Goal: Task Accomplishment & Management: Manage account settings

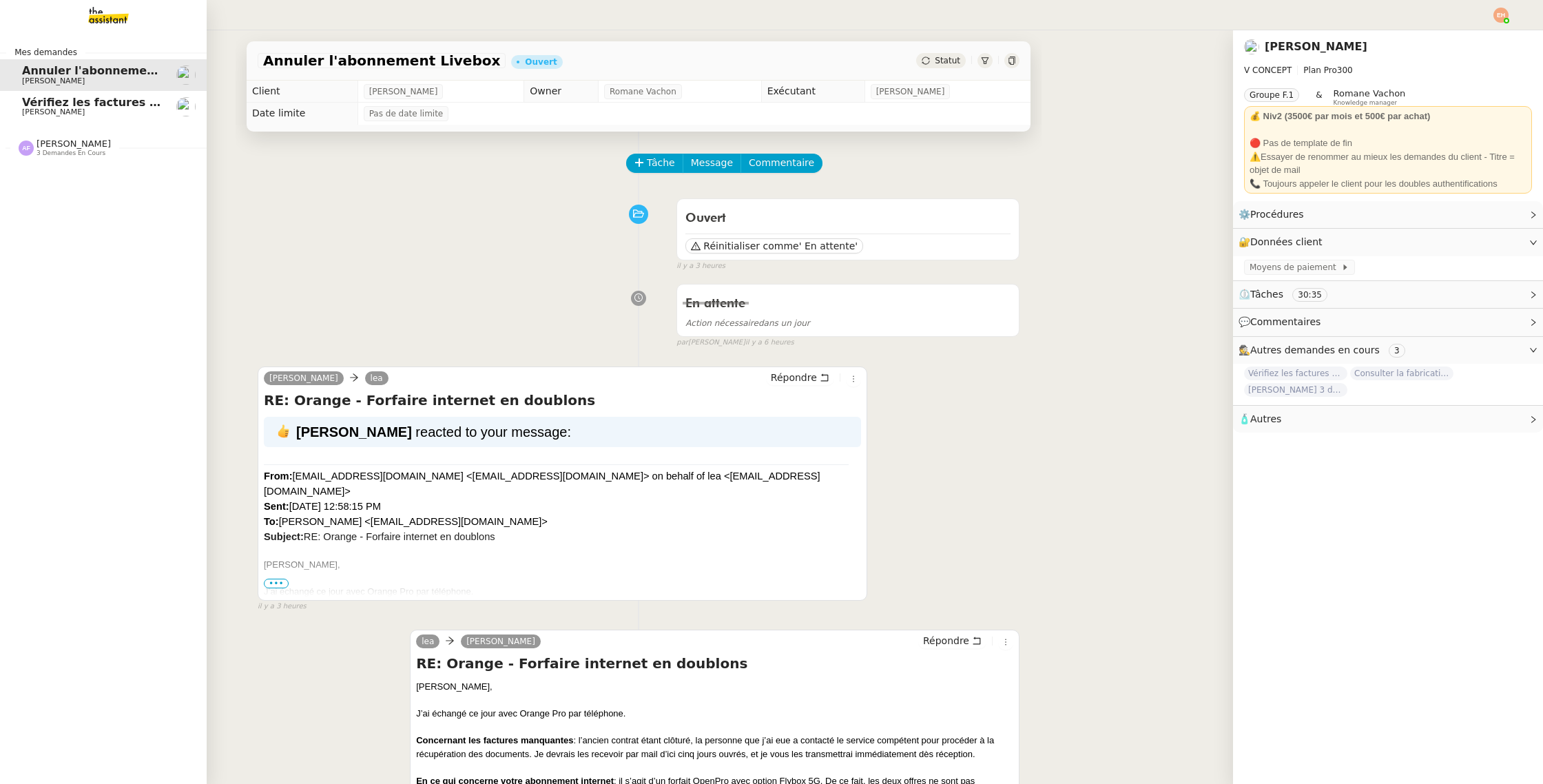
click at [100, 21] on img at bounding box center [97, 15] width 107 height 31
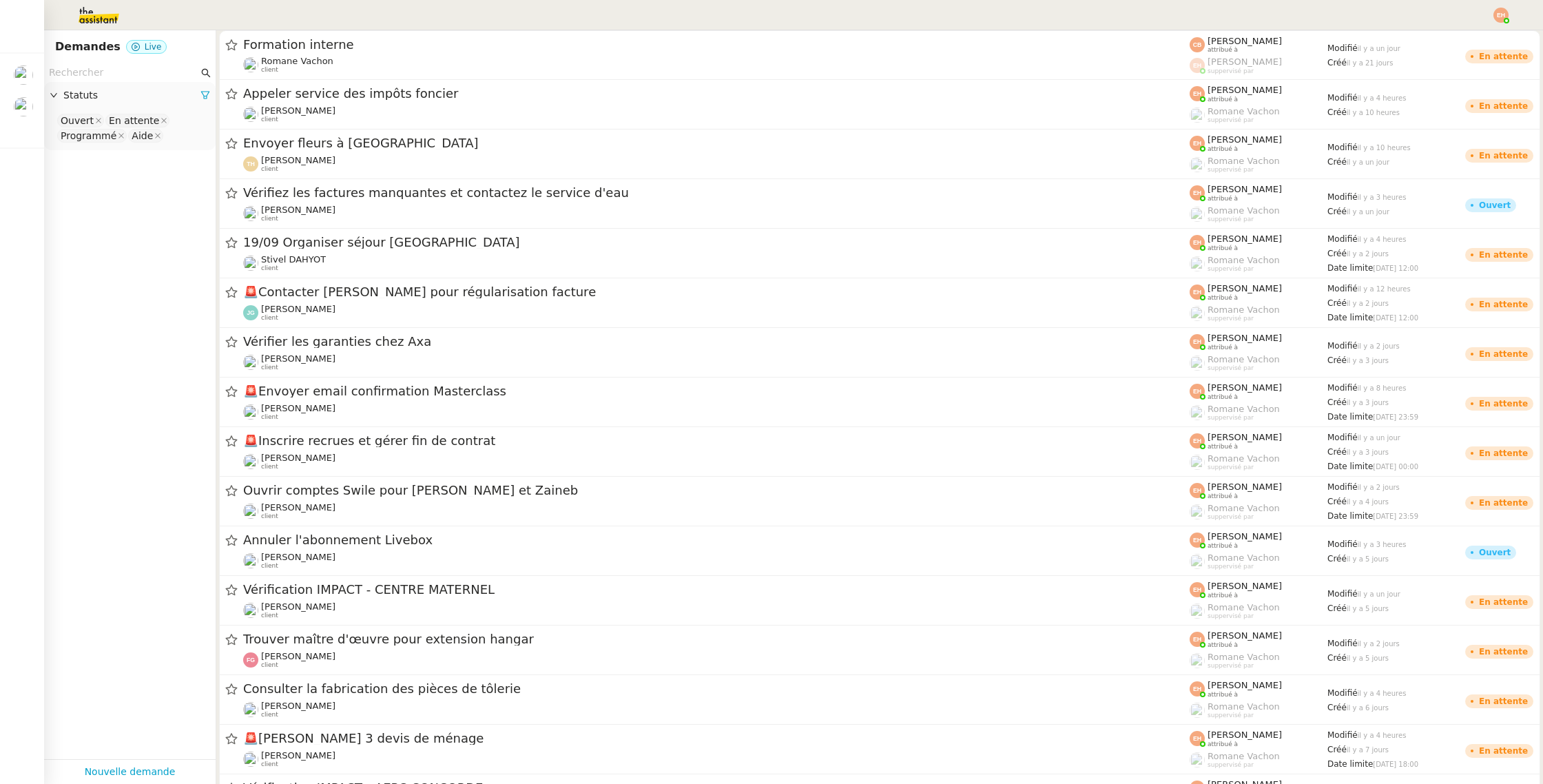
click at [82, 28] on img at bounding box center [87, 15] width 107 height 31
click at [113, 24] on img at bounding box center [87, 15] width 107 height 31
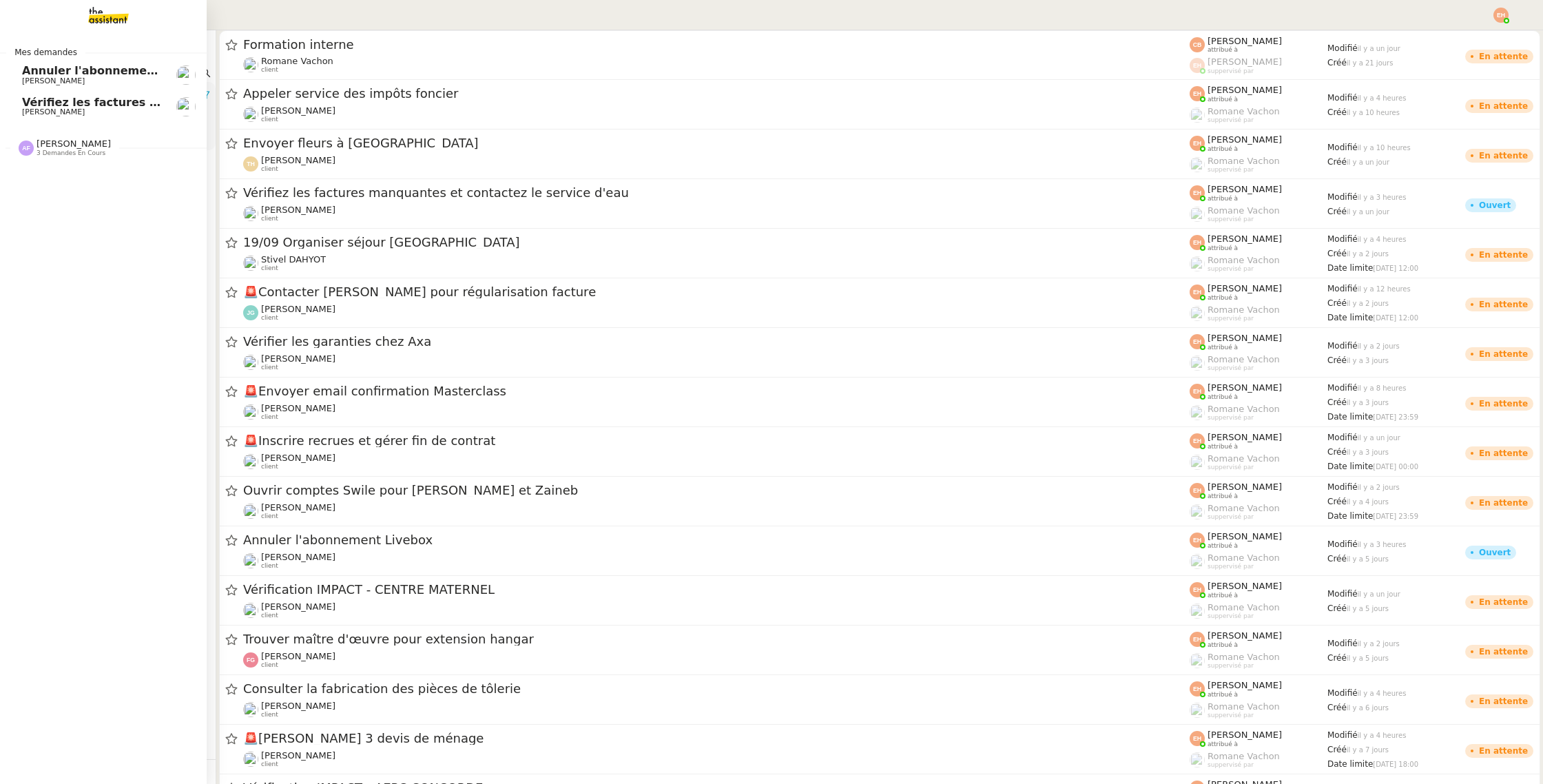
click at [97, 28] on img at bounding box center [97, 15] width 107 height 31
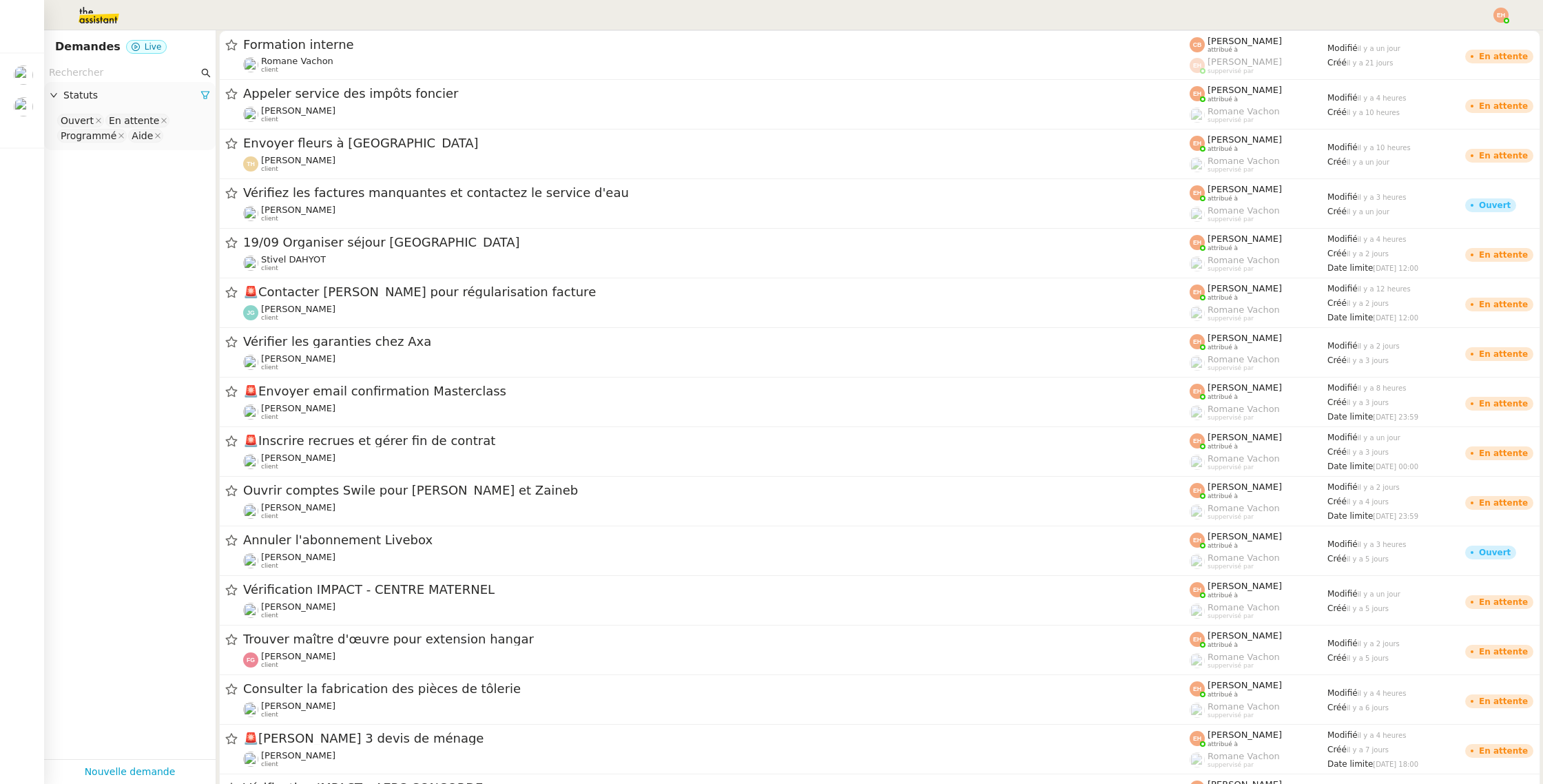
click at [113, 19] on img at bounding box center [87, 15] width 107 height 31
click at [1495, 15] on img at bounding box center [1502, 15] width 15 height 15
drag, startPoint x: 1463, startPoint y: 36, endPoint x: 1452, endPoint y: 38, distance: 11.2
click at [1463, 36] on span "Suivi" at bounding box center [1452, 39] width 24 height 11
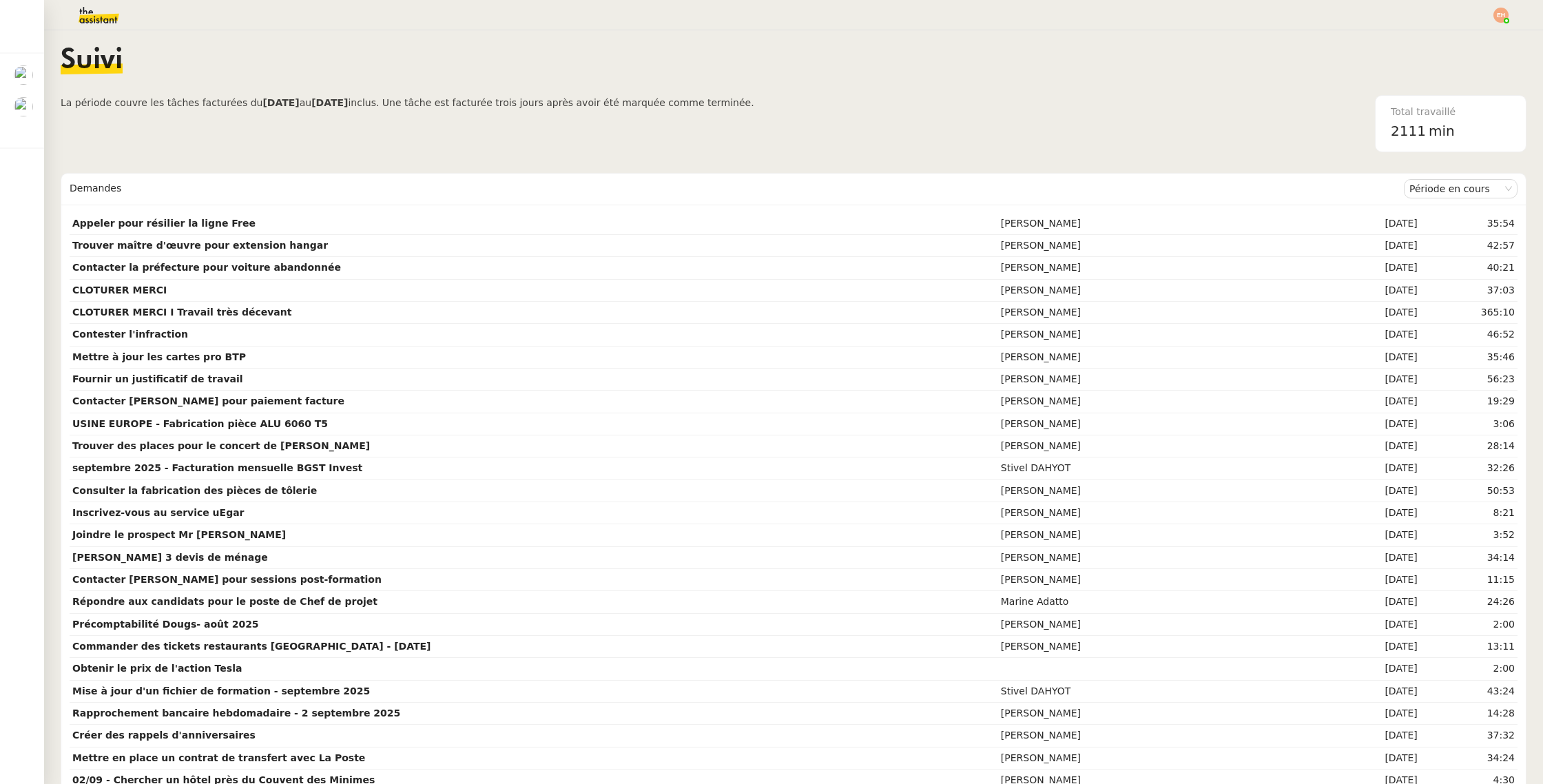
click at [108, 20] on img at bounding box center [87, 15] width 107 height 31
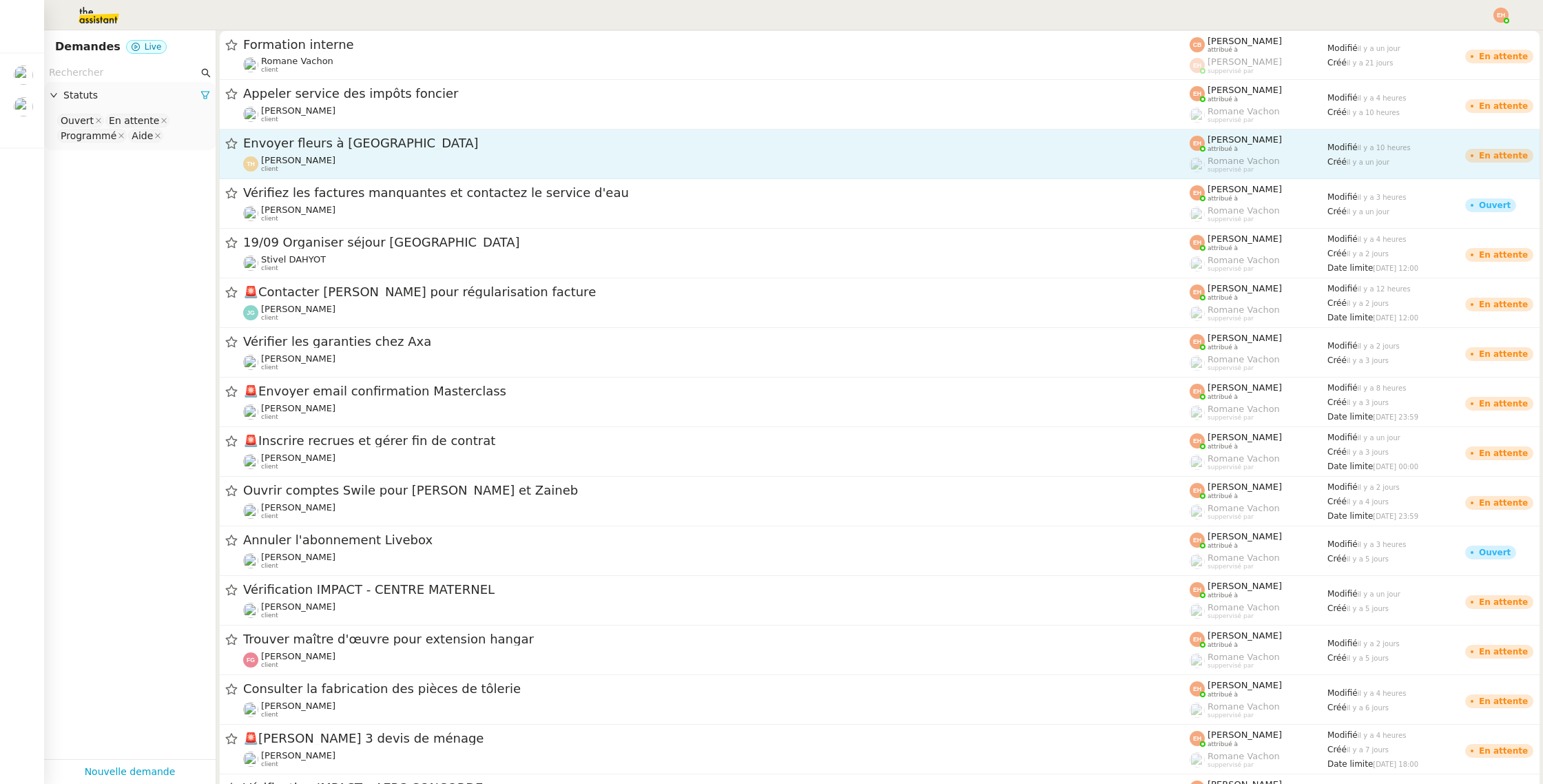
click at [481, 149] on div "Envoyer fleurs à [GEOGRAPHIC_DATA]" at bounding box center [716, 143] width 947 height 17
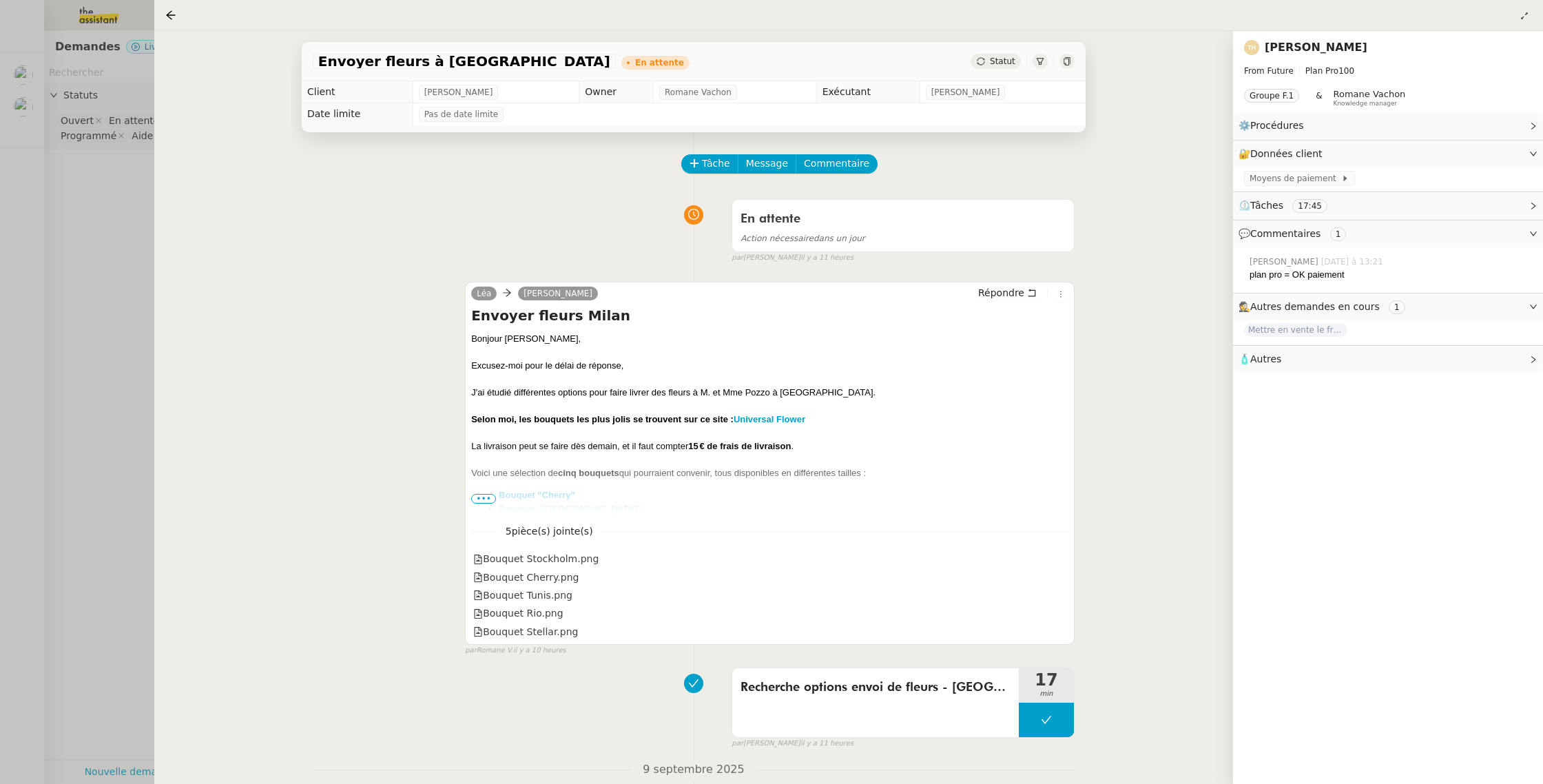
click at [490, 494] on span "•••" at bounding box center [484, 498] width 25 height 10
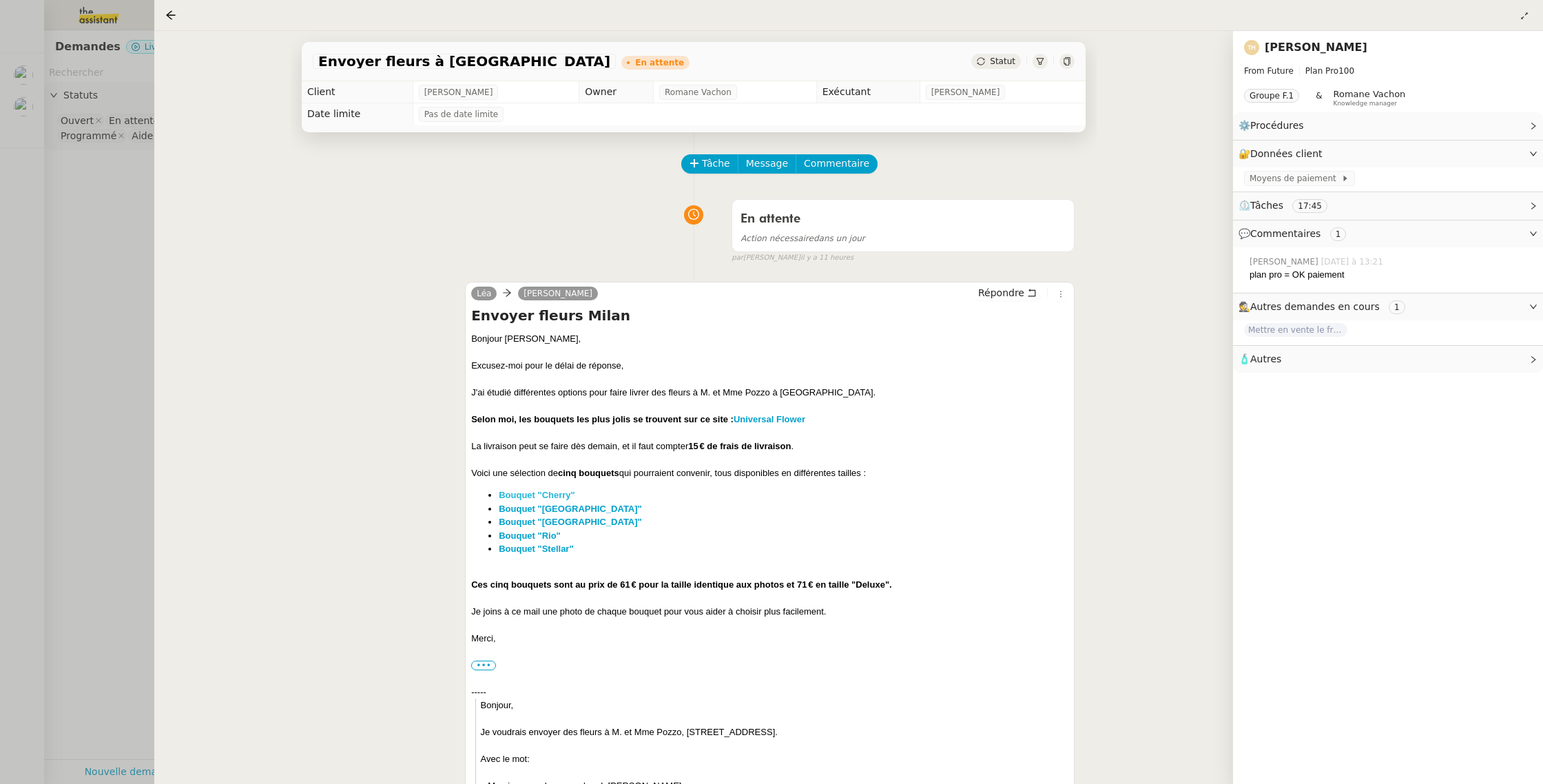
click at [543, 497] on strong "Bouquet "Cherry"" at bounding box center [537, 494] width 77 height 10
click at [528, 512] on strong "Bouquet "[GEOGRAPHIC_DATA]"" at bounding box center [570, 508] width 143 height 10
click at [106, 135] on div at bounding box center [771, 392] width 1543 height 784
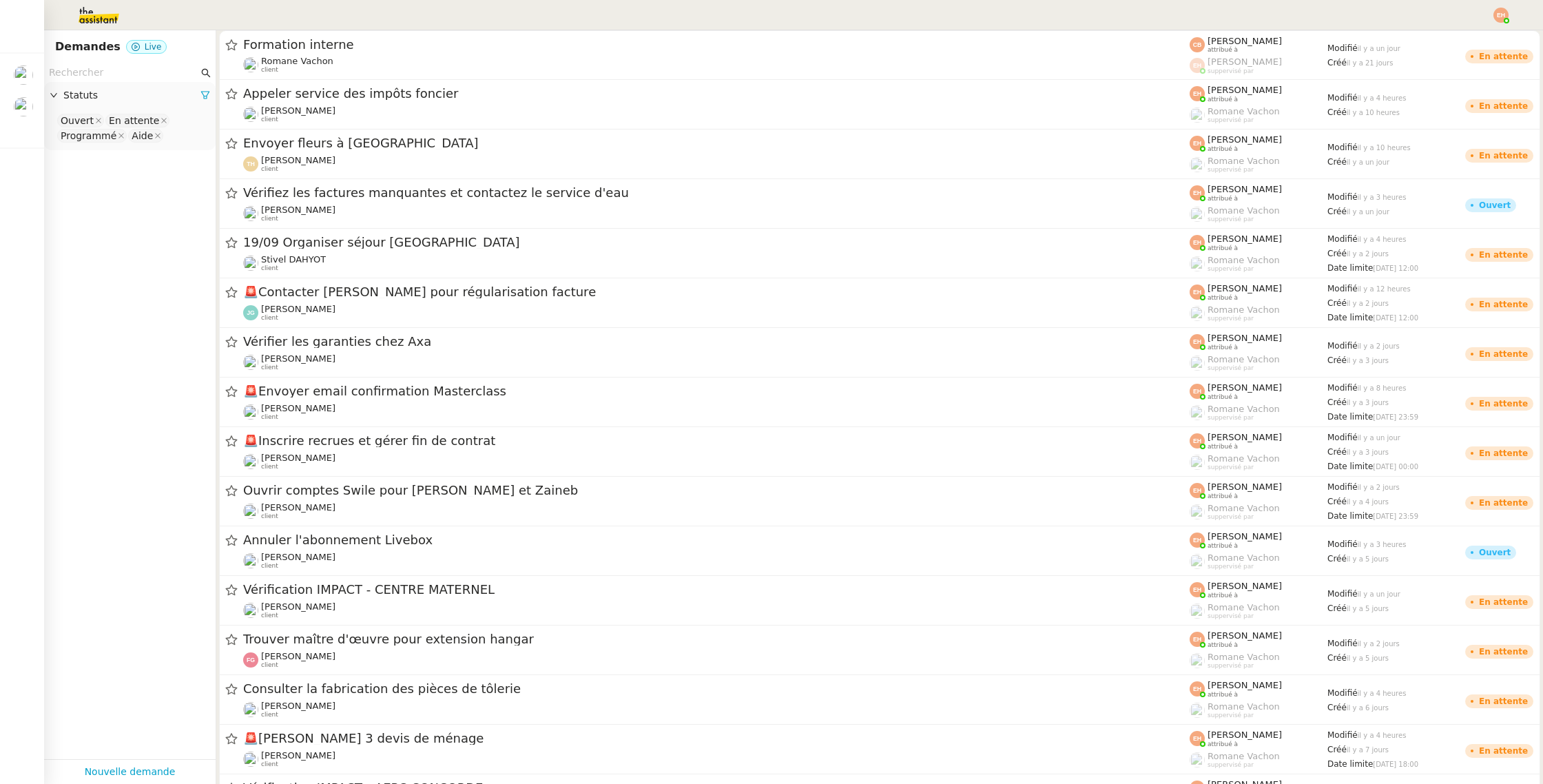
click at [95, 9] on img at bounding box center [87, 15] width 107 height 31
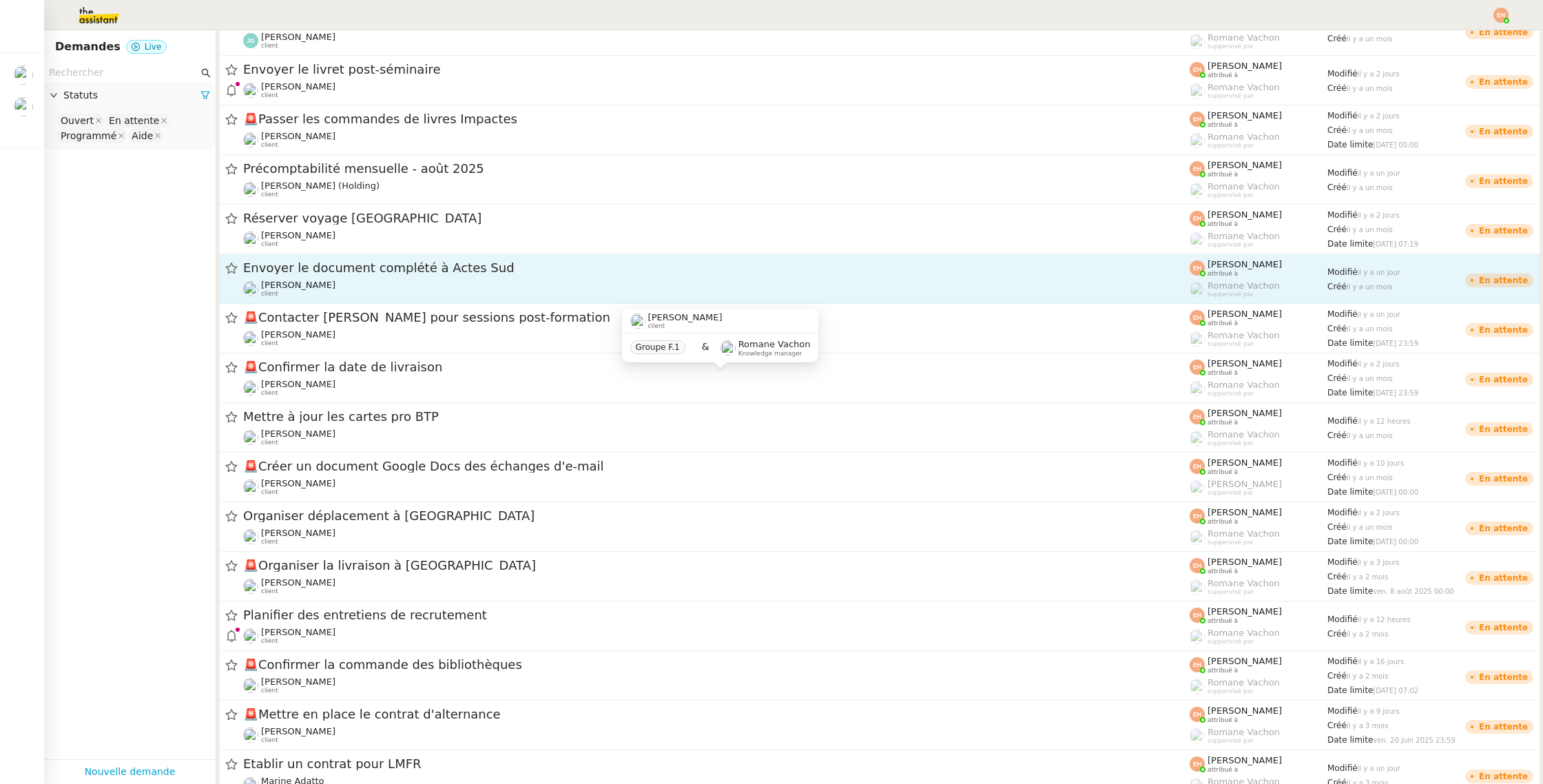
scroll to position [1340, 0]
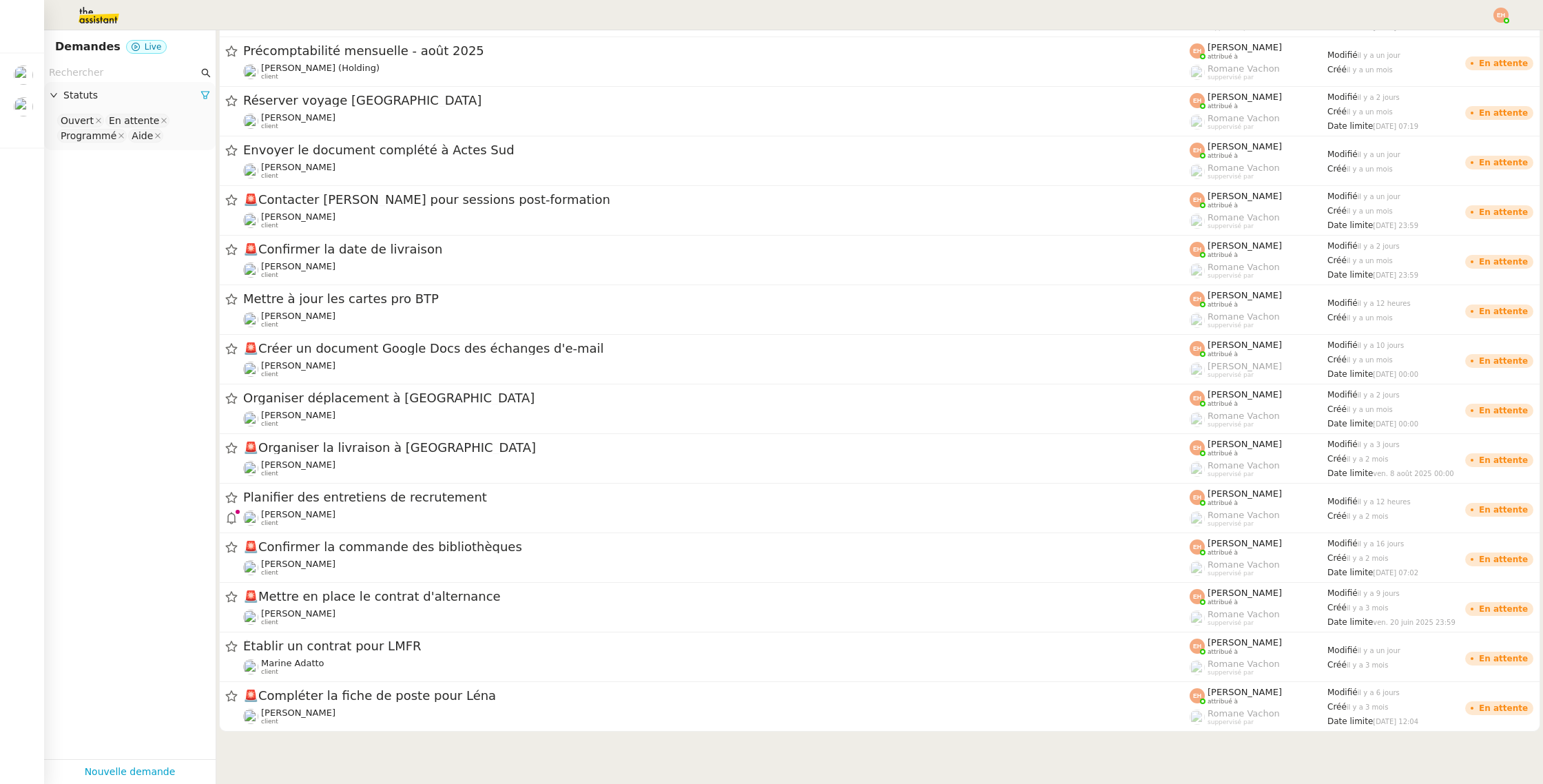
click at [110, 19] on img at bounding box center [87, 15] width 107 height 31
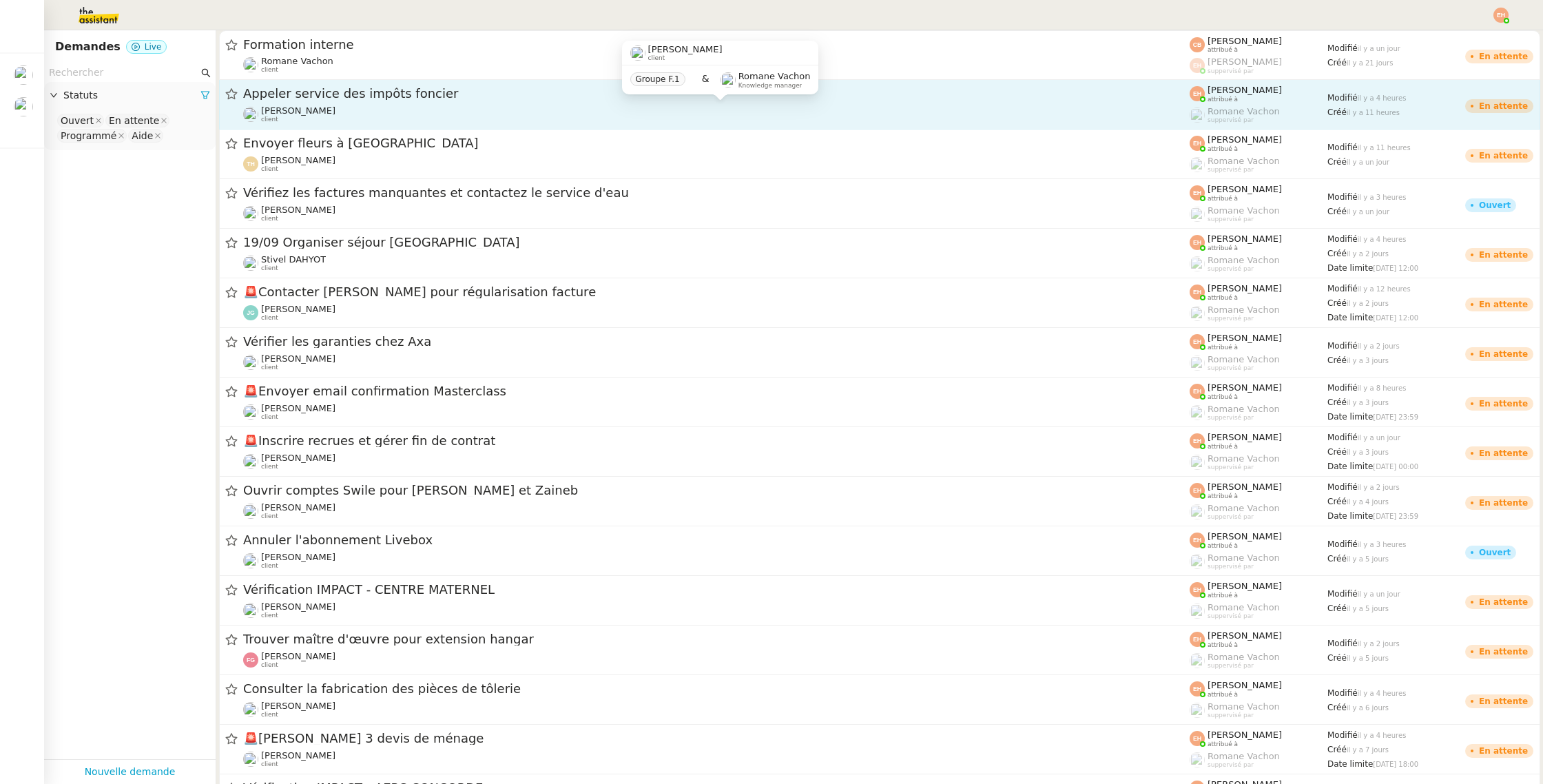
click at [417, 116] on div "[PERSON_NAME] client" at bounding box center [716, 114] width 947 height 18
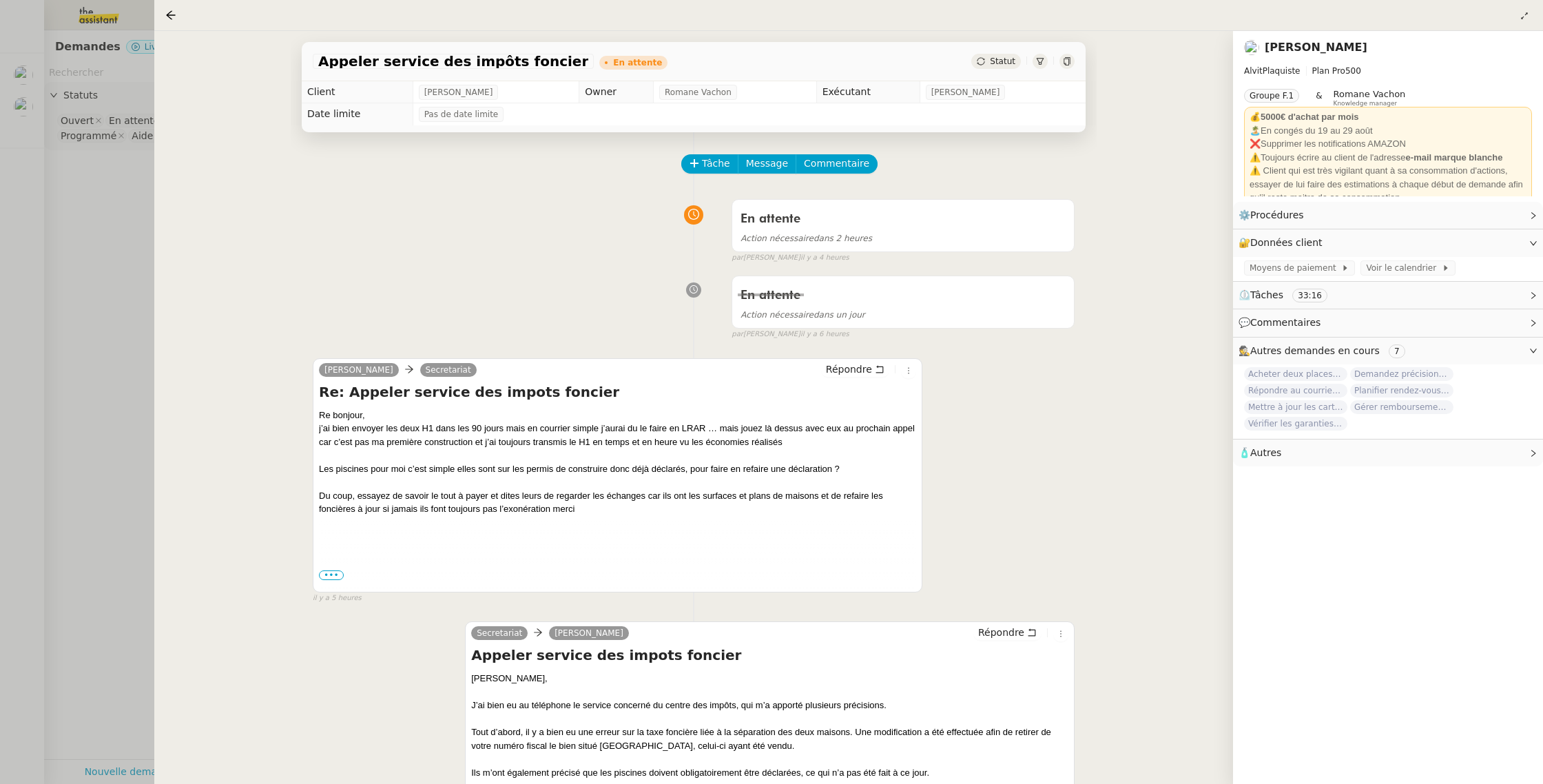
click at [117, 206] on div at bounding box center [771, 392] width 1543 height 784
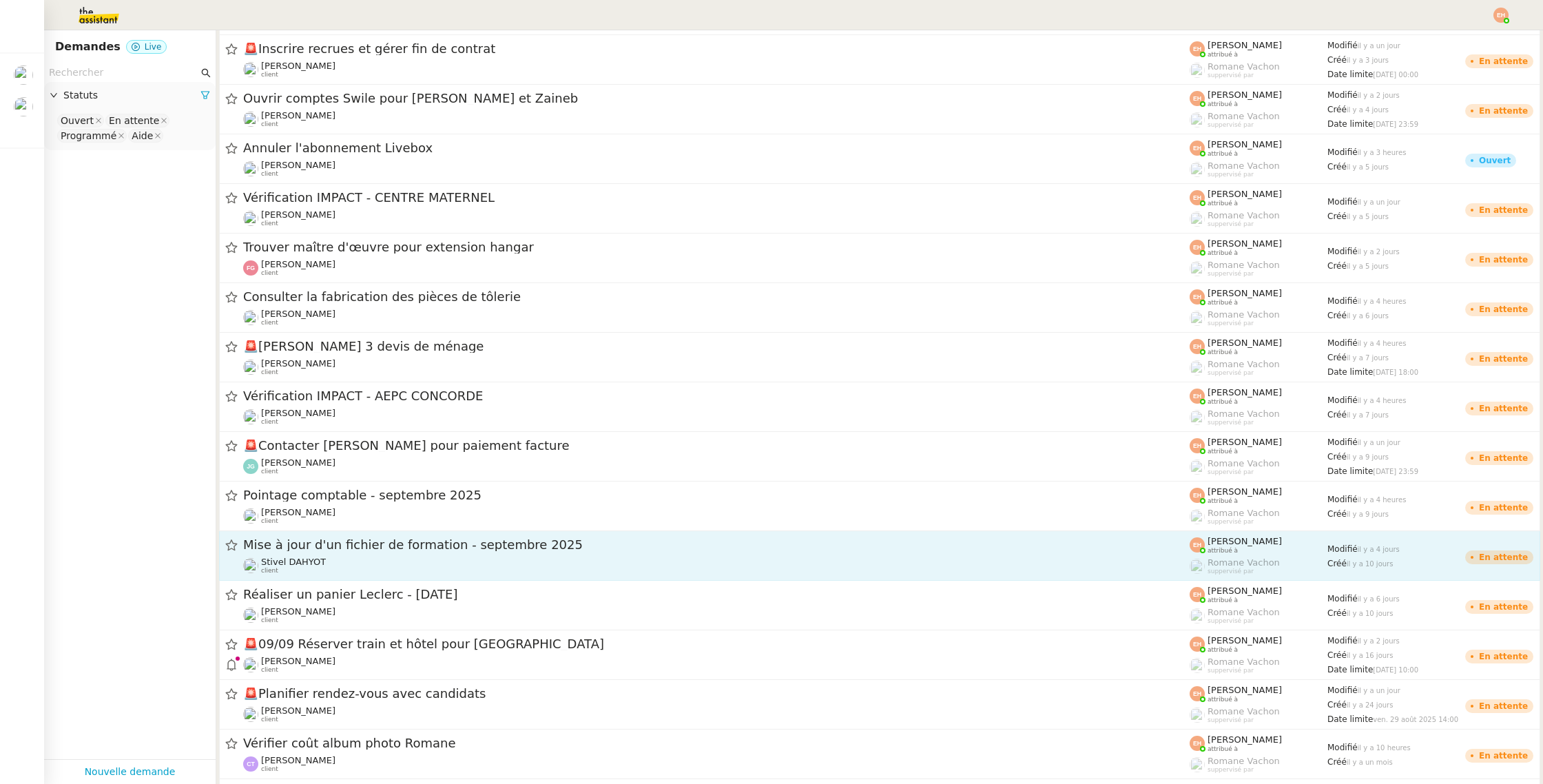
scroll to position [428, 0]
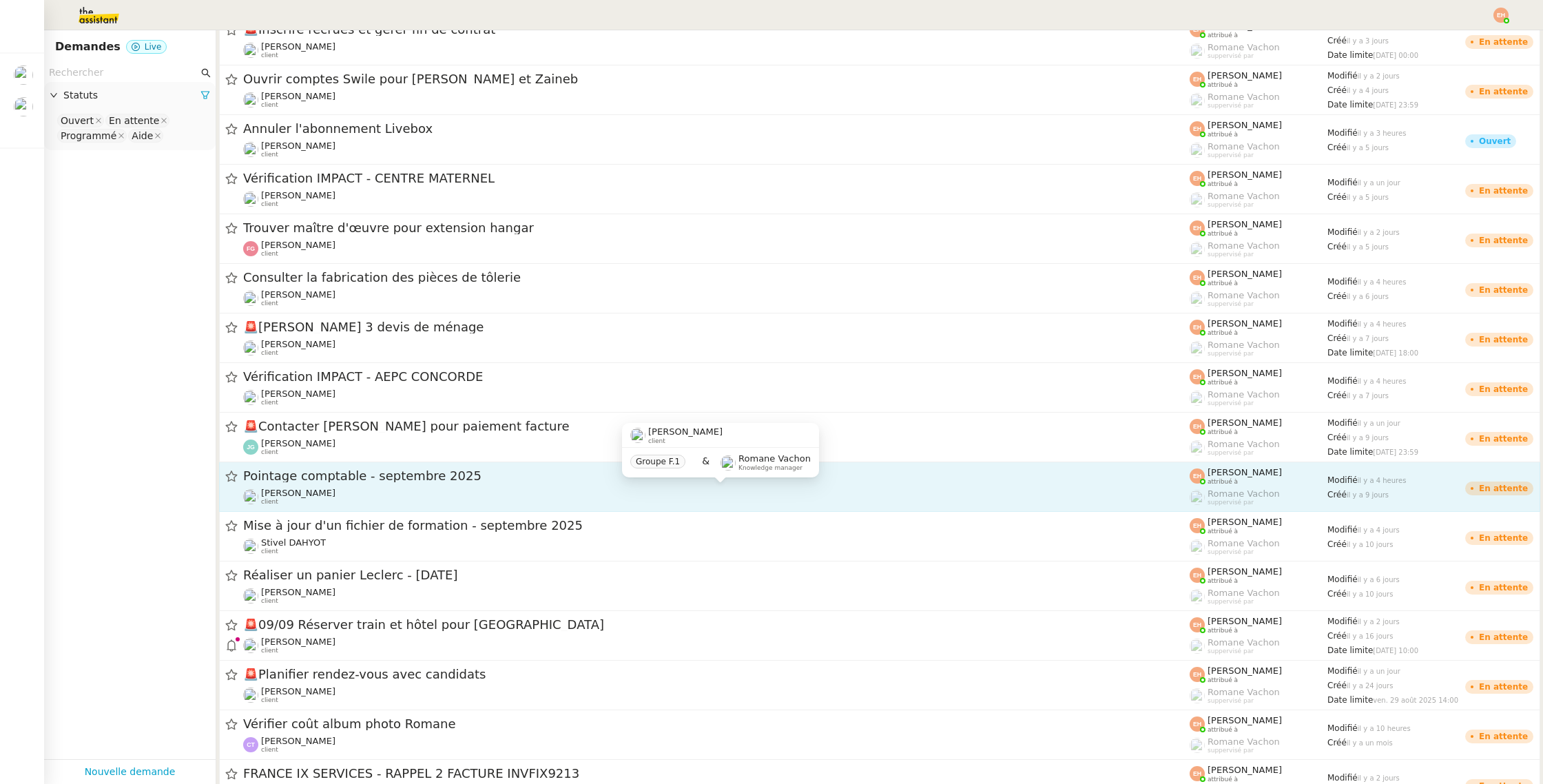
click at [475, 496] on div "[PERSON_NAME] client" at bounding box center [716, 496] width 947 height 18
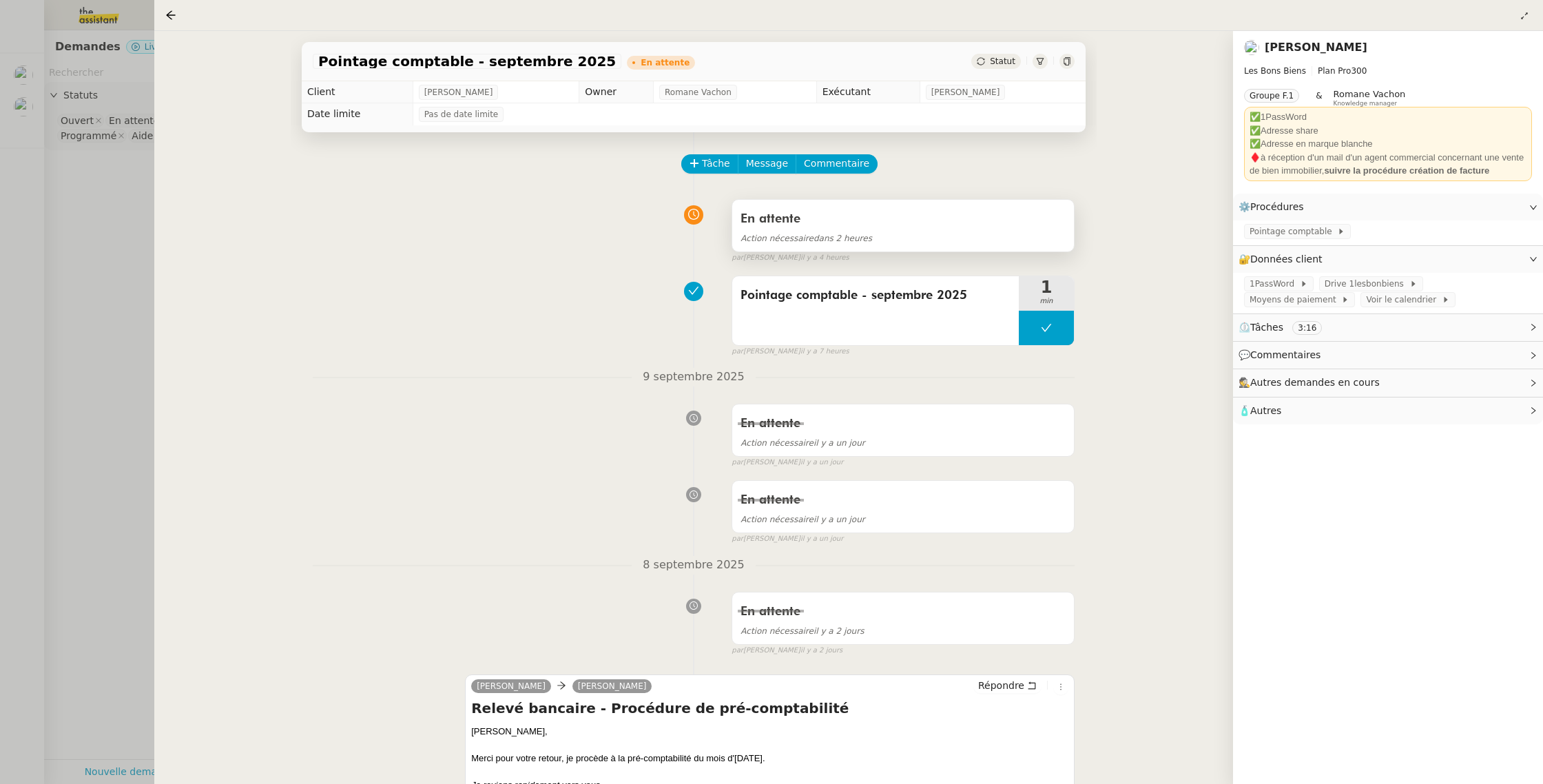
click at [813, 228] on div "En attente" at bounding box center [903, 218] width 325 height 22
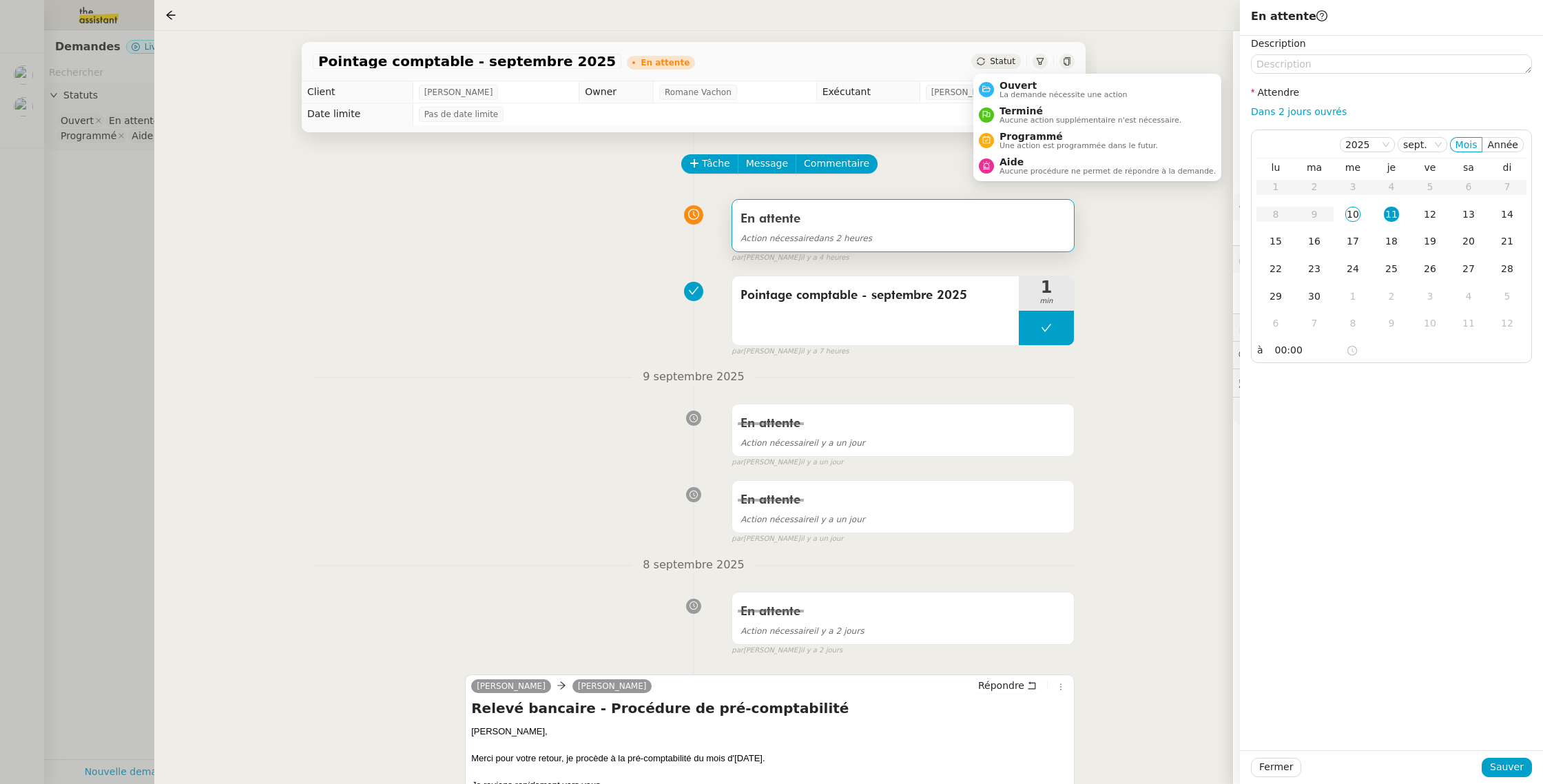
click at [997, 61] on span "Statut" at bounding box center [1003, 61] width 25 height 10
click at [1025, 91] on span "La demande nécessite une action" at bounding box center [1063, 95] width 128 height 8
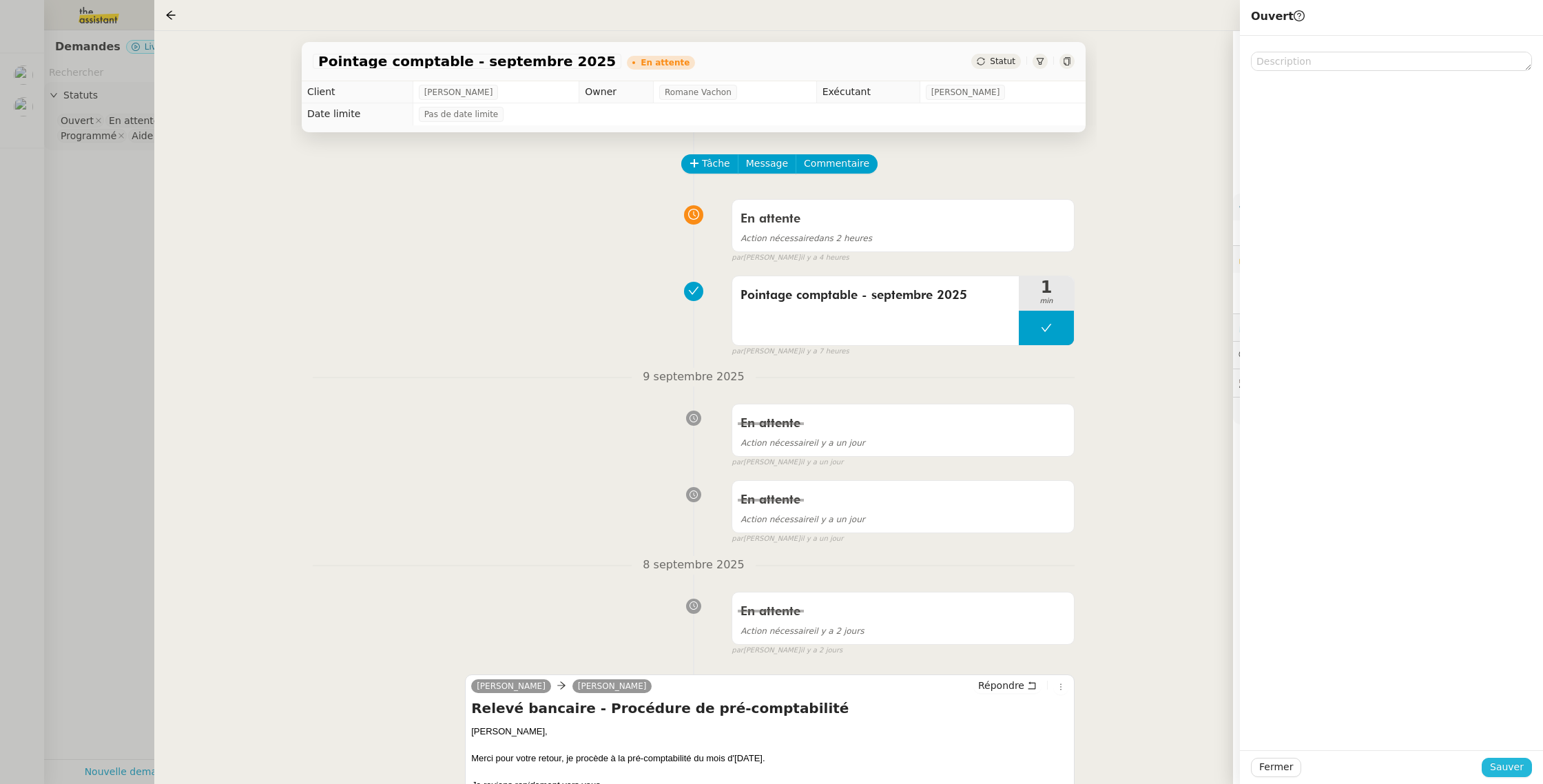
click at [1489, 766] on button "Sauver" at bounding box center [1507, 767] width 51 height 19
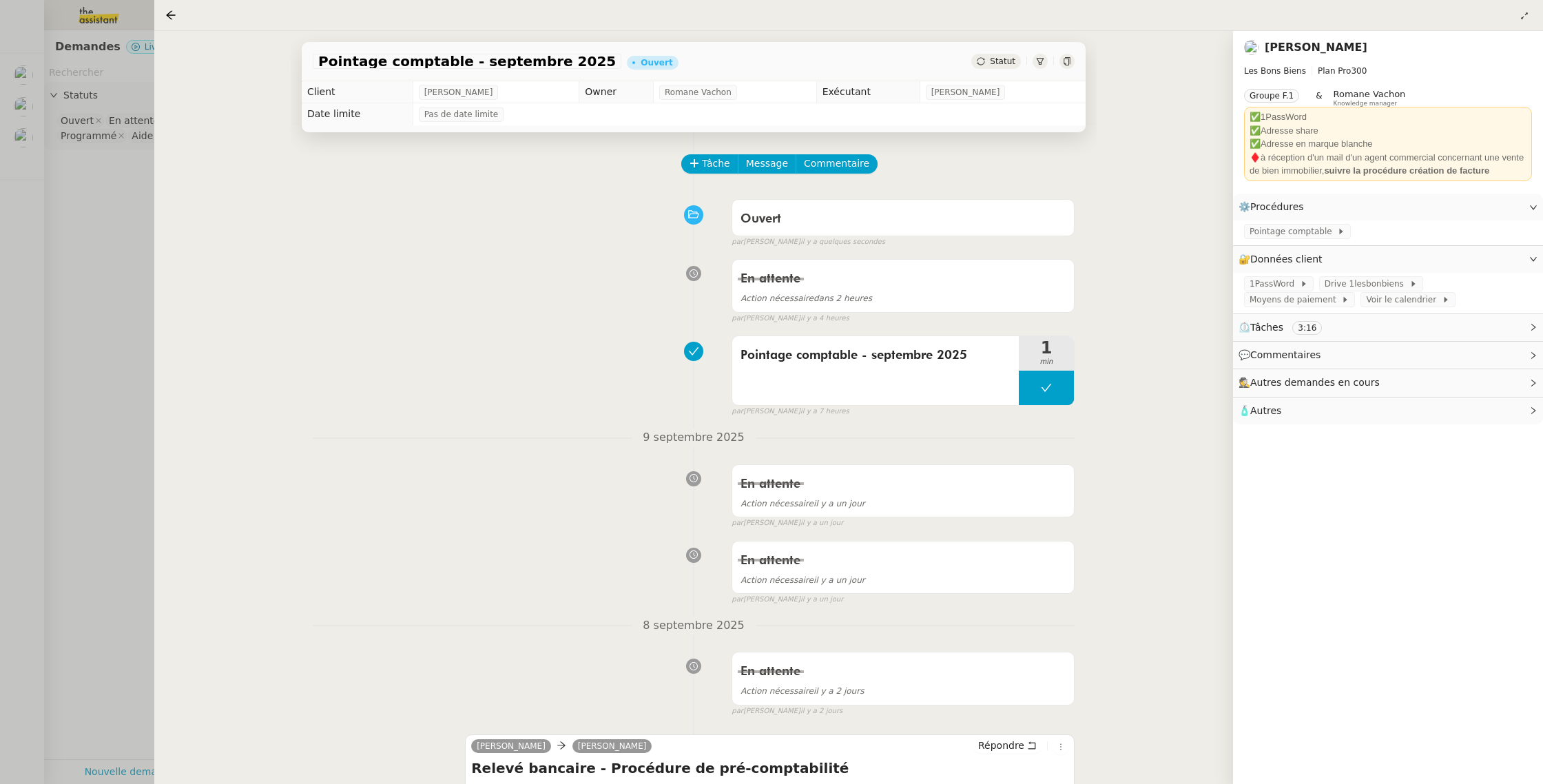
drag, startPoint x: 74, startPoint y: 159, endPoint x: 38, endPoint y: 154, distance: 36.3
click at [74, 159] on div at bounding box center [771, 392] width 1543 height 784
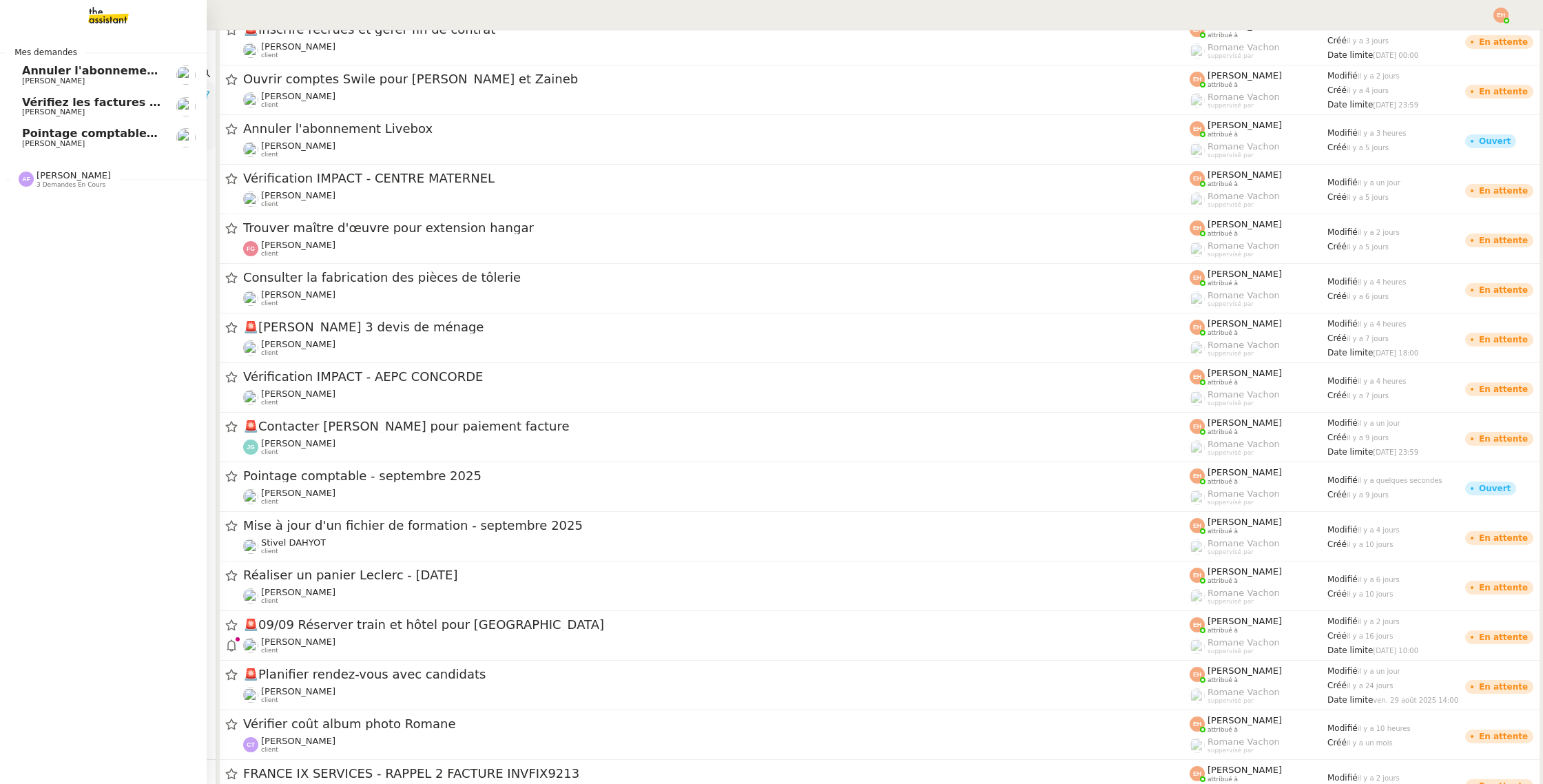
click at [21, 133] on link "Pointage comptable - [DATE] [PERSON_NAME]" at bounding box center [103, 137] width 207 height 31
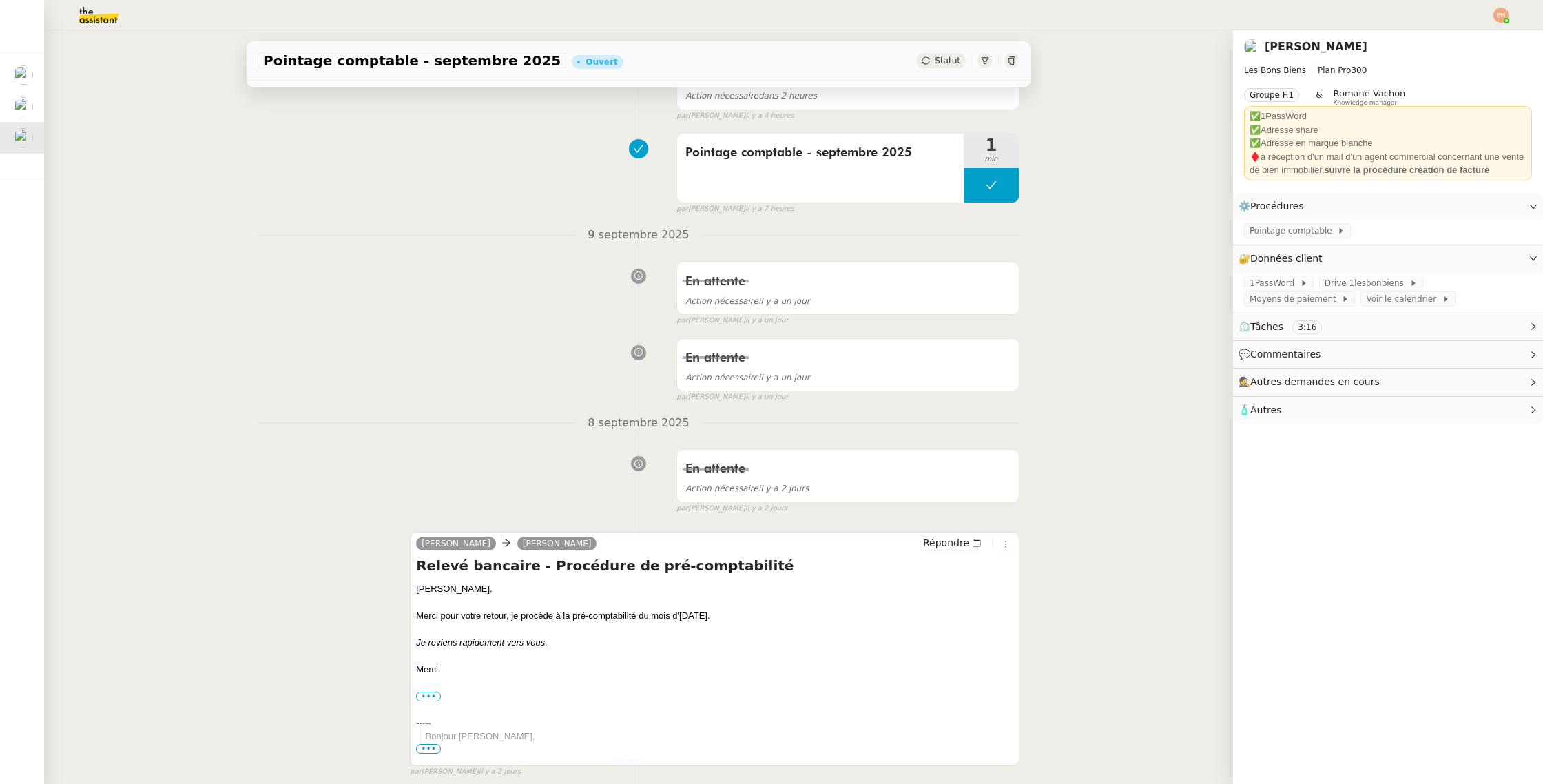
scroll to position [212, 0]
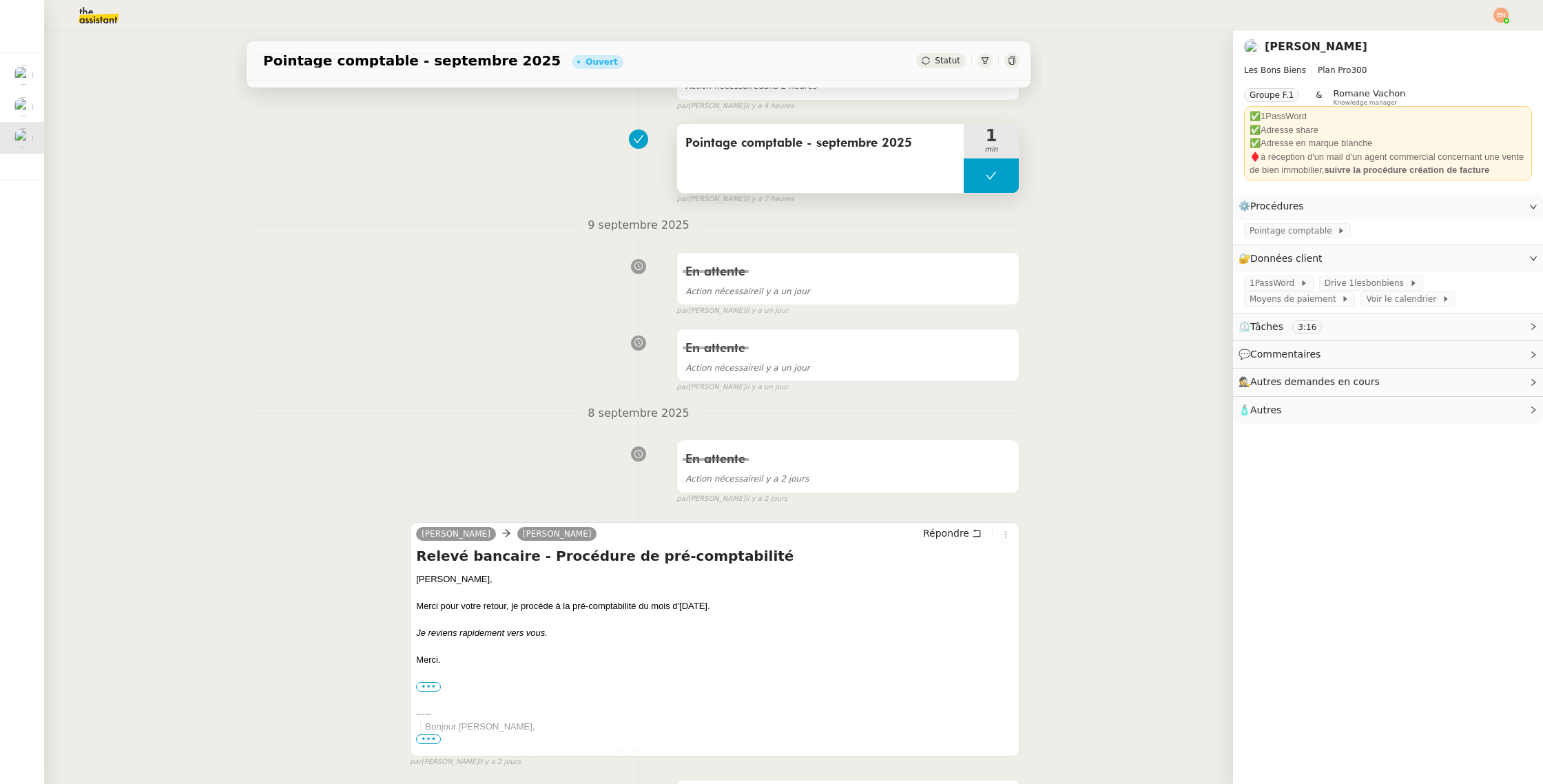
click at [968, 171] on button at bounding box center [991, 175] width 55 height 34
click at [983, 174] on div at bounding box center [977, 175] width 28 height 34
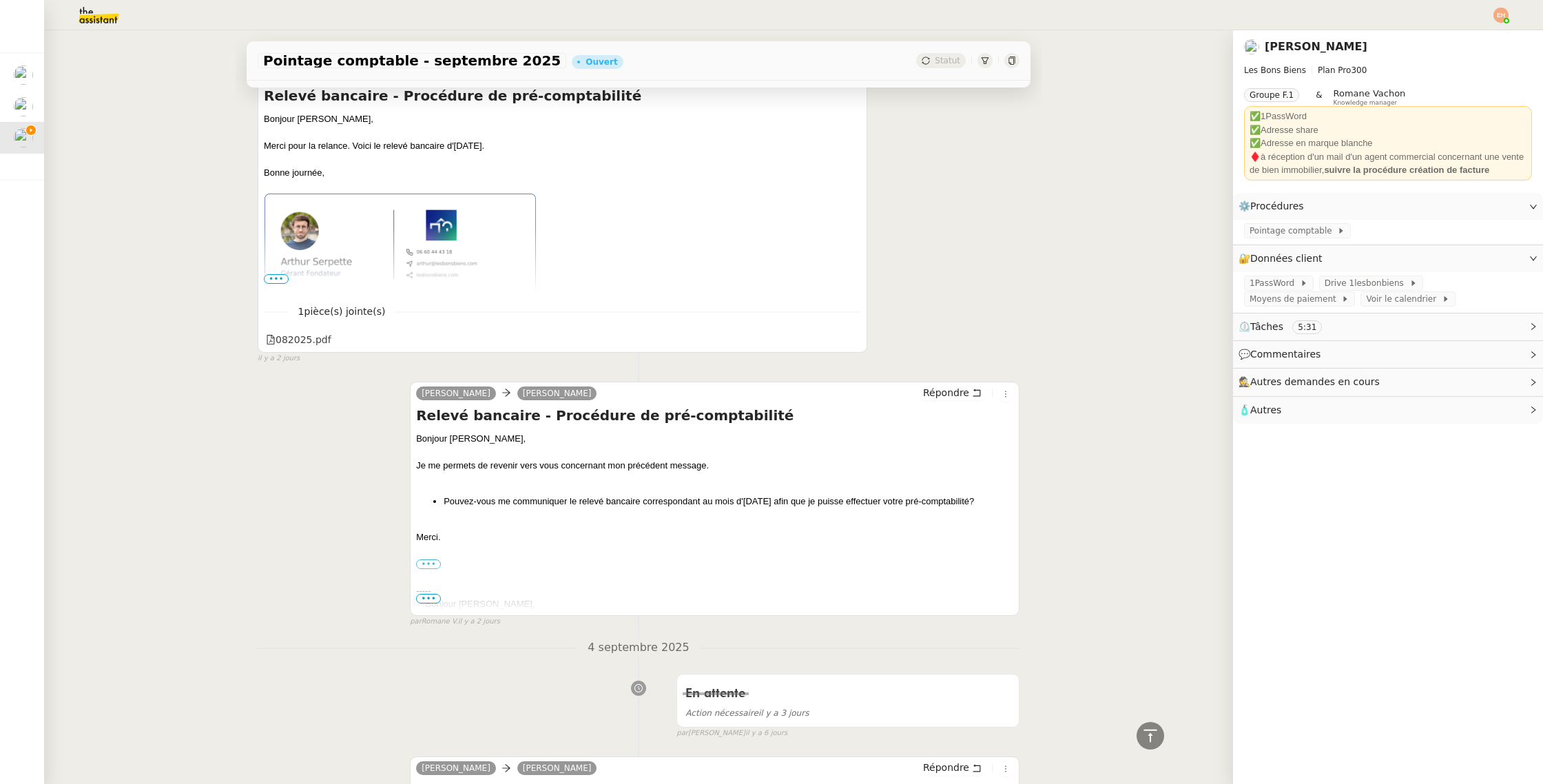
scroll to position [1013, 0]
click at [315, 333] on div "082025.pdf" at bounding box center [298, 338] width 65 height 16
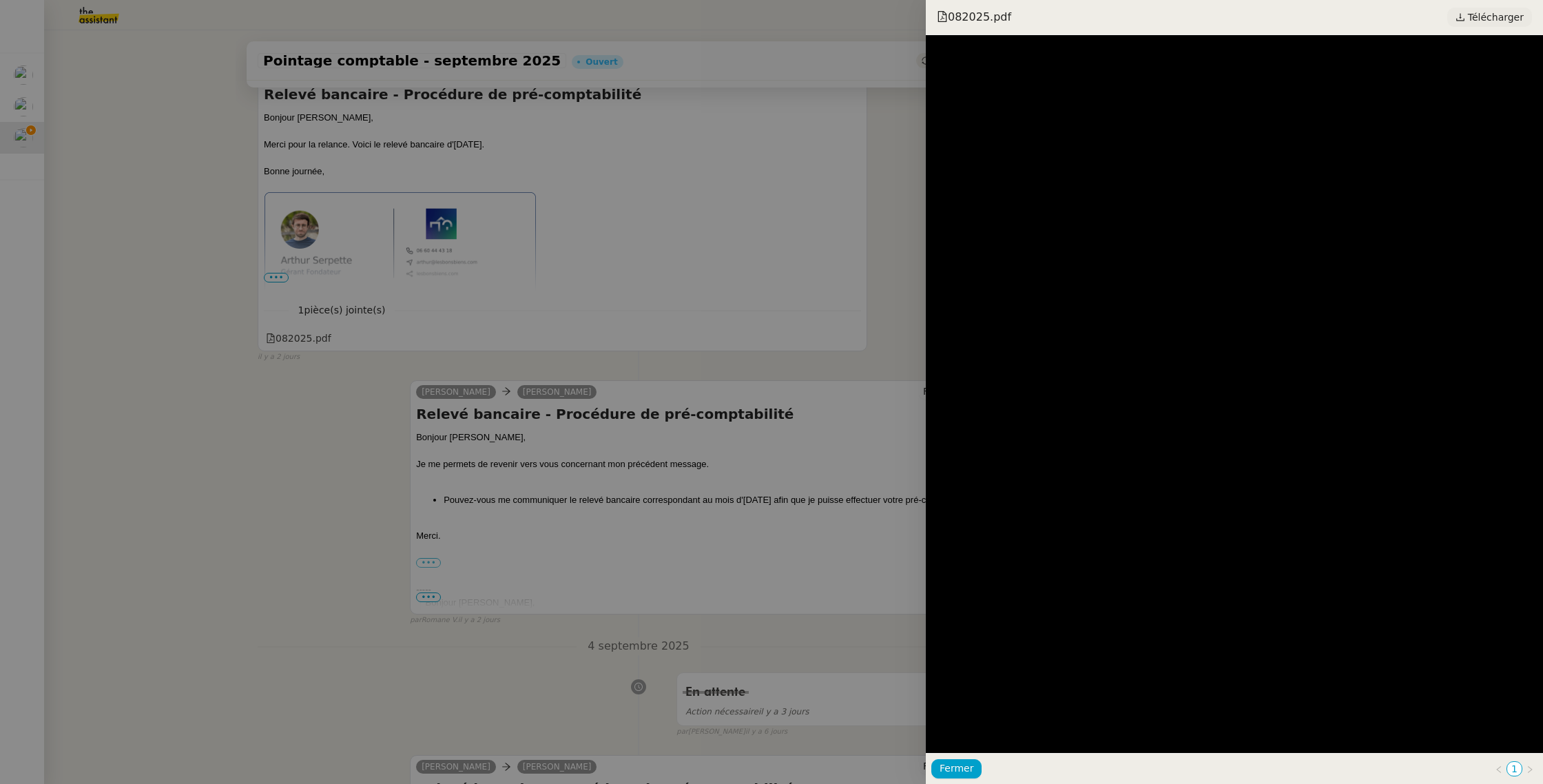
click at [1466, 13] on icon at bounding box center [1460, 17] width 10 height 10
click at [625, 200] on div at bounding box center [771, 392] width 1543 height 784
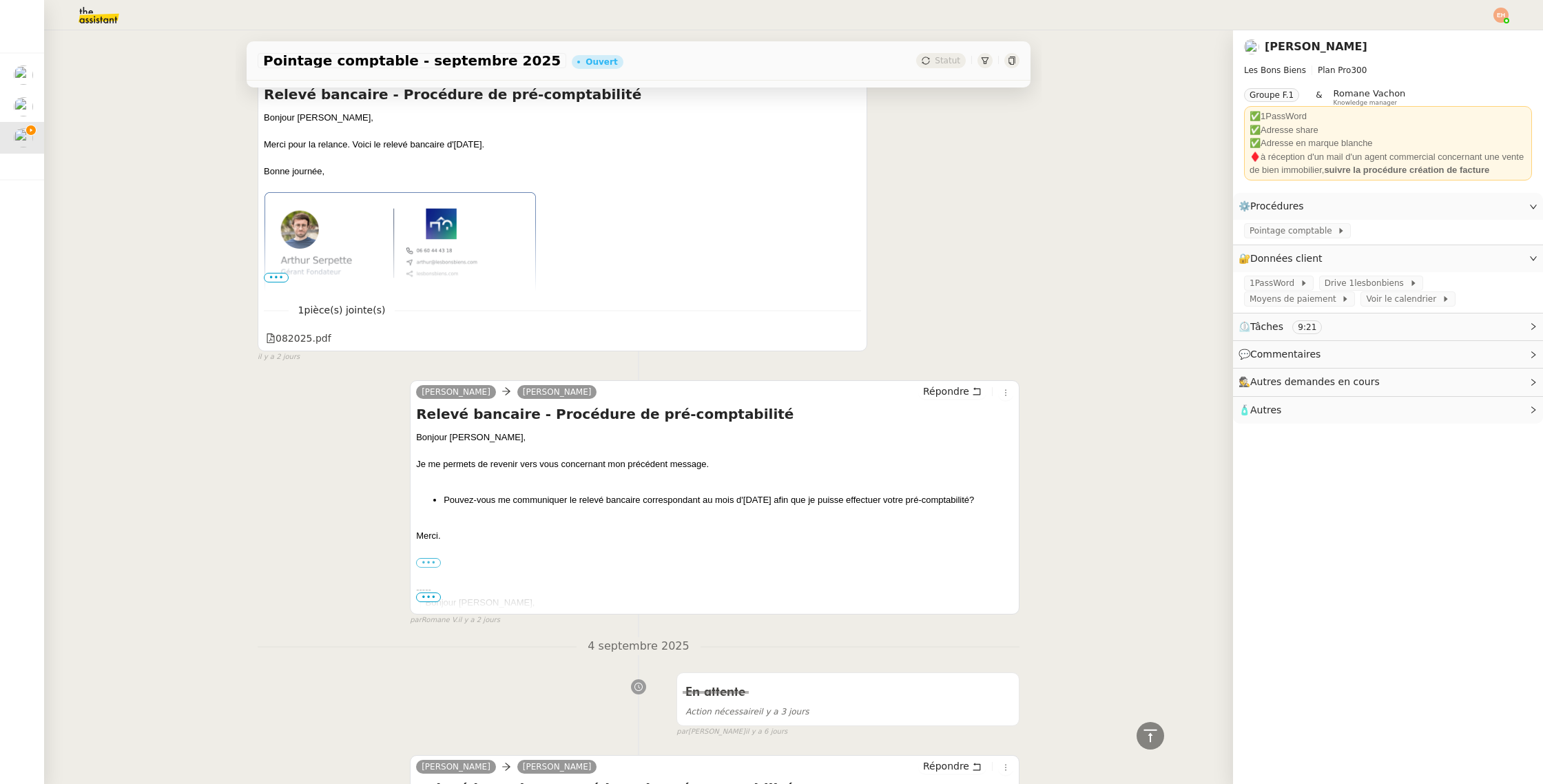
scroll to position [0, 0]
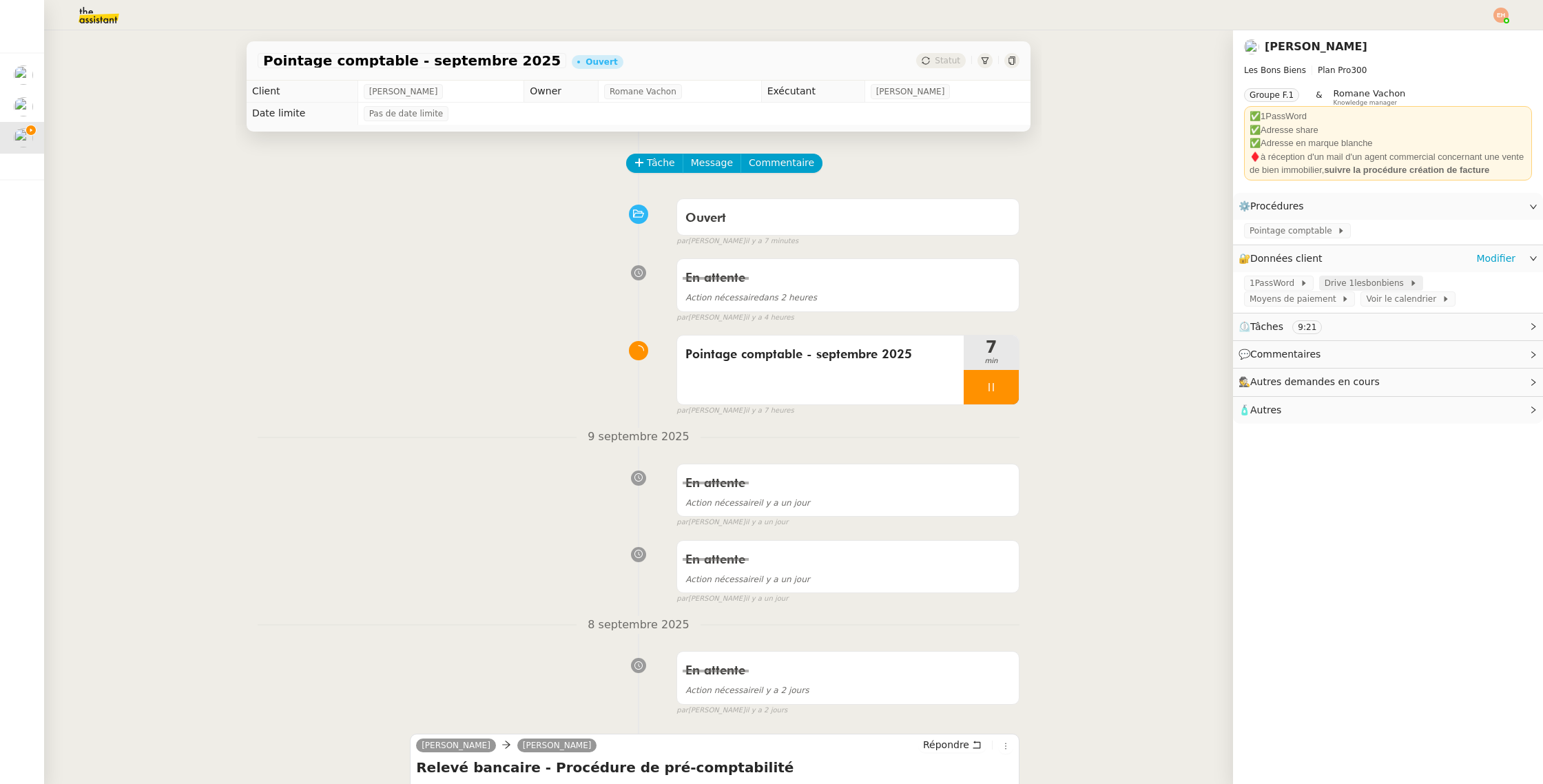
click at [1384, 285] on span "Drive 1lesbonbiens" at bounding box center [1367, 283] width 85 height 14
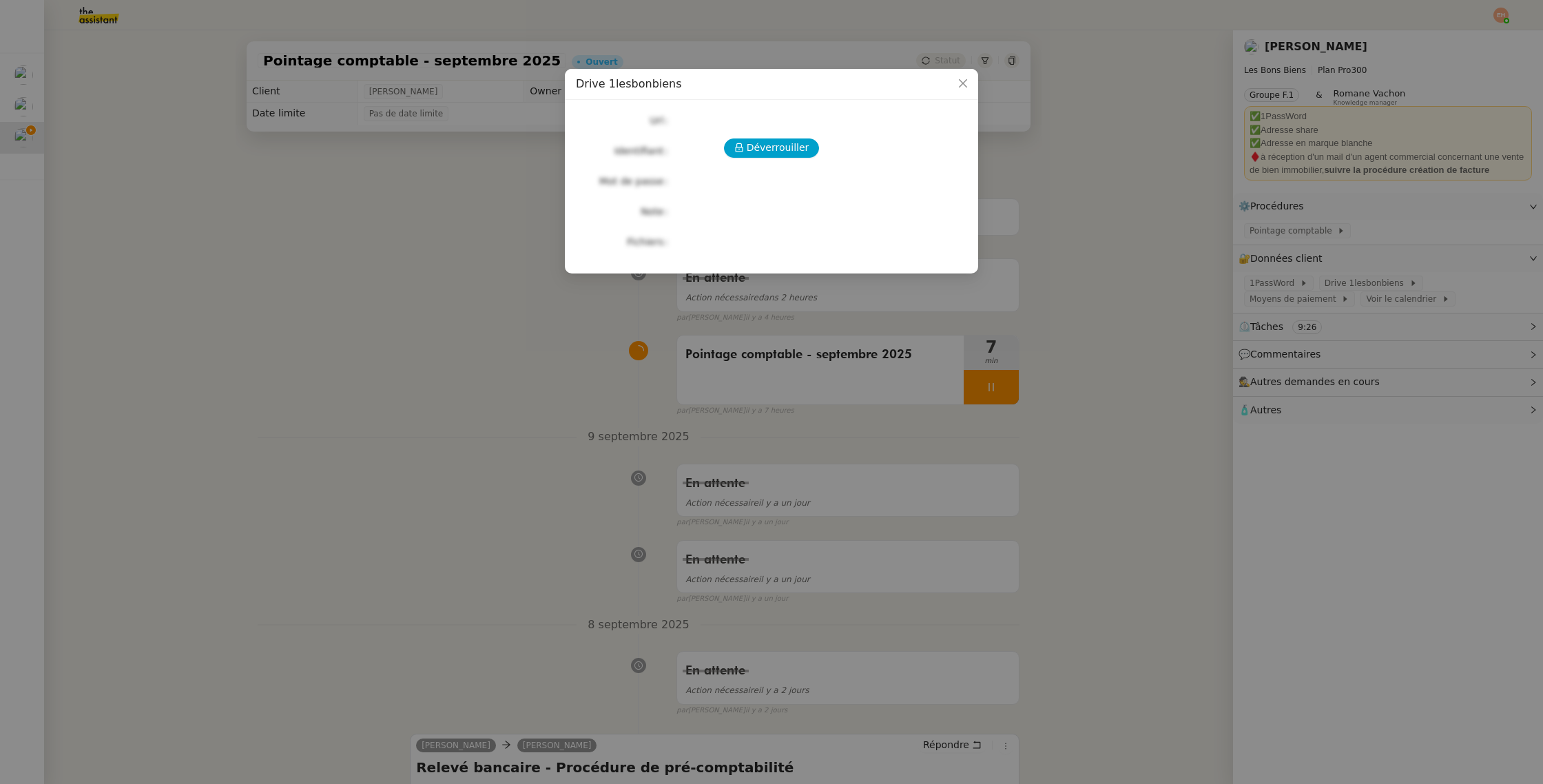
click at [772, 159] on div "Déverrouiller Url Identifiant Mot de passe Note Fichiers Upload" at bounding box center [771, 181] width 392 height 140
click at [783, 150] on span "Déverrouiller" at bounding box center [778, 147] width 63 height 16
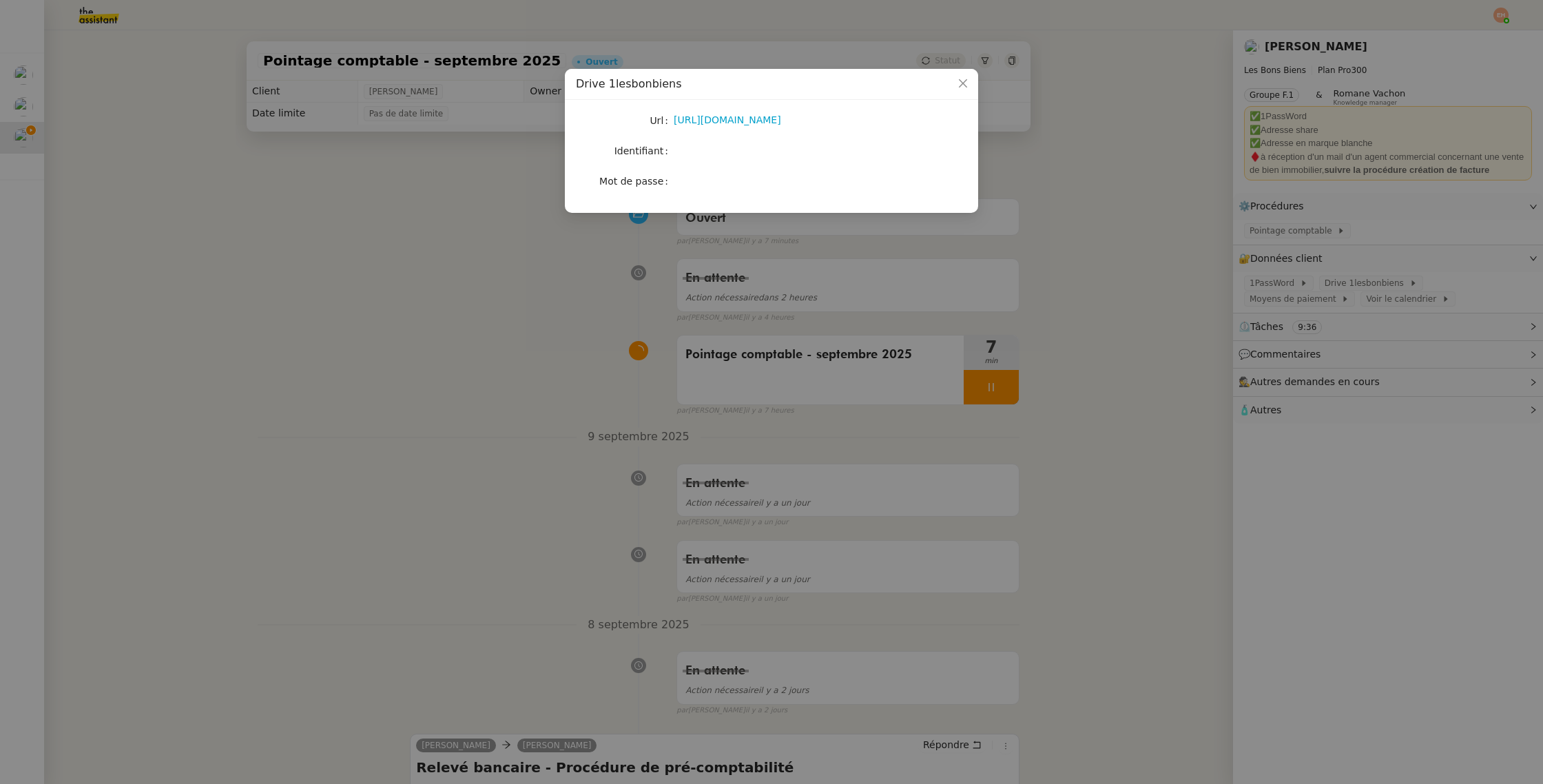
drag, startPoint x: 1023, startPoint y: 222, endPoint x: 1033, endPoint y: 227, distance: 11.2
click at [1023, 222] on nz-modal-container "Drive 1lesbonbiens Url [URL][DOMAIN_NAME] Identifiant Mot de passe" at bounding box center [771, 392] width 1543 height 784
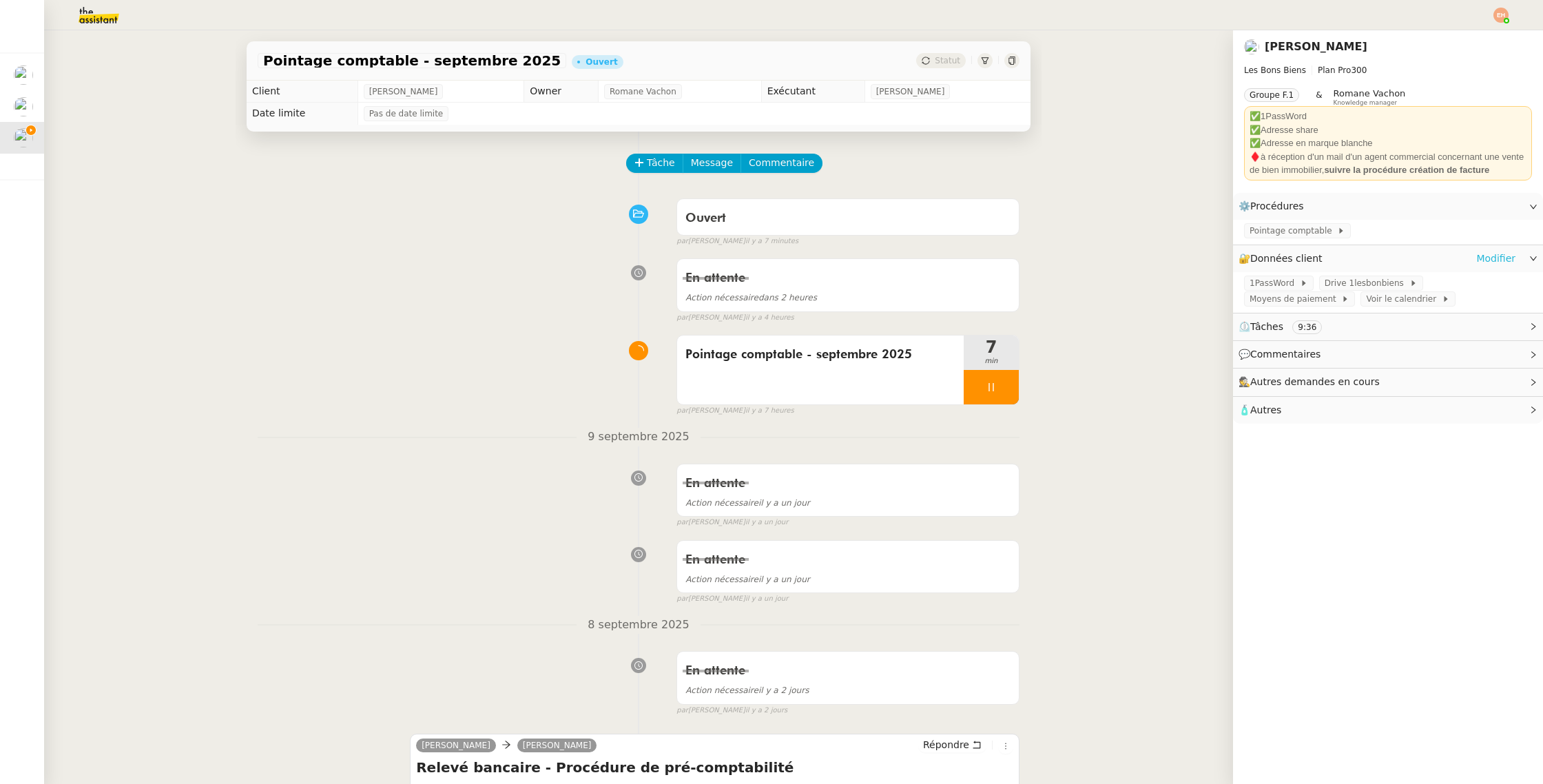
click at [1503, 261] on link "Modifier" at bounding box center [1495, 258] width 39 height 16
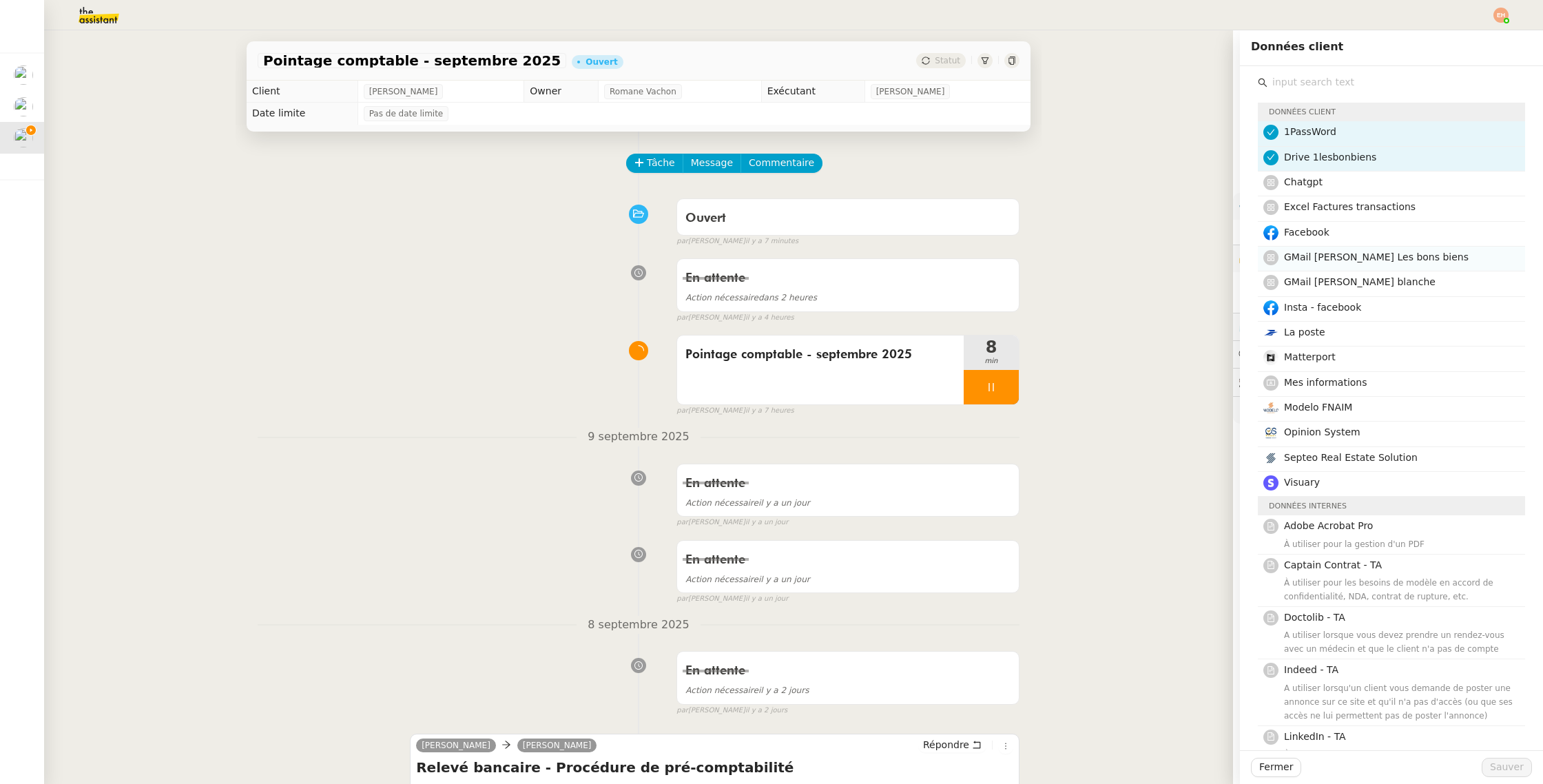
click at [1357, 249] on h4 "GMail [PERSON_NAME] Les bons biens" at bounding box center [1400, 257] width 233 height 16
click at [1360, 279] on span "GMail [PERSON_NAME] blanche" at bounding box center [1360, 281] width 152 height 11
click at [1508, 765] on span "Sauver" at bounding box center [1507, 766] width 34 height 16
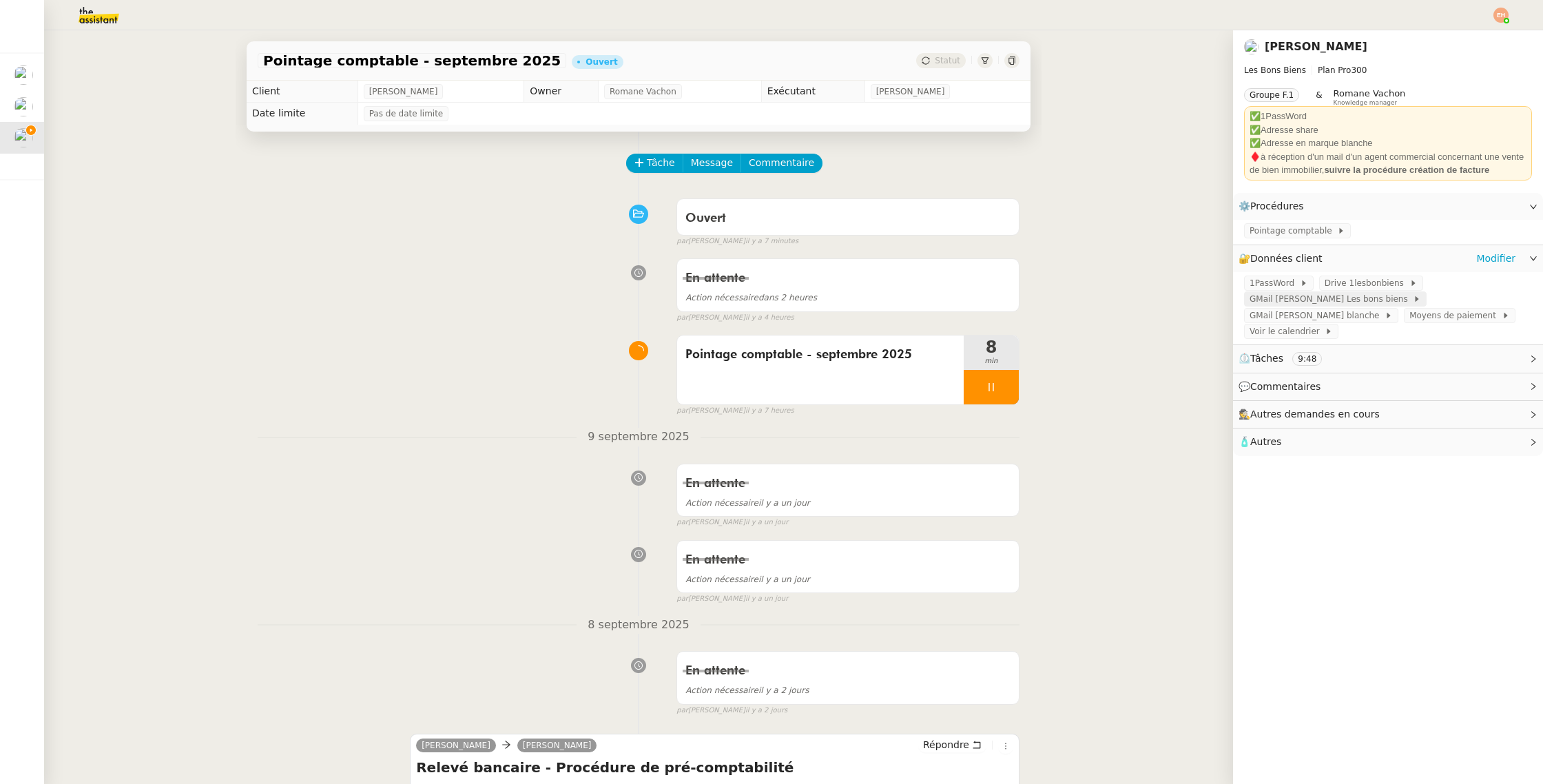
click at [1284, 306] on span "GMail [PERSON_NAME] Les bons biens" at bounding box center [1331, 299] width 163 height 14
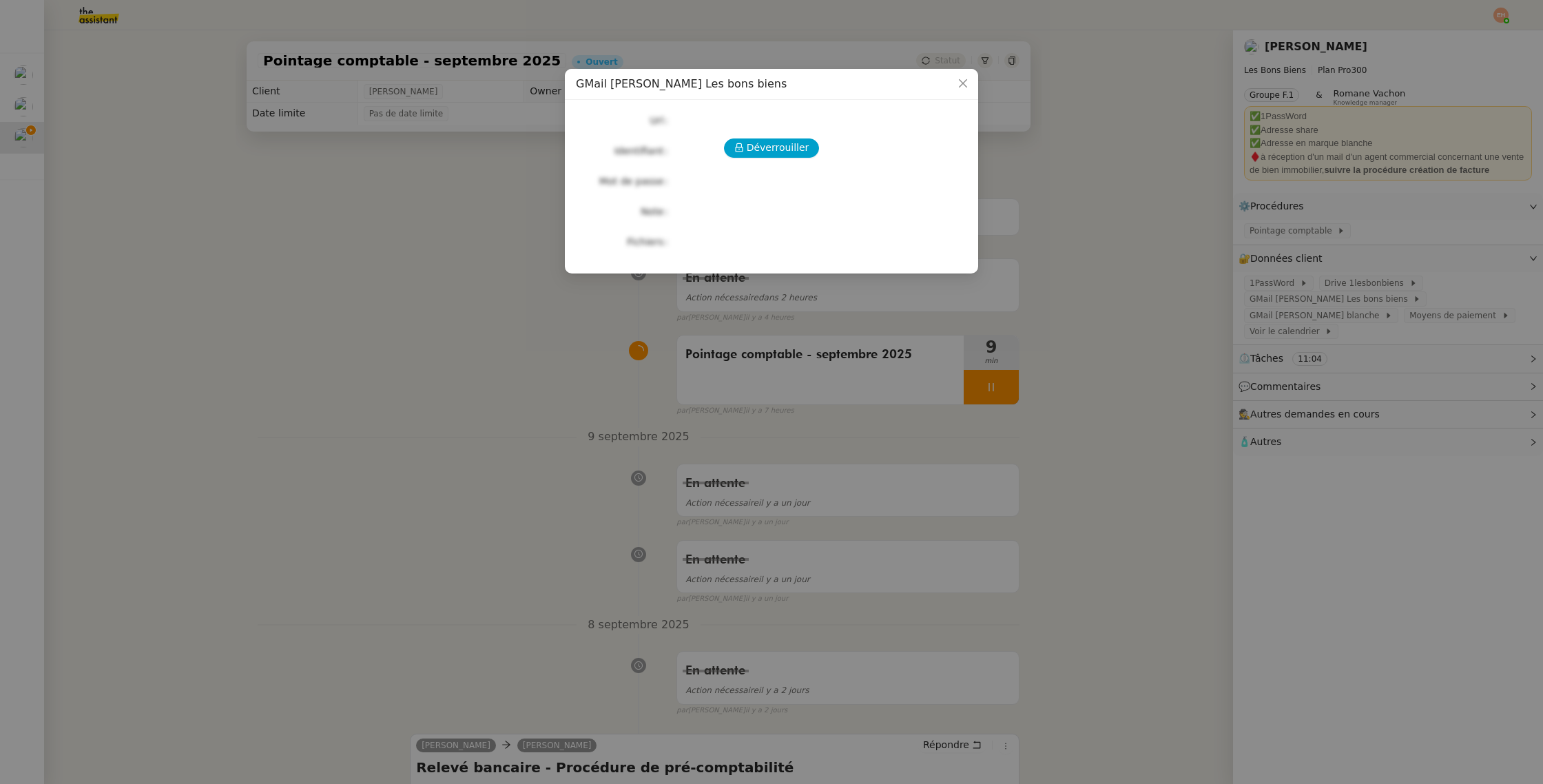
click at [1245, 323] on nz-modal-container "GMail [PERSON_NAME] Les bons biens Déverrouiller Url Identifiant Mot de passe N…" at bounding box center [771, 392] width 1543 height 784
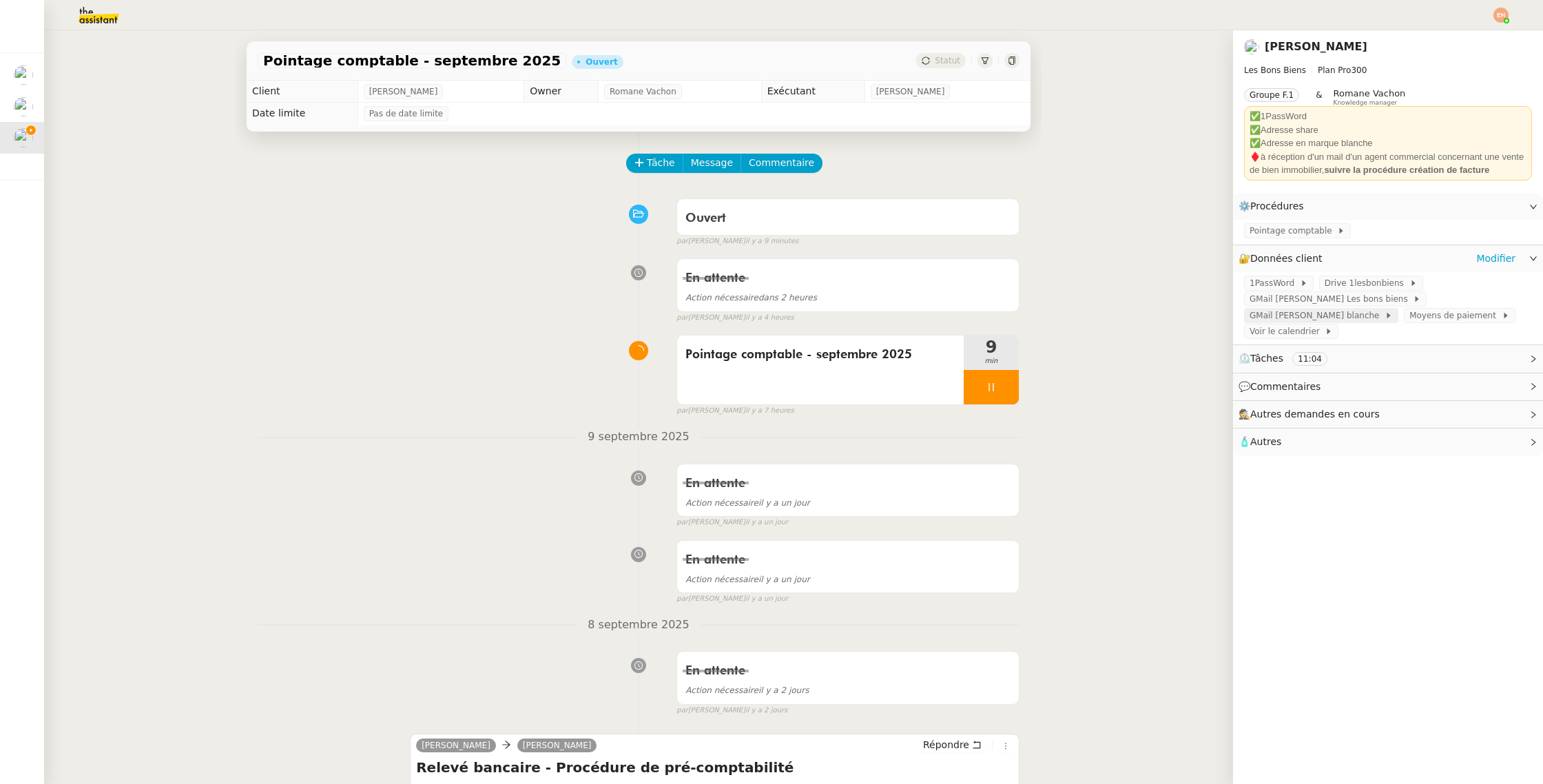
click at [1352, 309] on span "GMail [PERSON_NAME] blanche" at bounding box center [1317, 316] width 135 height 14
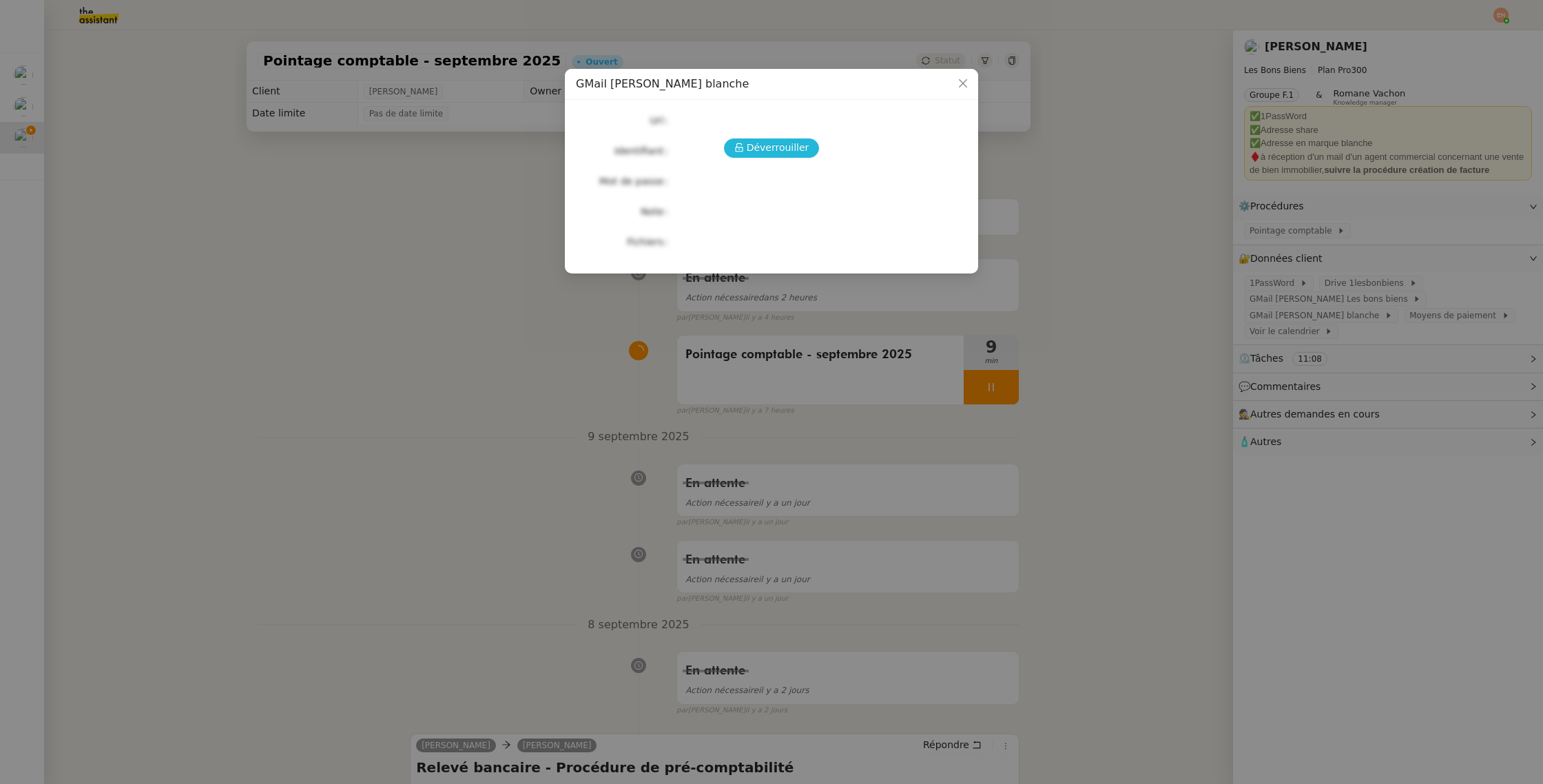
click at [766, 139] on button "Déverrouiller" at bounding box center [772, 148] width 96 height 19
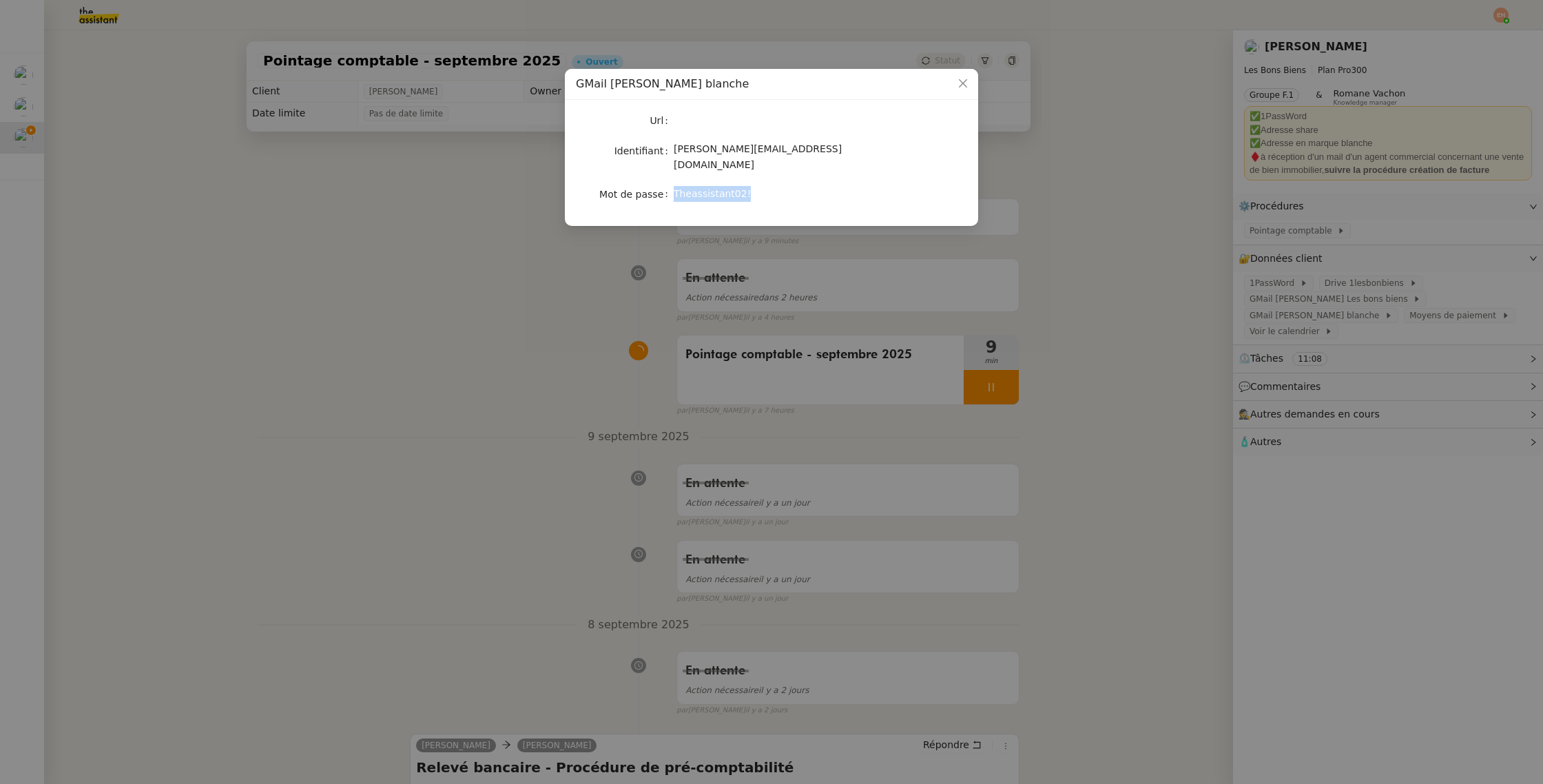
drag, startPoint x: 753, startPoint y: 183, endPoint x: 675, endPoint y: 184, distance: 78.0
click at [675, 186] on div "Theassistant02!" at bounding box center [788, 194] width 228 height 16
copy span "Theassistant02!"
click at [426, 244] on nz-modal-container "GMail [PERSON_NAME] - marque blanche Url Identifiant [PERSON_NAME][EMAIL_ADDRES…" at bounding box center [771, 392] width 1543 height 784
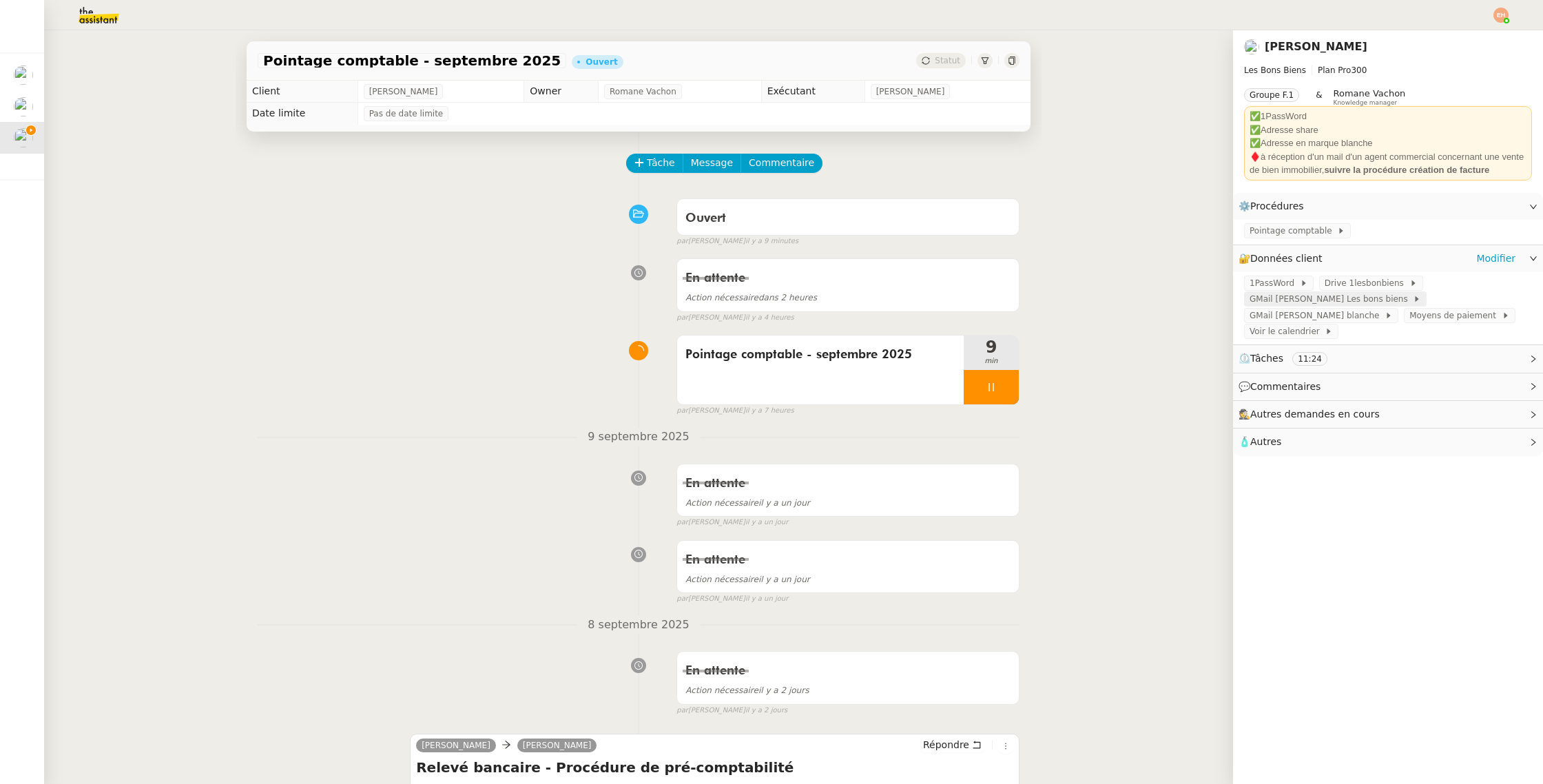
click at [1289, 302] on span "GMail [PERSON_NAME] Les bons biens" at bounding box center [1331, 299] width 163 height 14
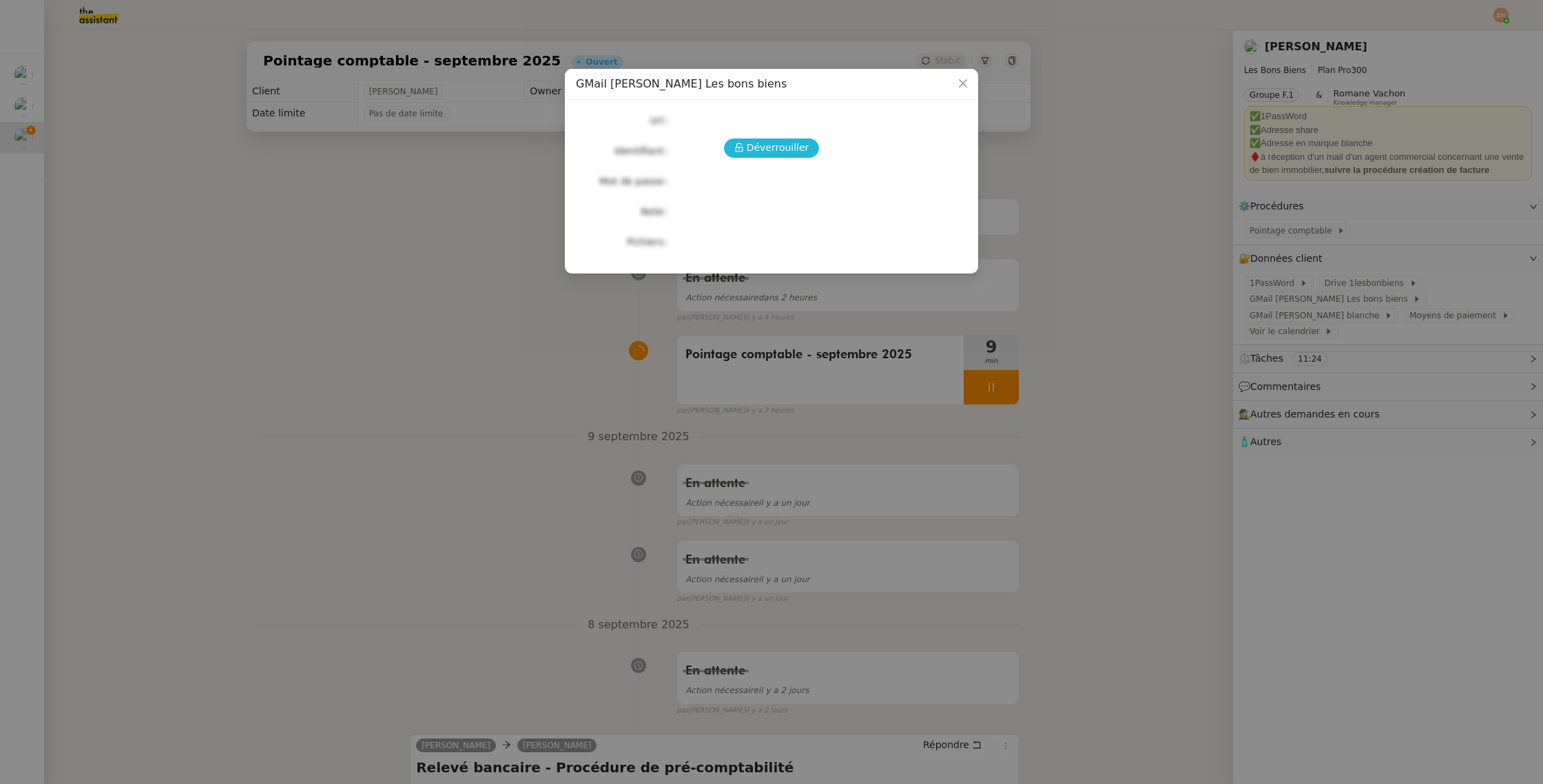
click at [767, 146] on span "Déverrouiller" at bounding box center [778, 147] width 63 height 16
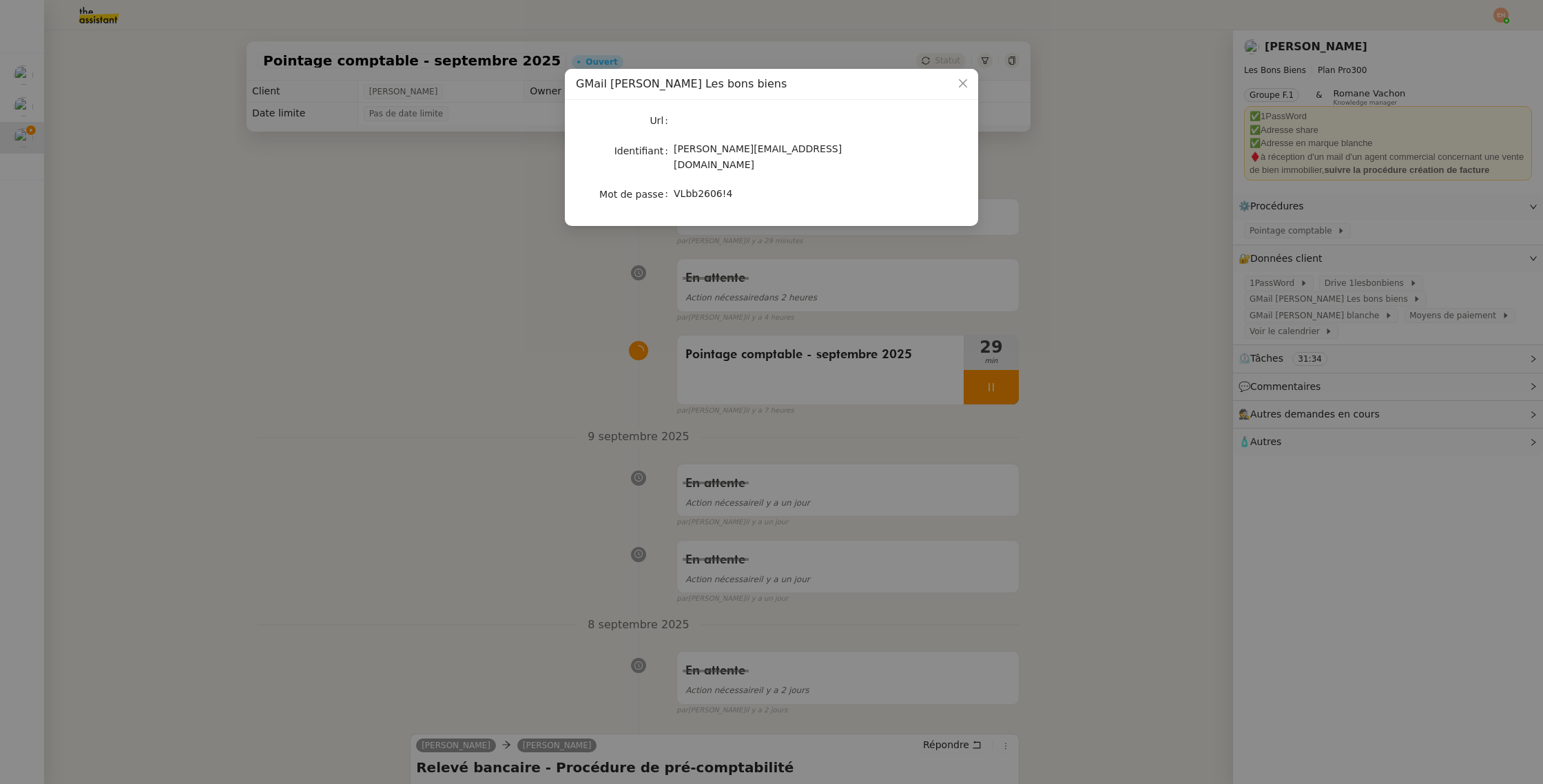
drag, startPoint x: 557, startPoint y: 295, endPoint x: 824, endPoint y: 327, distance: 268.9
click at [557, 295] on nz-modal-container "GMail [PERSON_NAME] Les bons biens Url Identifiant [PERSON_NAME][EMAIL_ADDRESS]…" at bounding box center [771, 392] width 1543 height 784
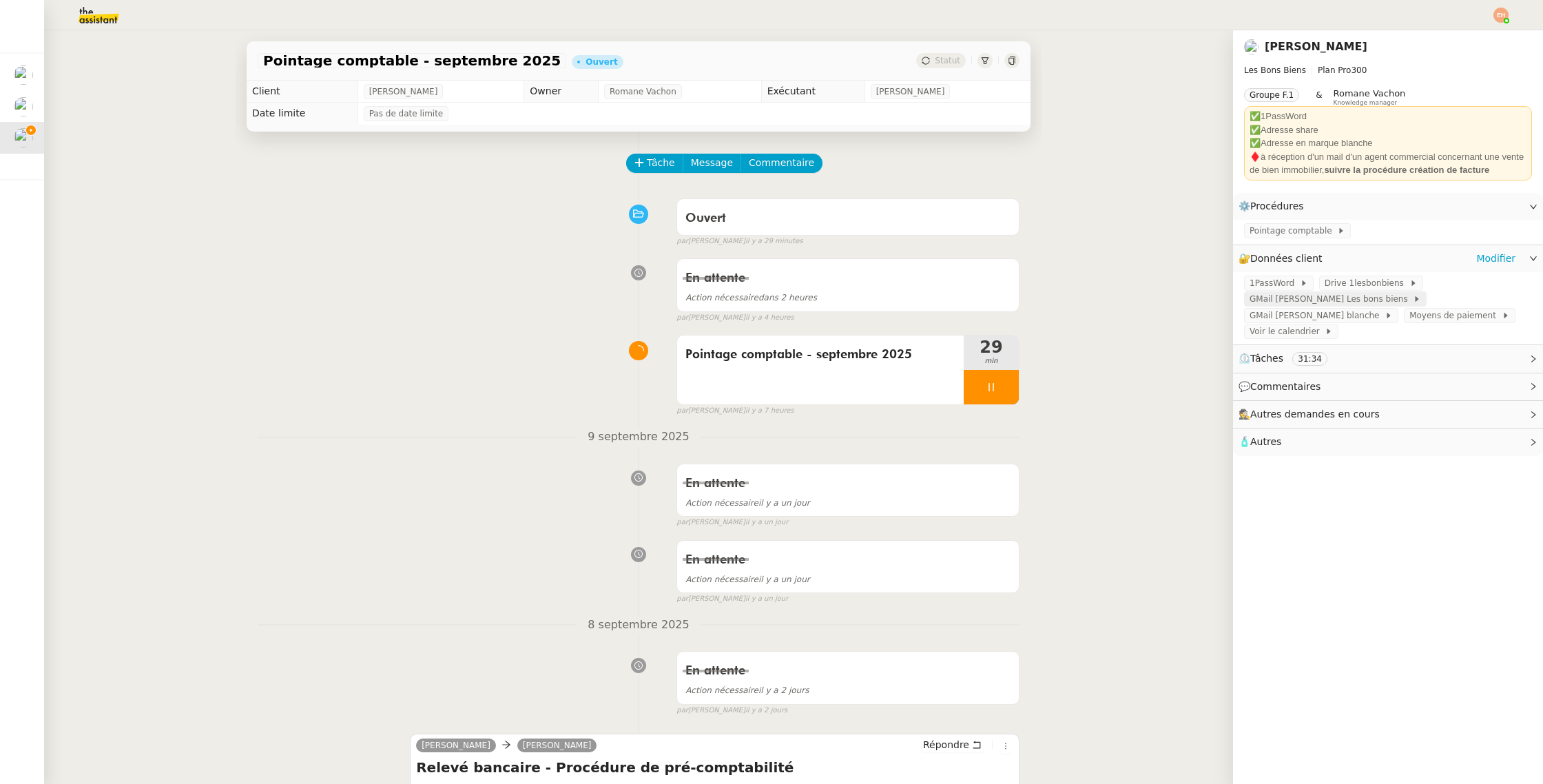
click at [1330, 300] on span "GMail [PERSON_NAME] Les bons biens" at bounding box center [1331, 299] width 163 height 14
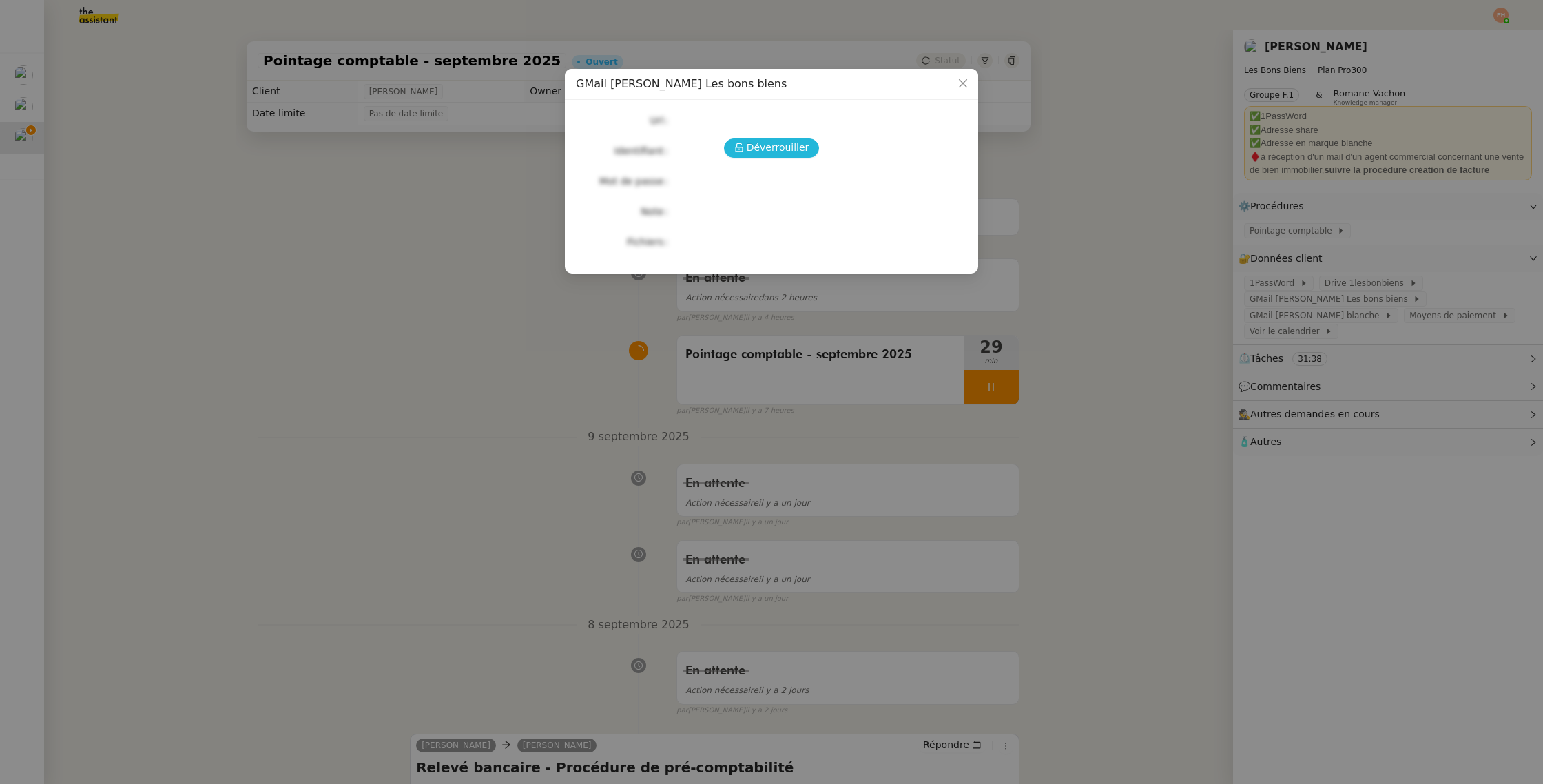
click at [753, 146] on span "Déverrouiller" at bounding box center [778, 147] width 63 height 16
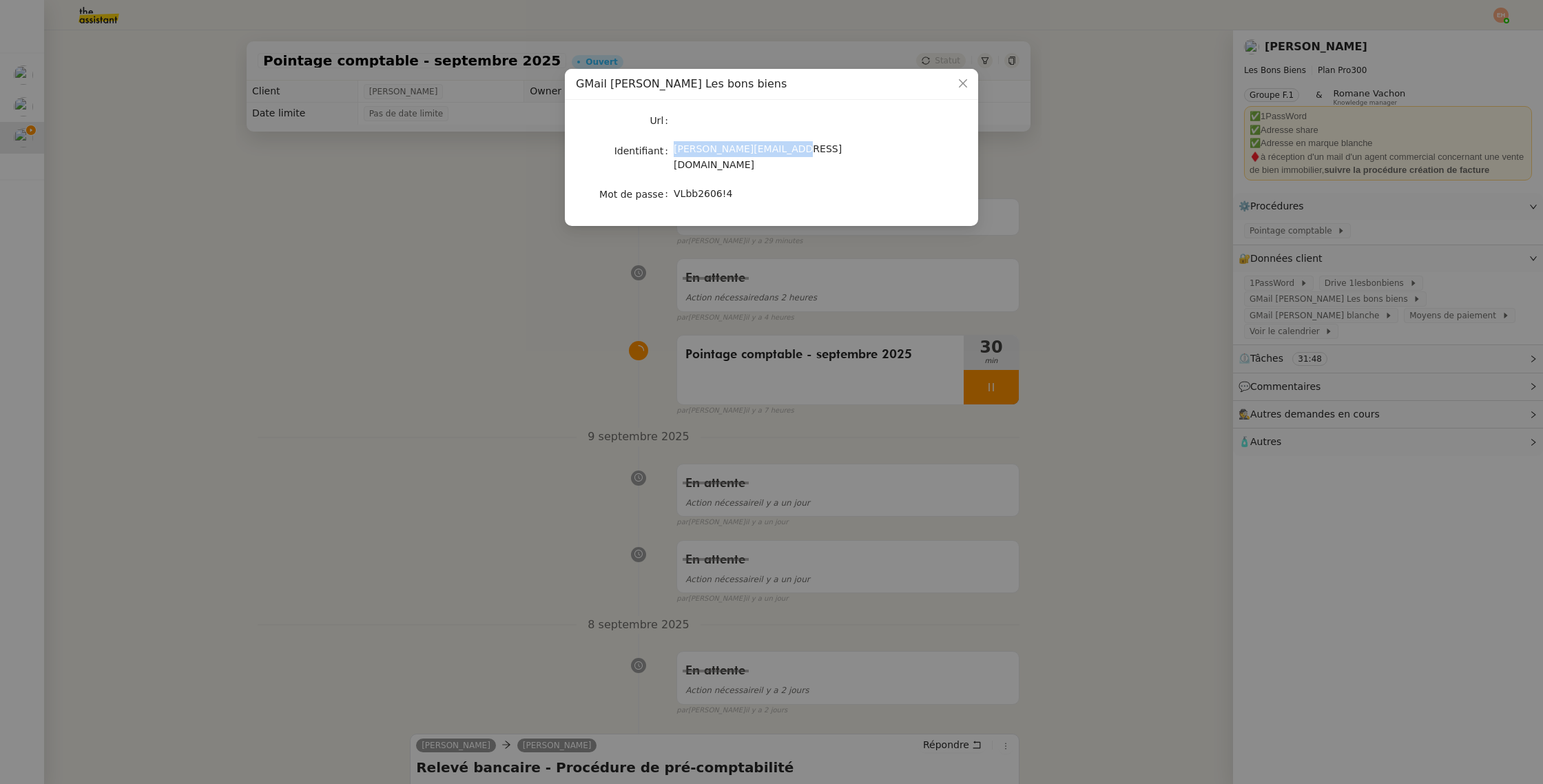
drag, startPoint x: 792, startPoint y: 153, endPoint x: 675, endPoint y: 153, distance: 117.0
click at [675, 153] on div "[PERSON_NAME][EMAIL_ADDRESS][DOMAIN_NAME]" at bounding box center [788, 157] width 228 height 32
copy span "[PERSON_NAME][EMAIL_ADDRESS][DOMAIN_NAME]"
drag, startPoint x: 712, startPoint y: 182, endPoint x: 789, endPoint y: 184, distance: 77.0
click at [789, 186] on div "VLbb2606!4" at bounding box center [788, 194] width 228 height 16
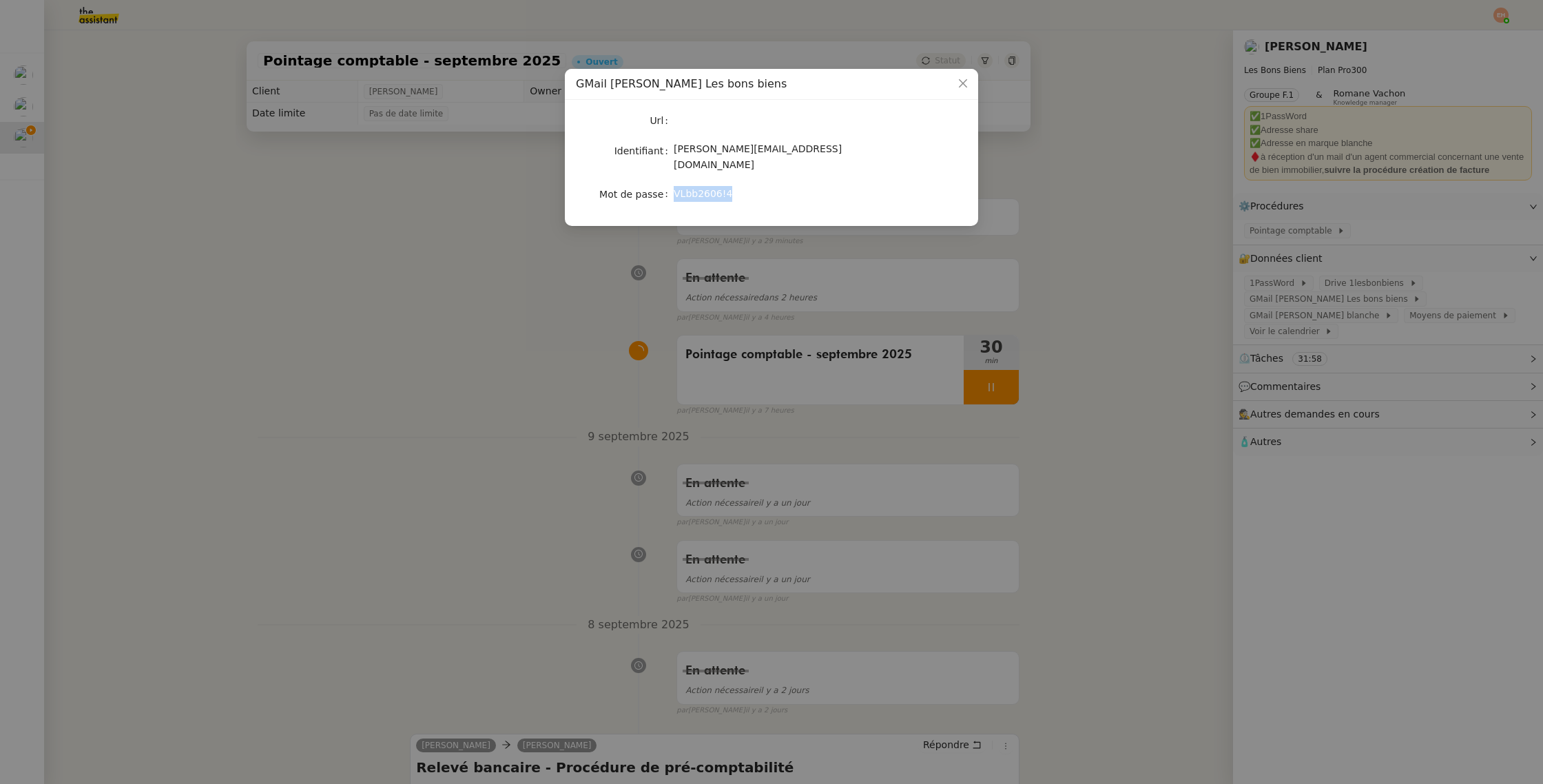
copy span "VLbb2606!4"
click at [353, 310] on nz-modal-container "GMail [PERSON_NAME] Les bons biens Url Identifiant [PERSON_NAME][EMAIL_ADDRESS]…" at bounding box center [771, 392] width 1543 height 784
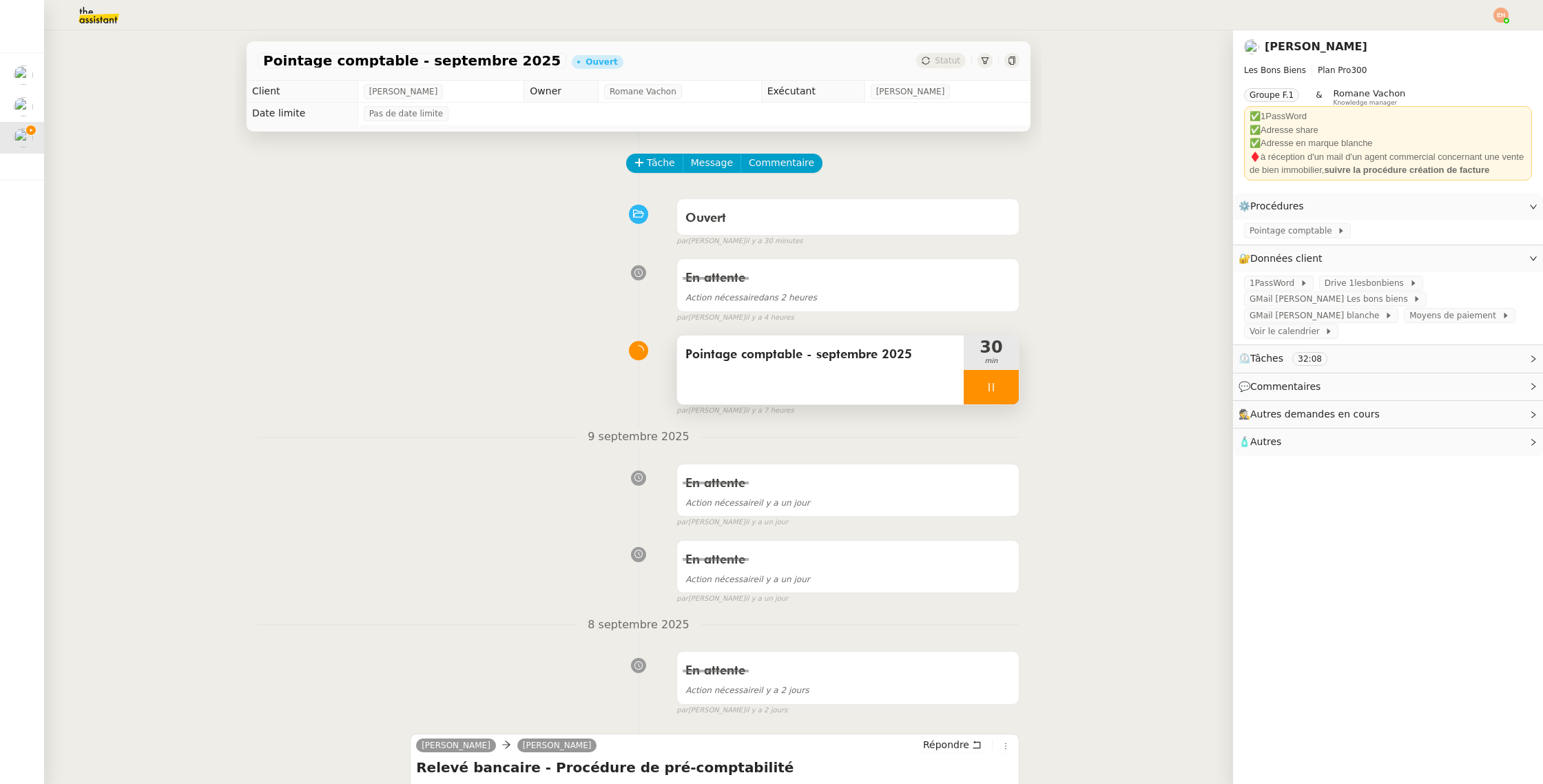
click at [1004, 385] on div at bounding box center [991, 387] width 55 height 34
click at [1004, 385] on icon at bounding box center [1005, 387] width 11 height 11
click at [945, 61] on span "Statut" at bounding box center [947, 61] width 25 height 10
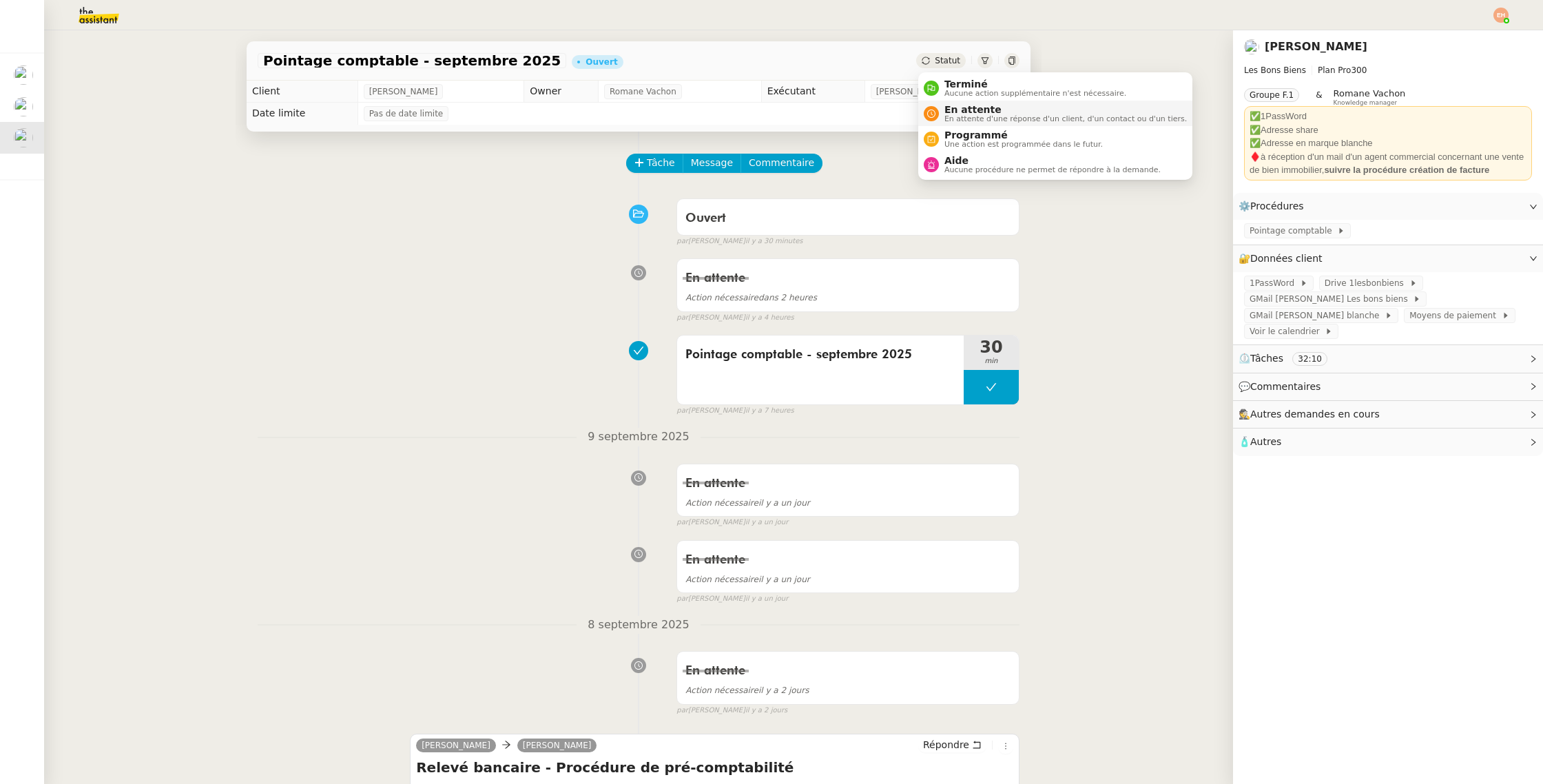
click at [960, 121] on span "En attente d'une réponse d'un client, d'un contact ou d'un tiers." at bounding box center [1065, 119] width 242 height 8
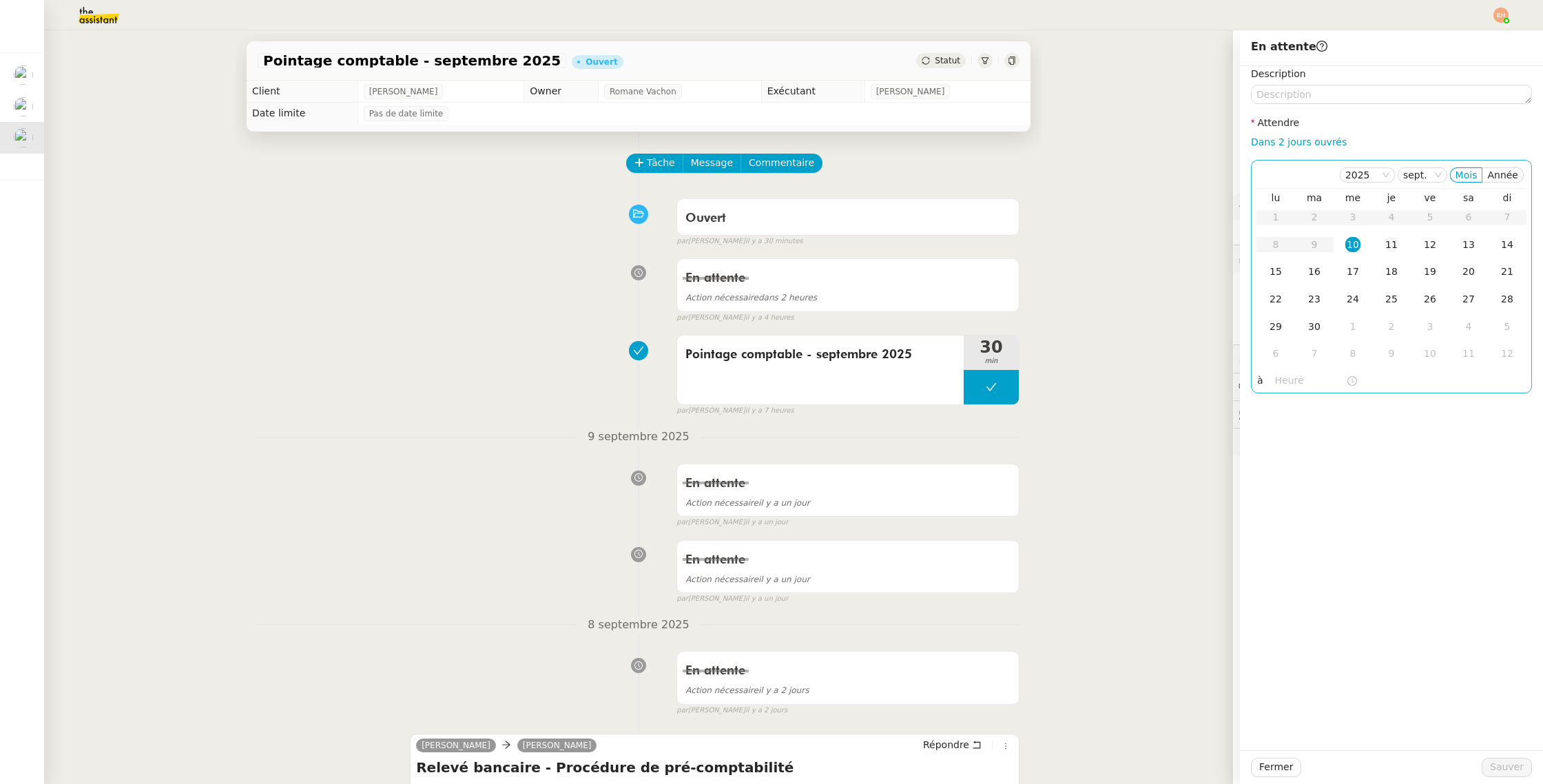
click at [1381, 248] on td "11" at bounding box center [1391, 245] width 38 height 28
drag, startPoint x: 1520, startPoint y: 762, endPoint x: 1509, endPoint y: 752, distance: 14.9
click at [1520, 762] on span "Sauver" at bounding box center [1507, 766] width 34 height 16
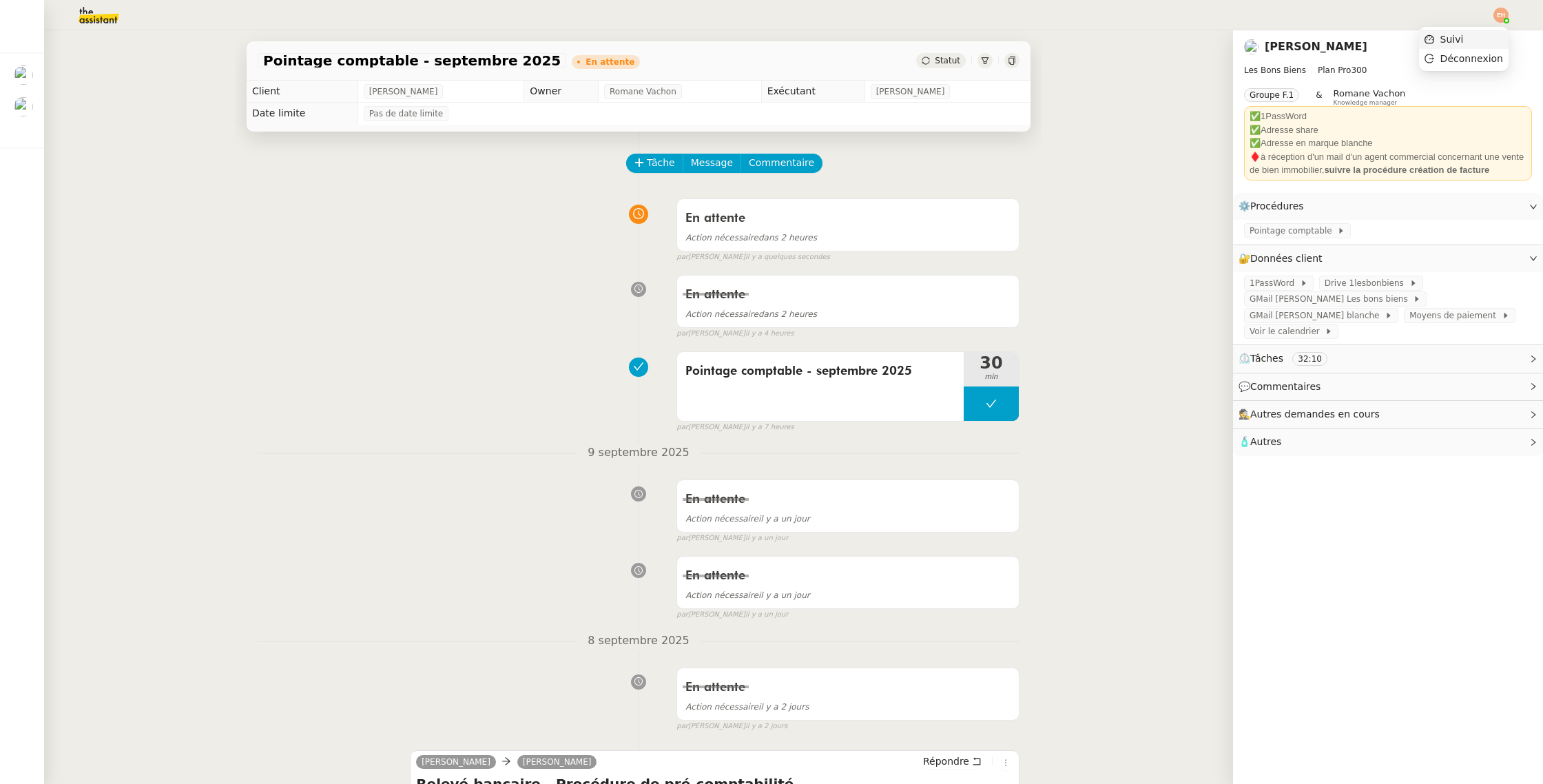
click at [1460, 44] on span "Suivi" at bounding box center [1444, 39] width 39 height 12
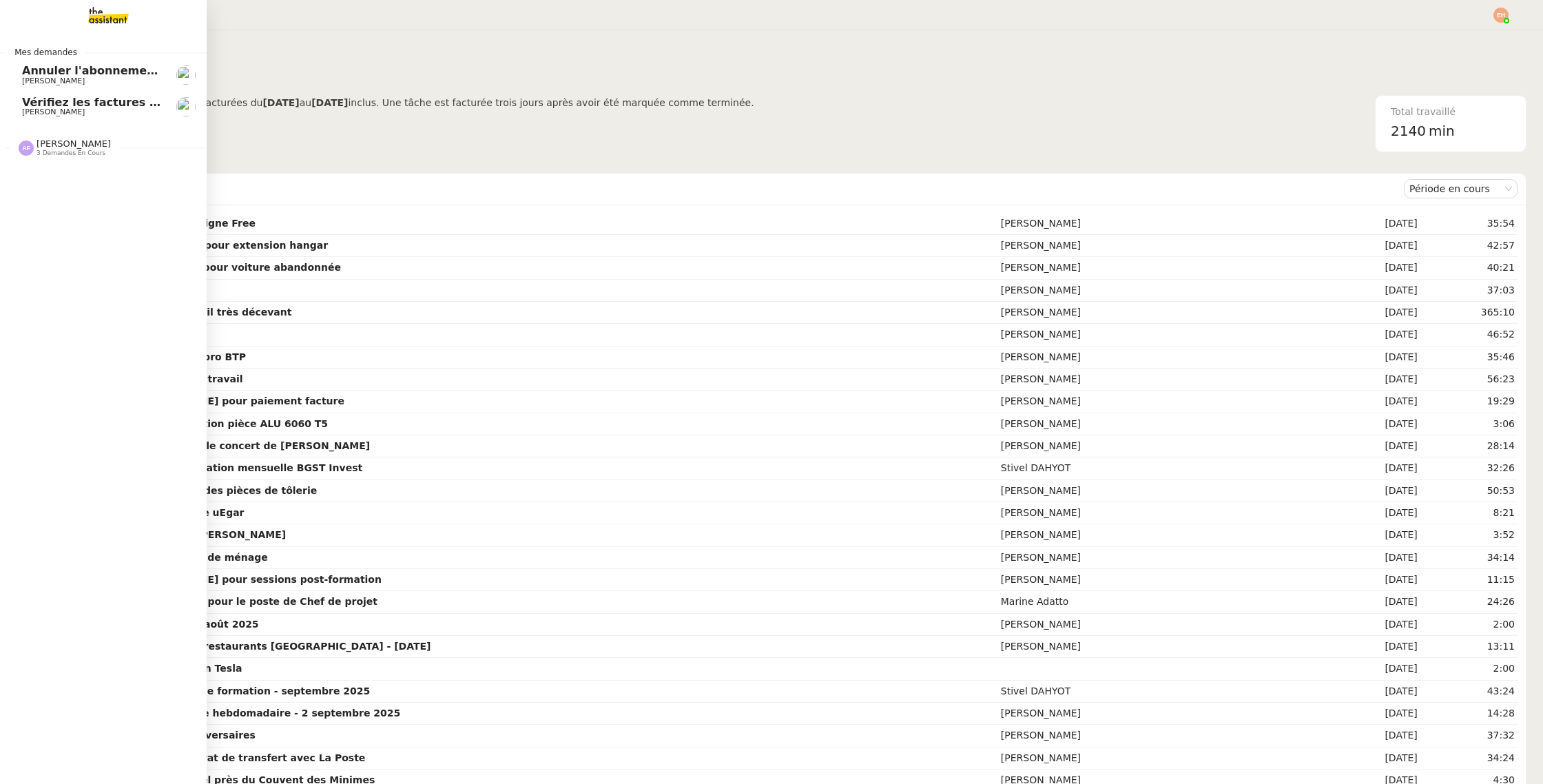
click at [95, 35] on div "Mes demandes Annuler l'abonnement Livebox [PERSON_NAME] les factures manquantes…" at bounding box center [103, 407] width 207 height 753
click at [99, 24] on img at bounding box center [97, 15] width 107 height 31
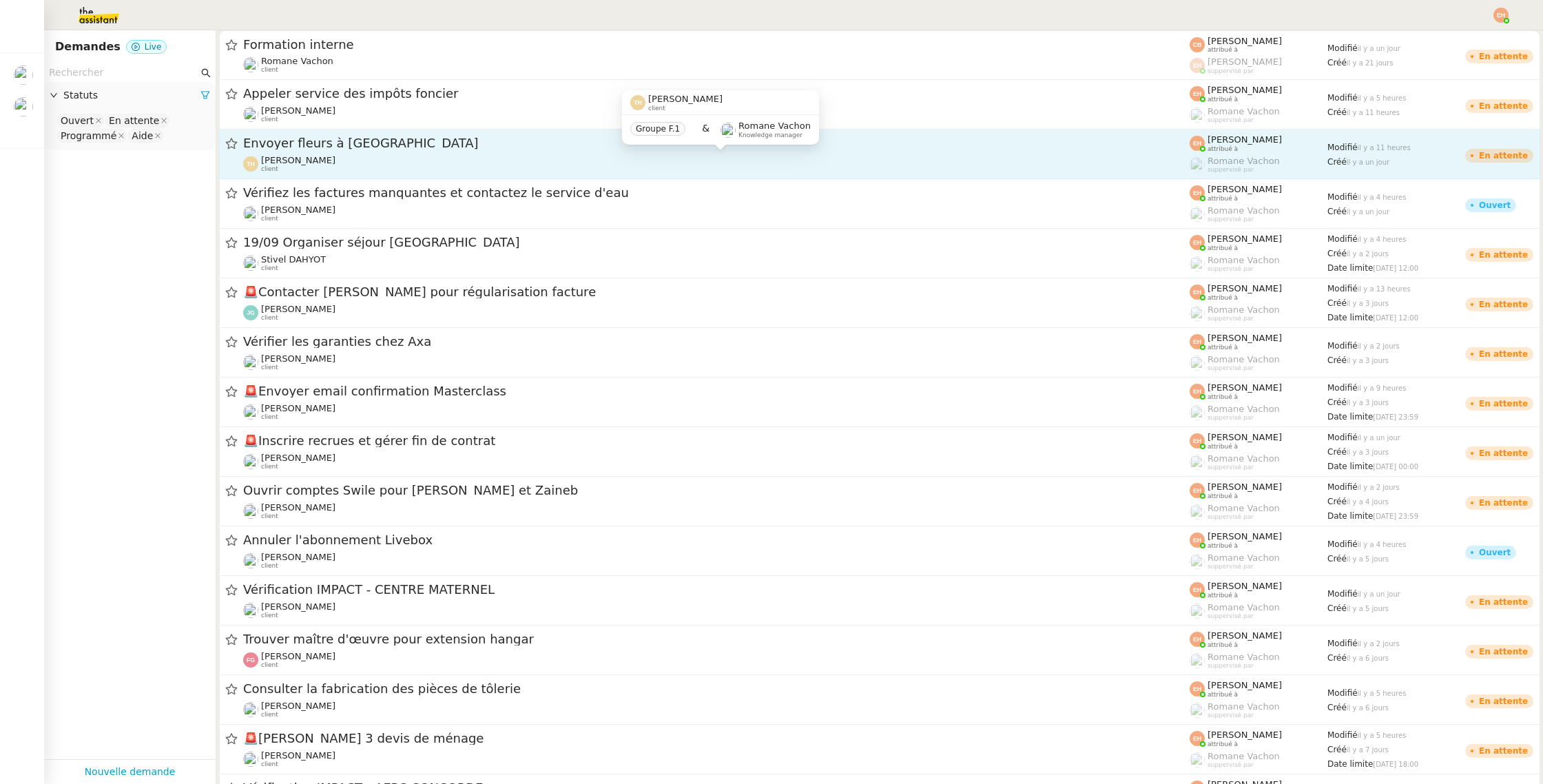
click at [298, 159] on span "[PERSON_NAME]" at bounding box center [298, 159] width 74 height 10
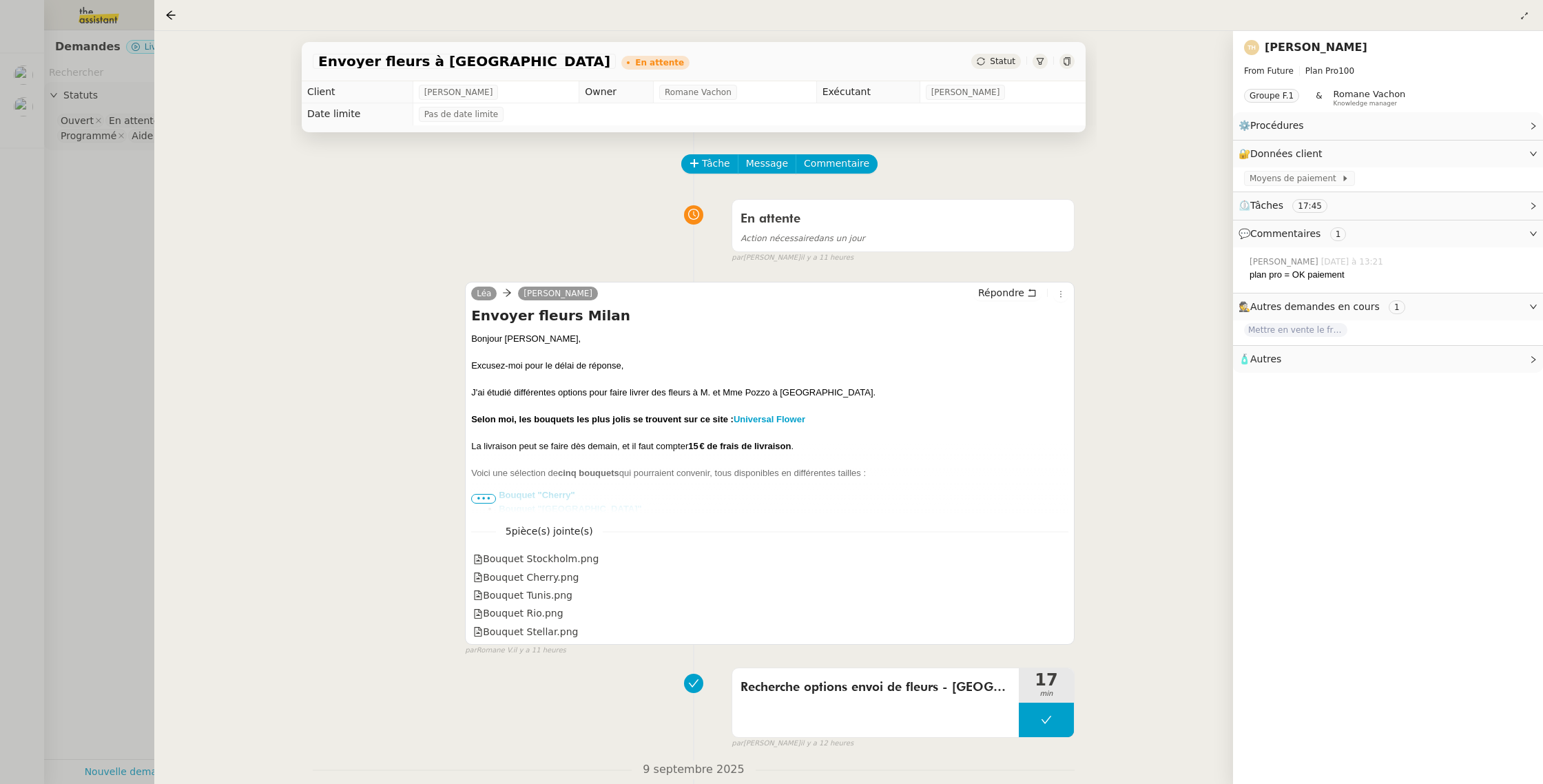
scroll to position [159, 0]
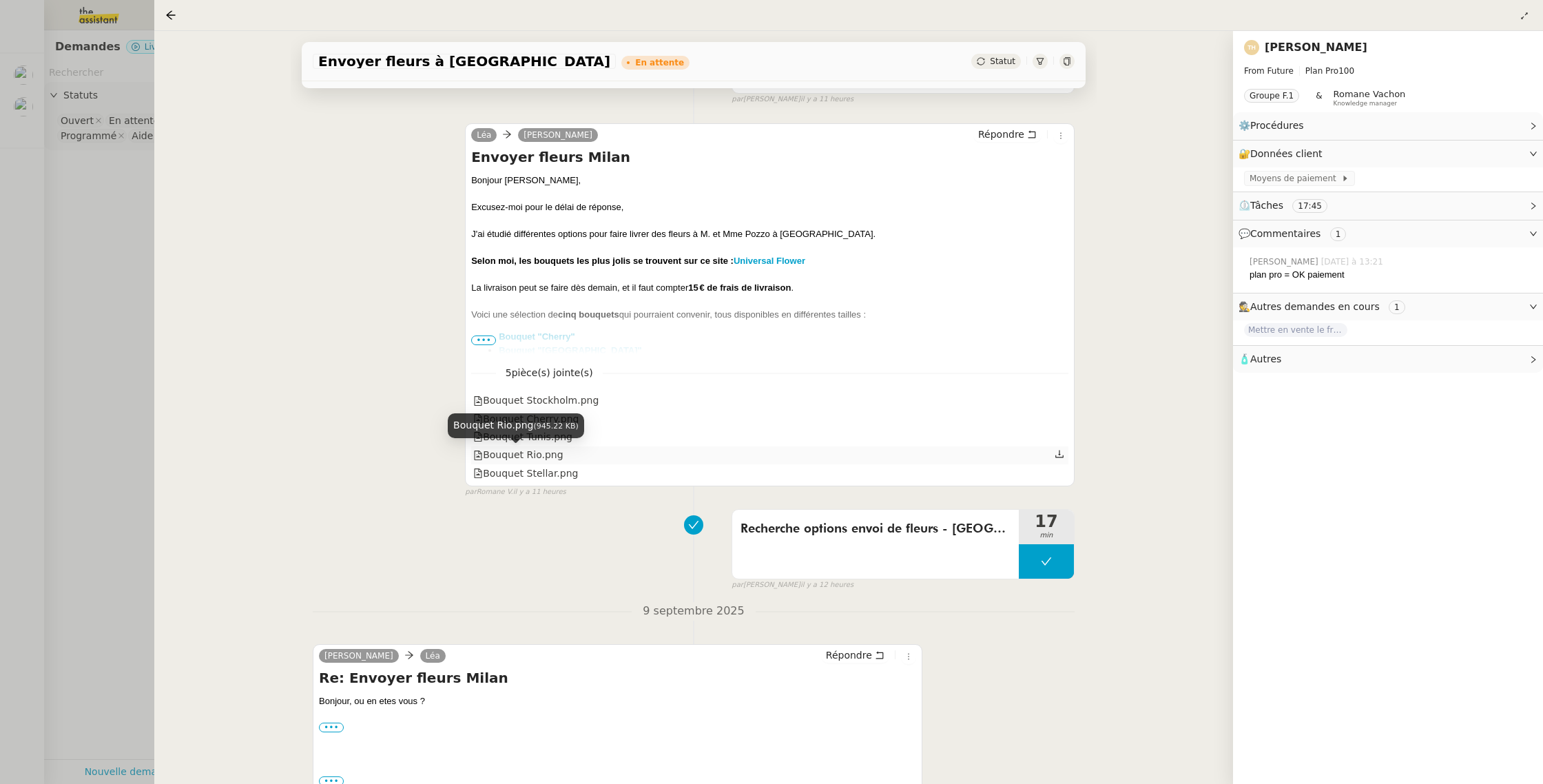
click at [511, 451] on div "Bouquet Rio.png" at bounding box center [517, 454] width 90 height 16
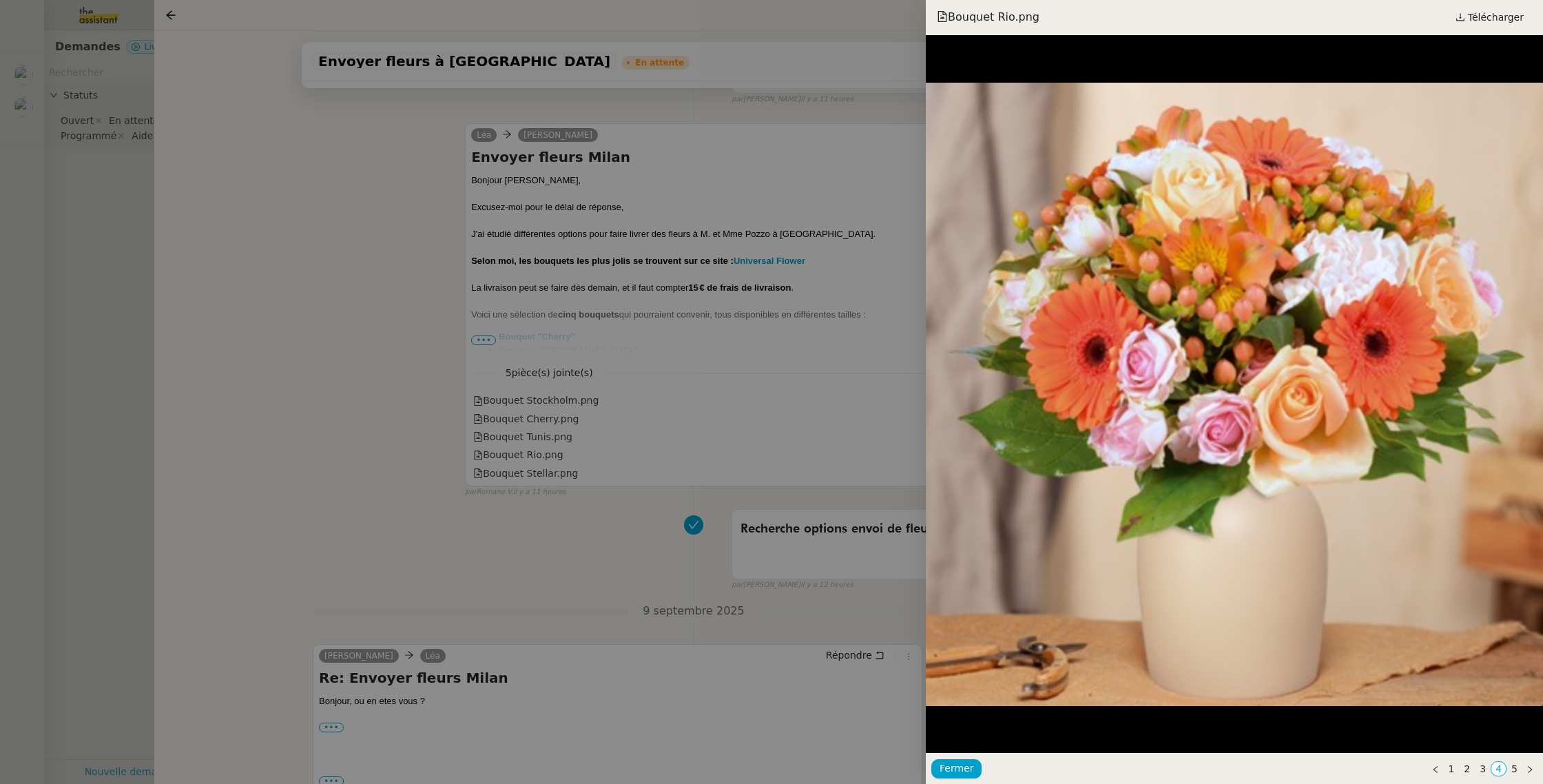
click at [536, 399] on div at bounding box center [771, 392] width 1543 height 784
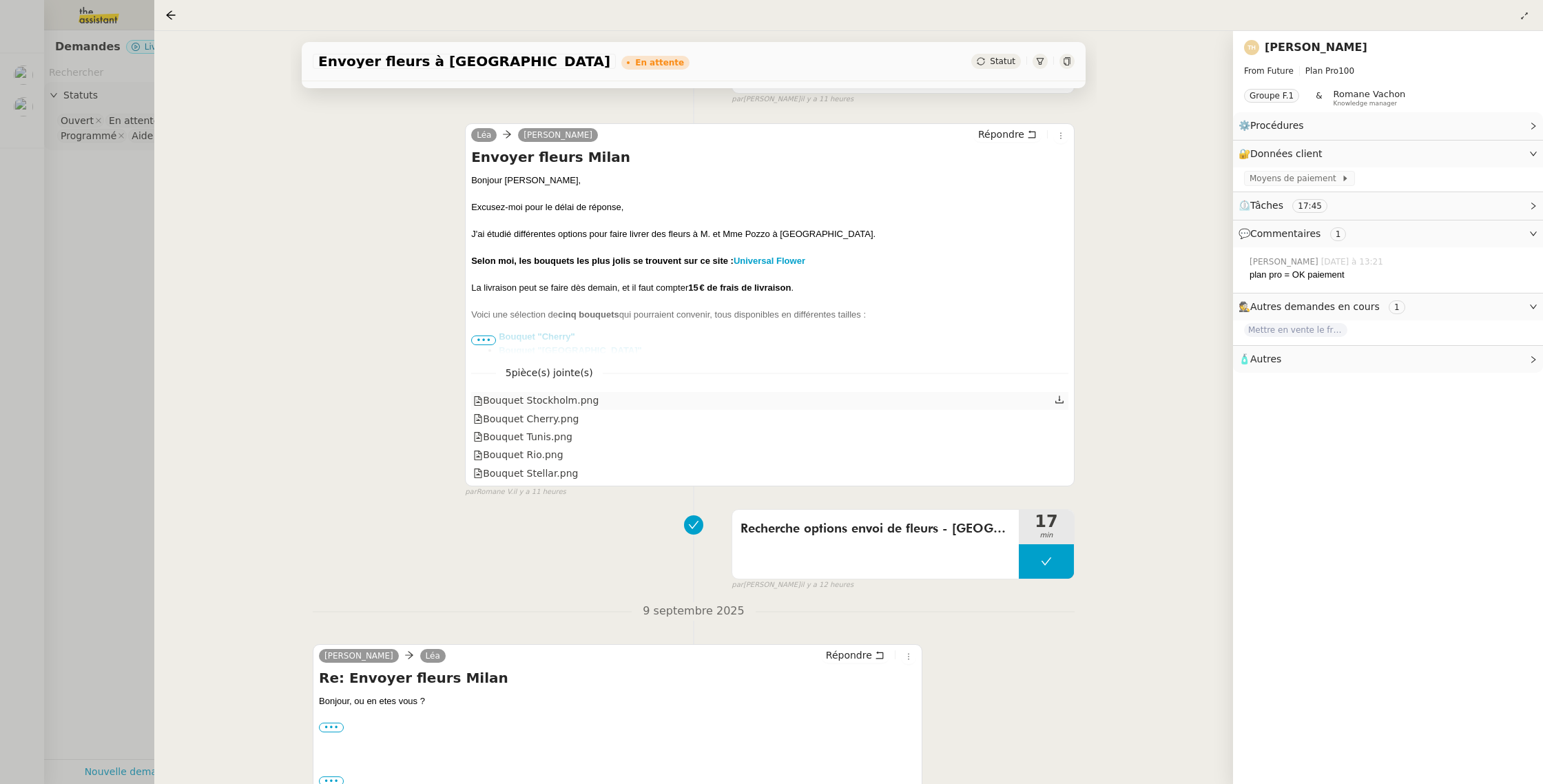
click at [535, 399] on div "Bouquet Stockholm.png" at bounding box center [536, 400] width 126 height 16
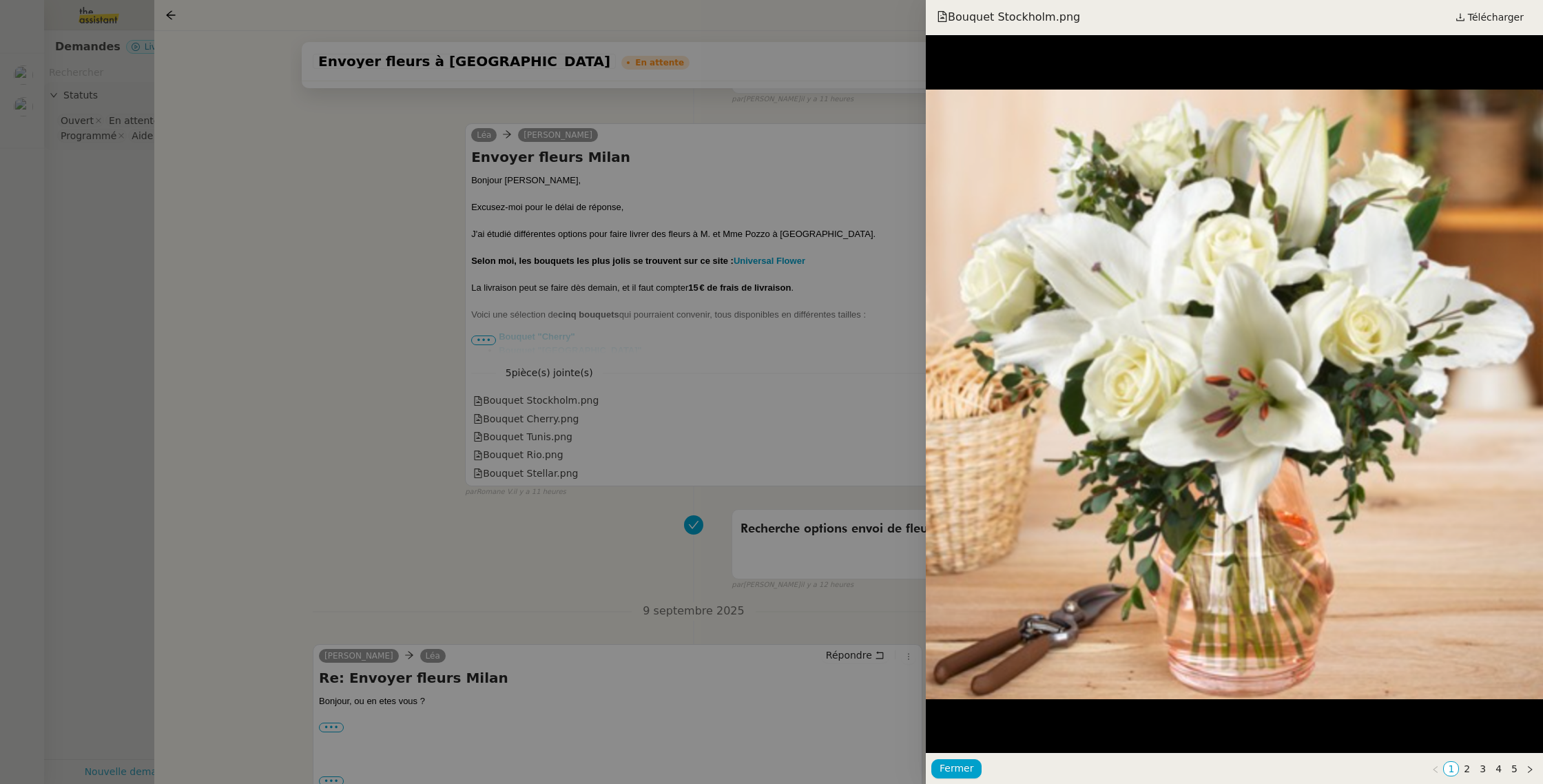
click at [536, 425] on div at bounding box center [771, 392] width 1543 height 784
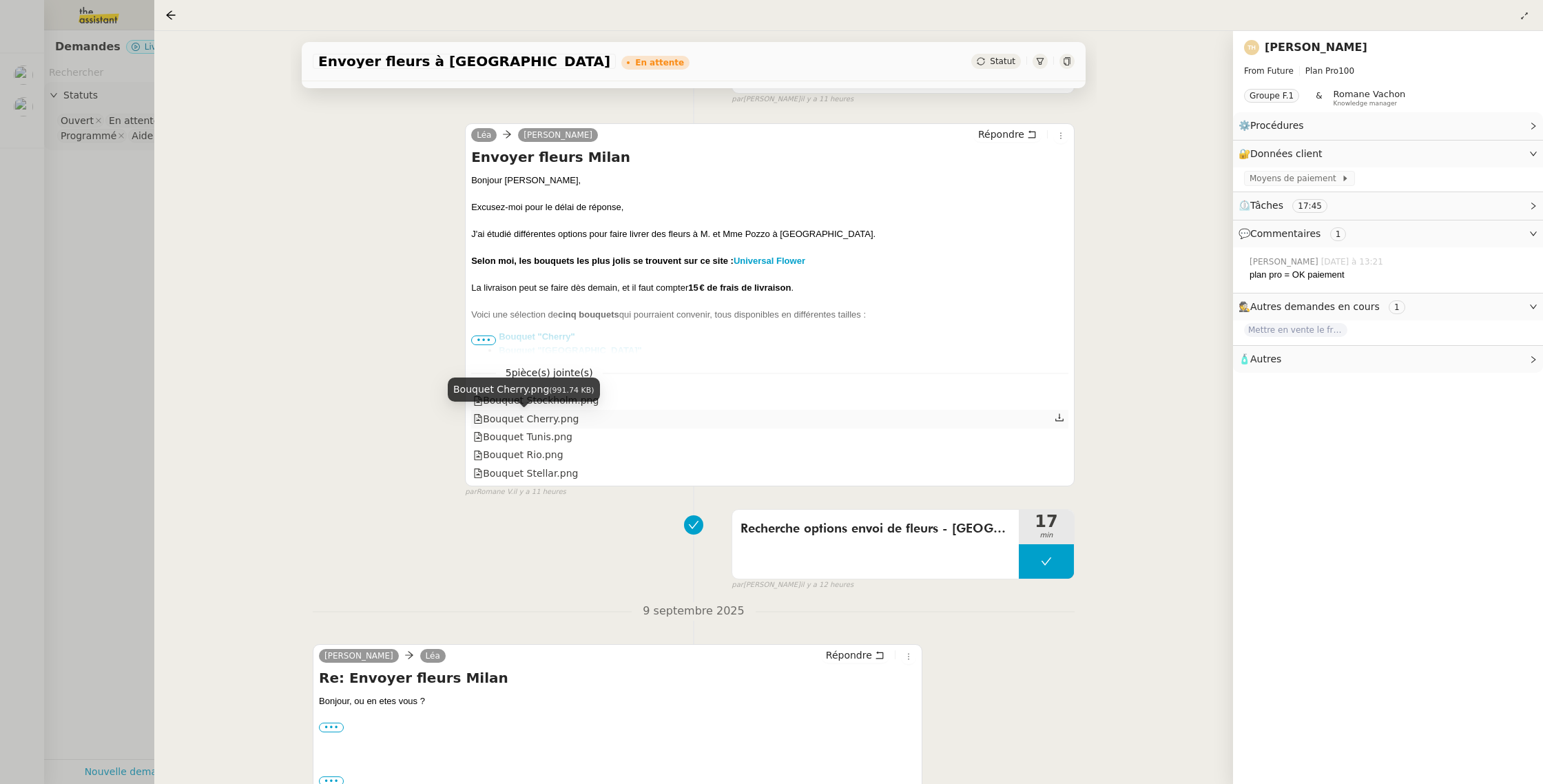
click at [522, 414] on div "Bouquet Cherry.png" at bounding box center [526, 419] width 106 height 16
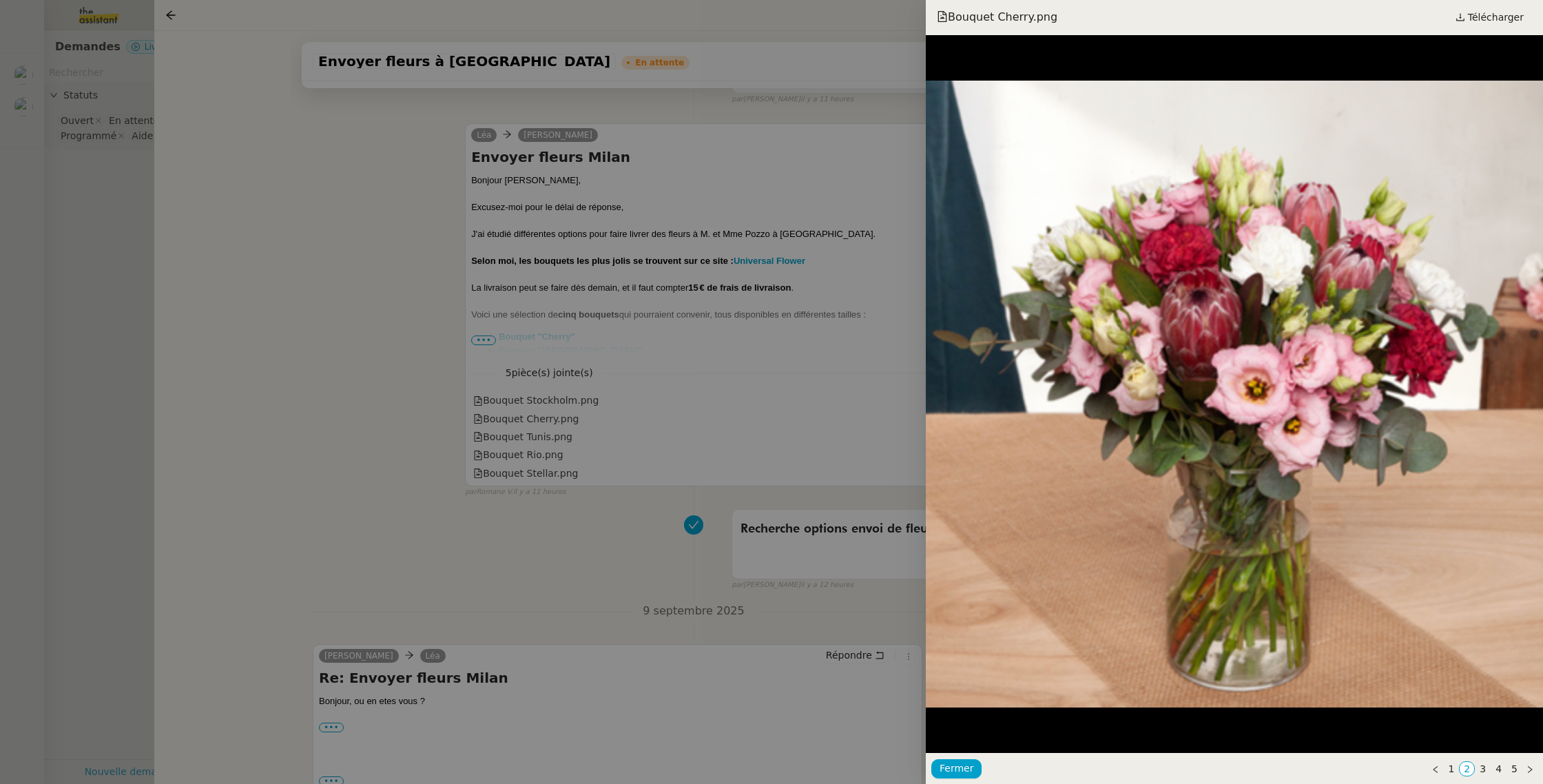
click at [522, 436] on div at bounding box center [771, 392] width 1543 height 784
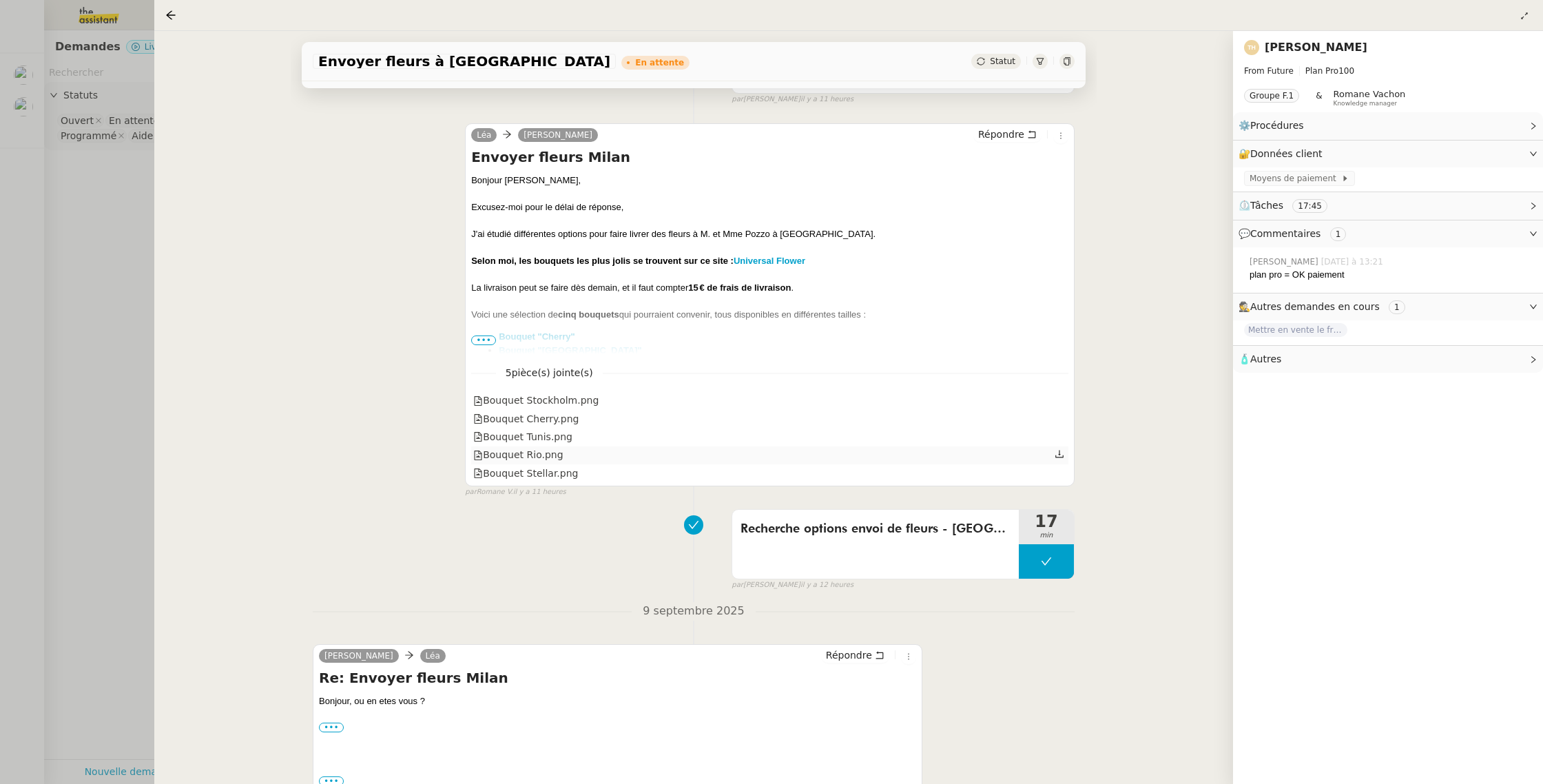
click at [524, 457] on div "Bouquet Rio.png" at bounding box center [517, 454] width 90 height 16
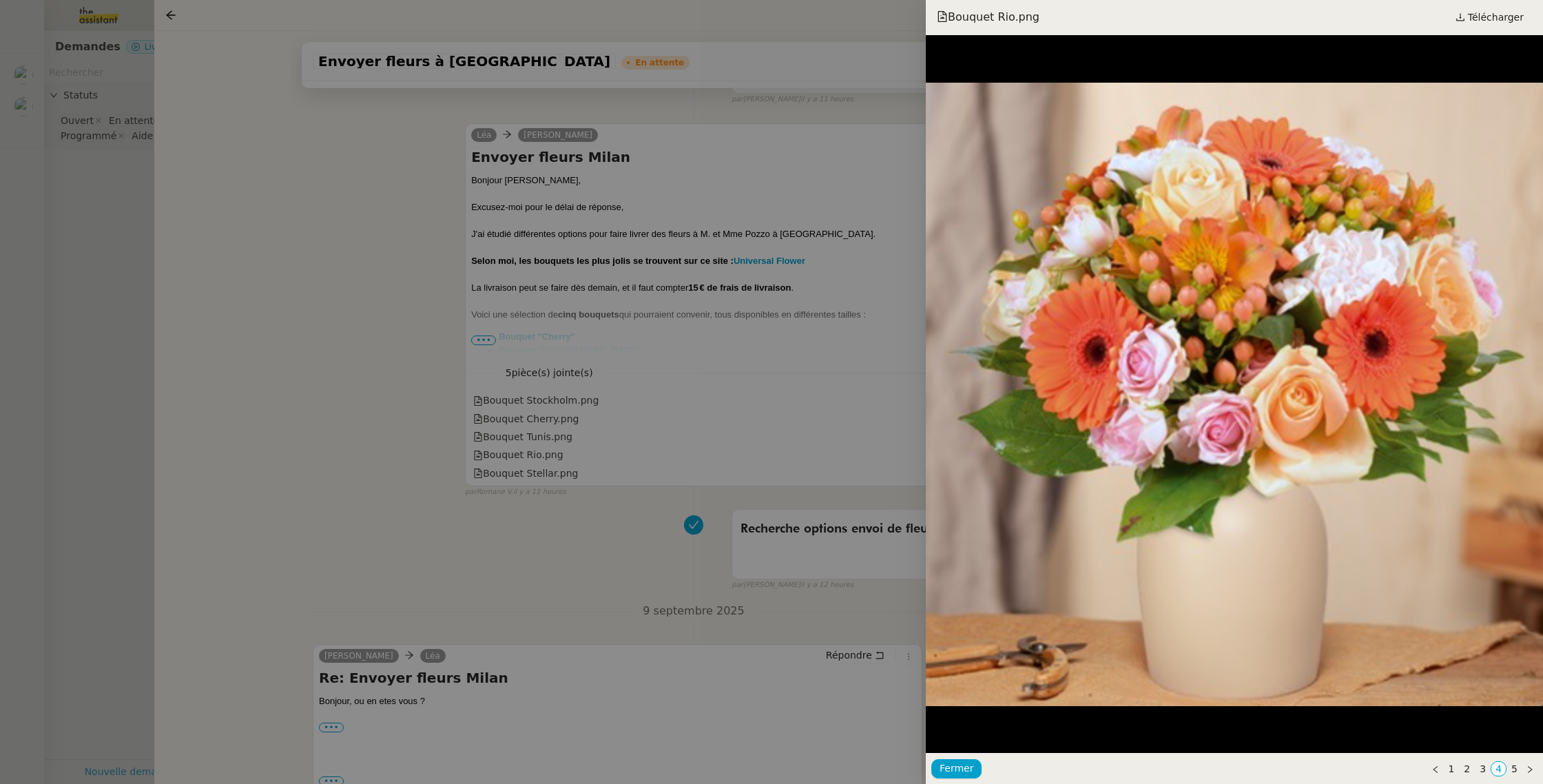
click at [522, 474] on div at bounding box center [771, 392] width 1543 height 784
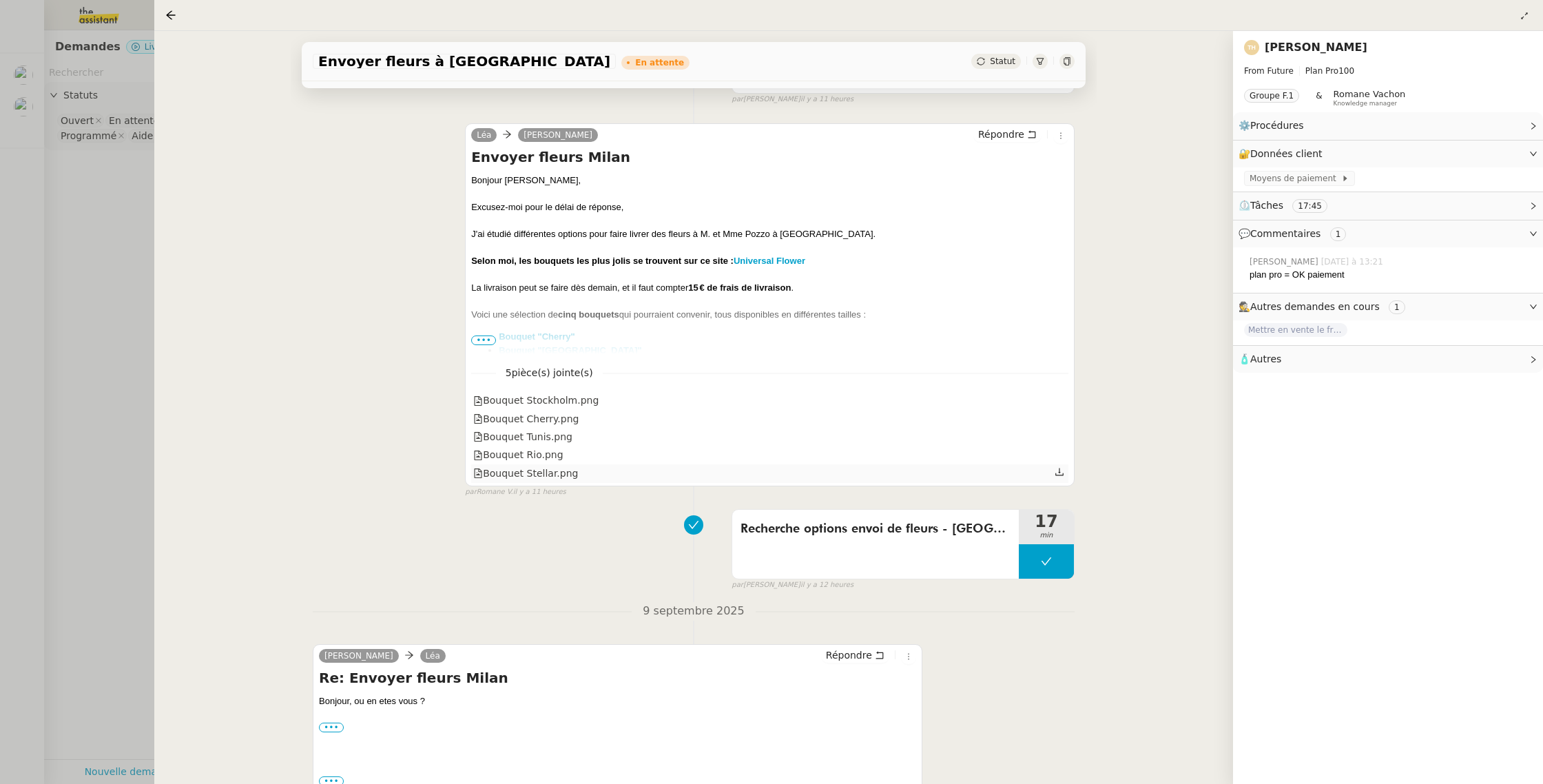
click at [522, 474] on div "Bouquet Stellar.png" at bounding box center [525, 474] width 105 height 16
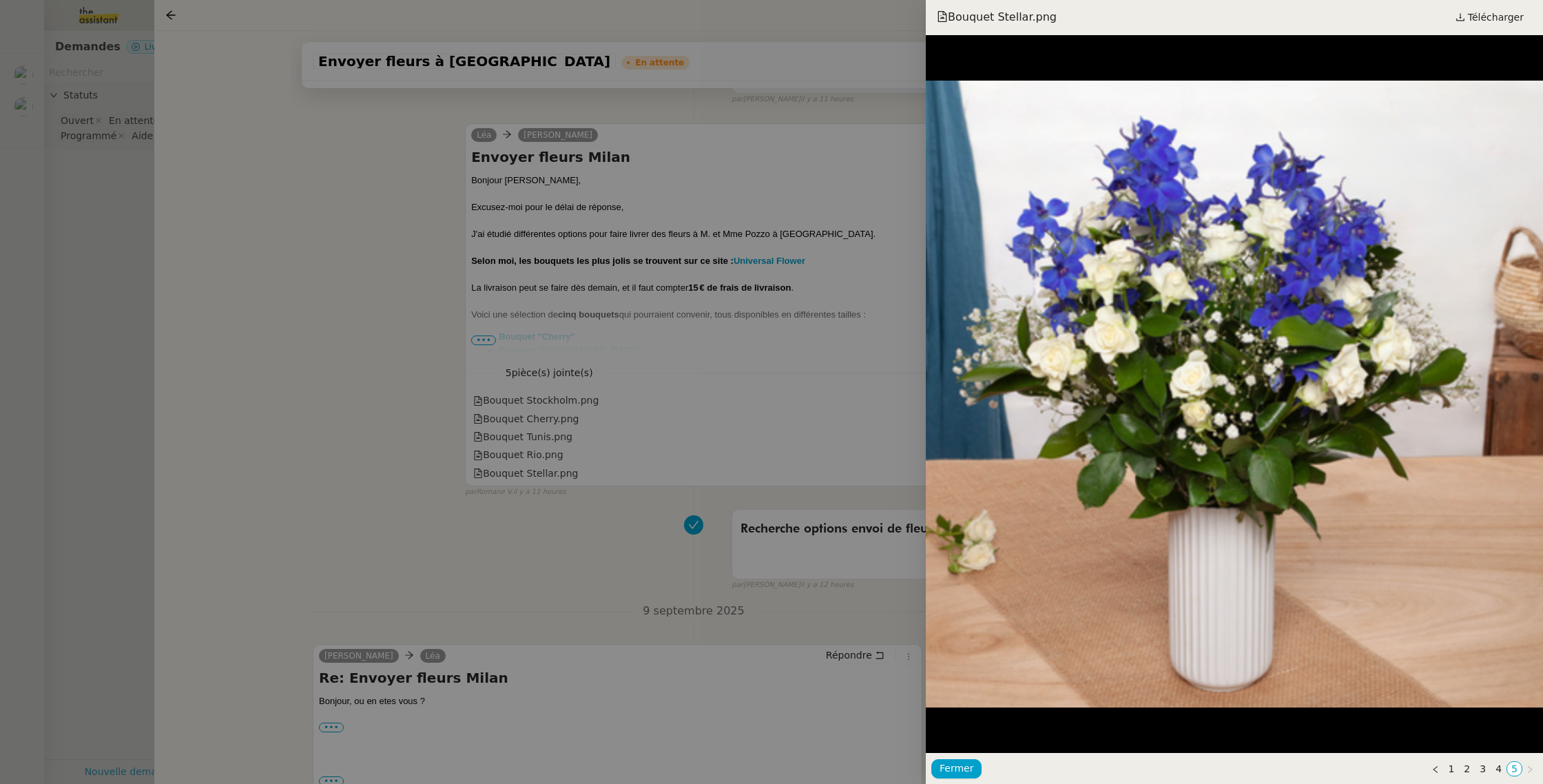
click at [529, 440] on div at bounding box center [771, 392] width 1543 height 784
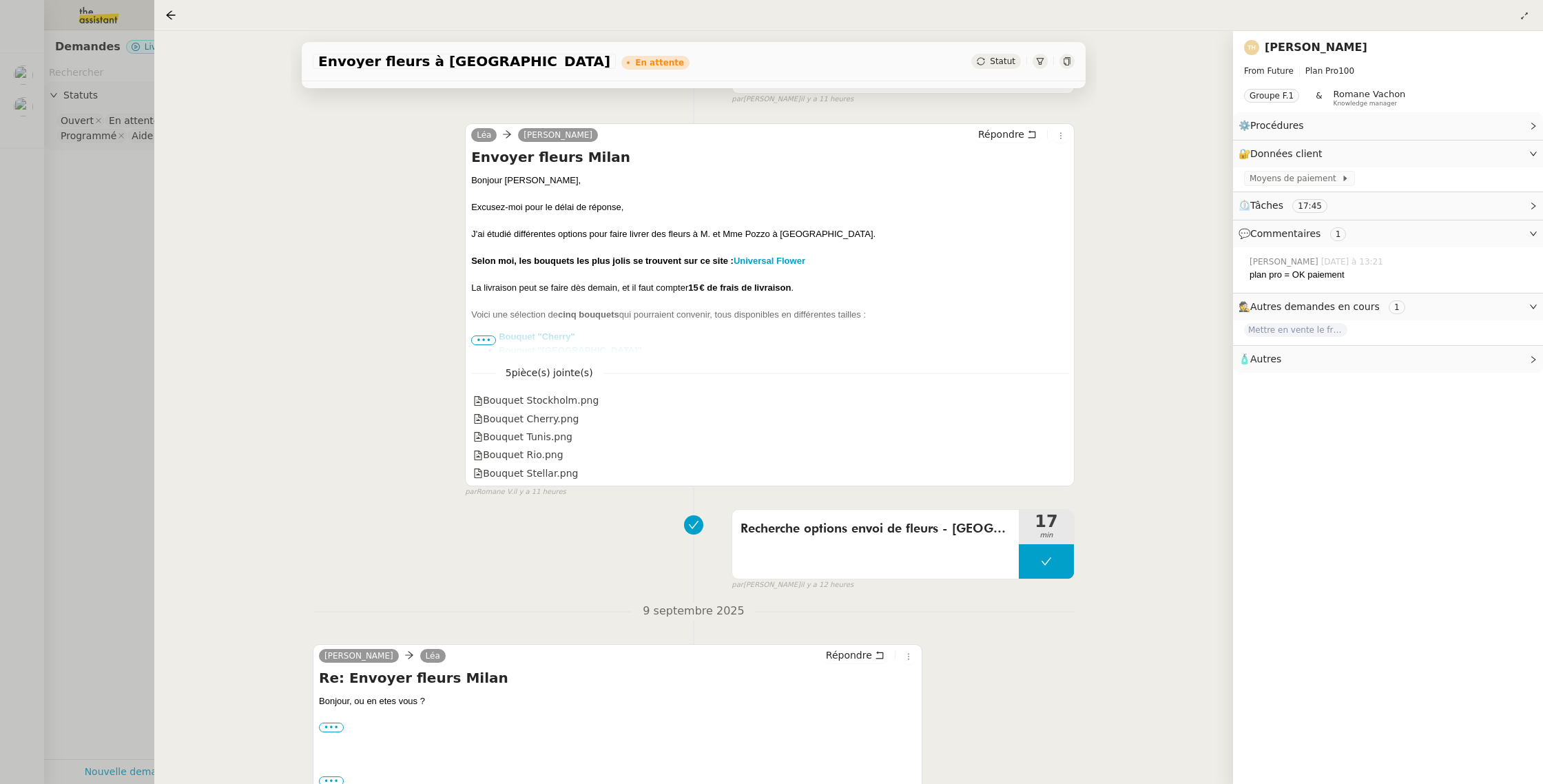
click at [529, 440] on div "Bouquet Tunis.png" at bounding box center [522, 437] width 99 height 16
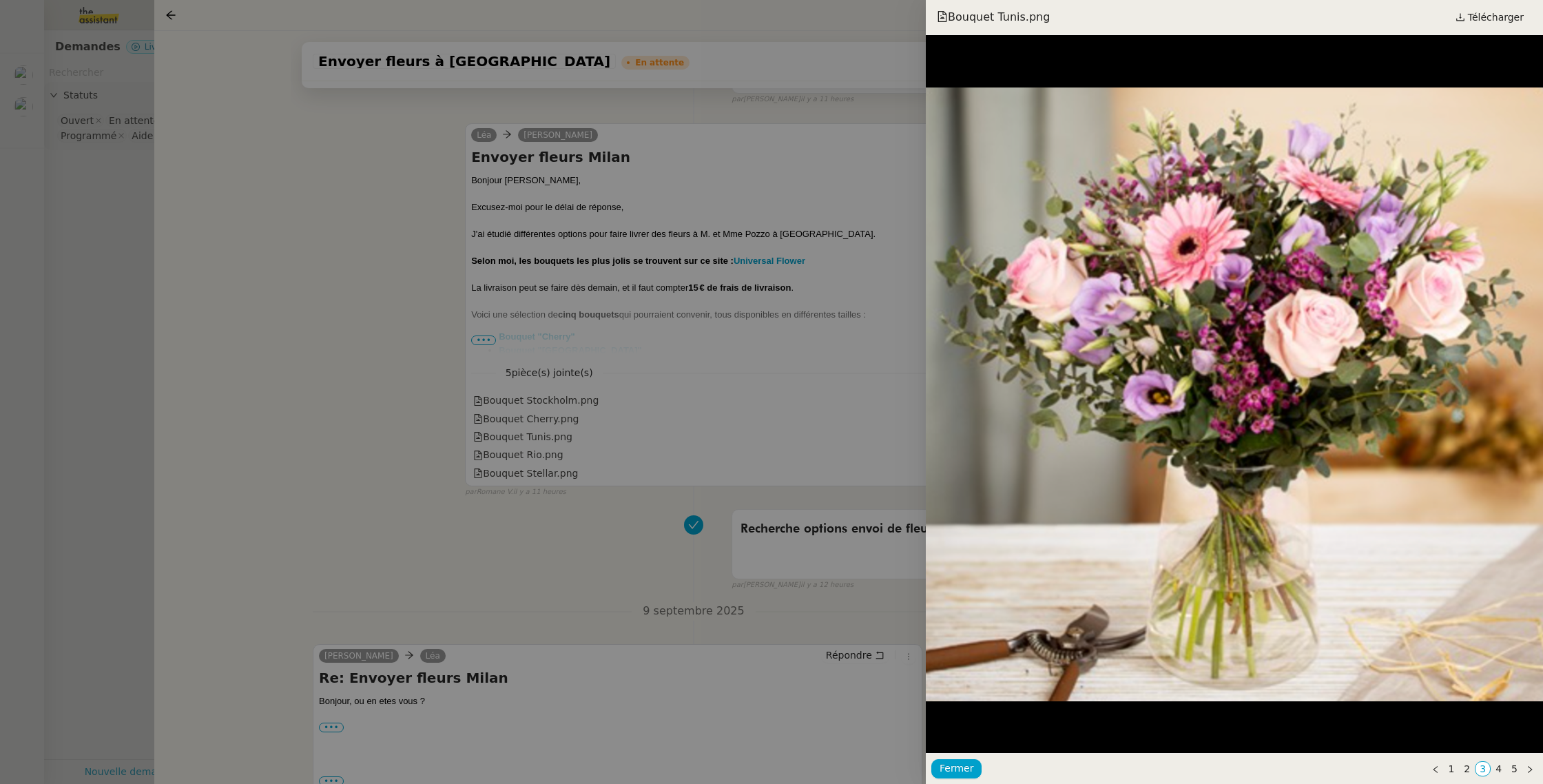
click at [541, 420] on div at bounding box center [771, 392] width 1543 height 784
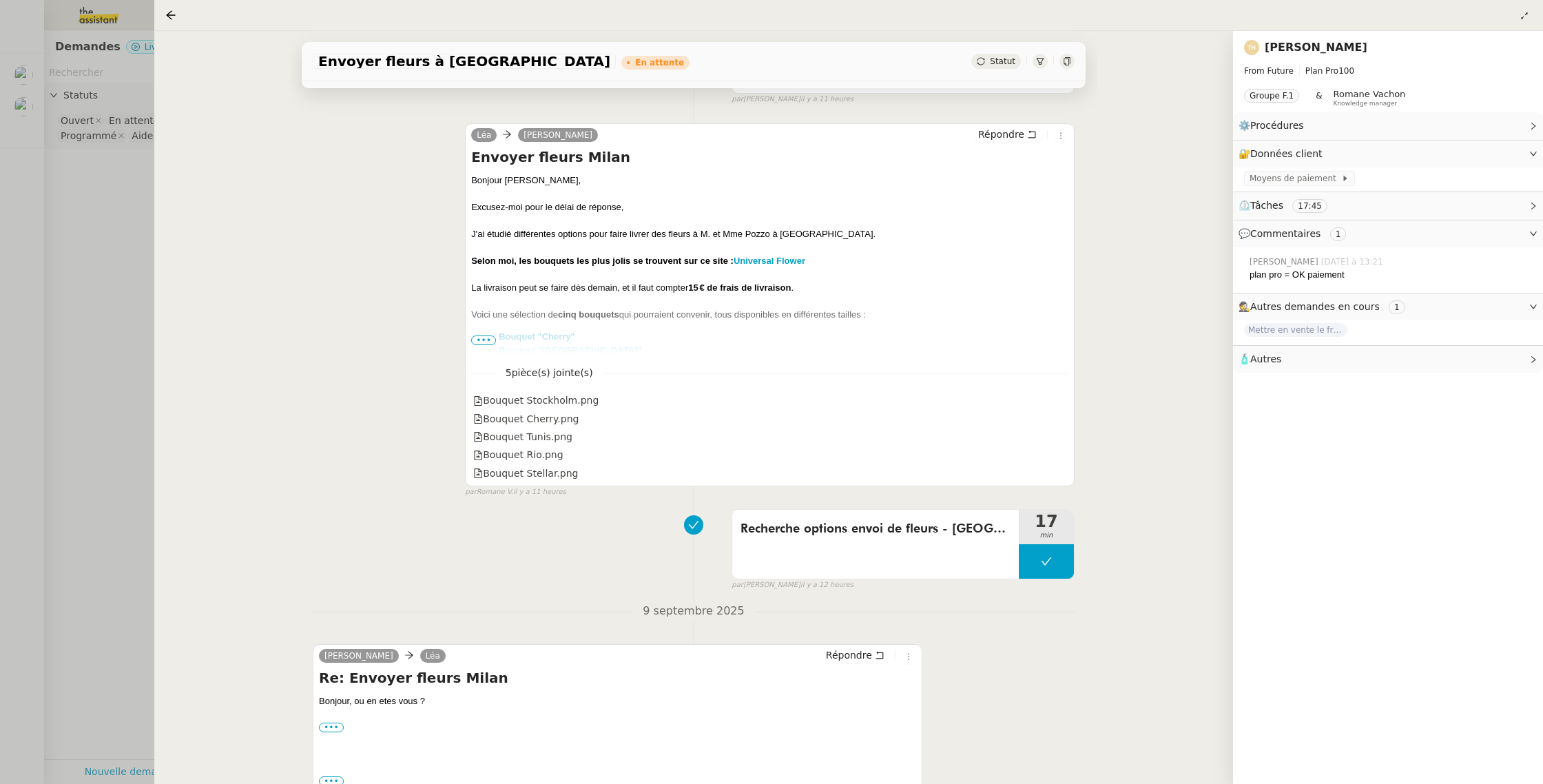
click at [77, 278] on div at bounding box center [771, 392] width 1543 height 784
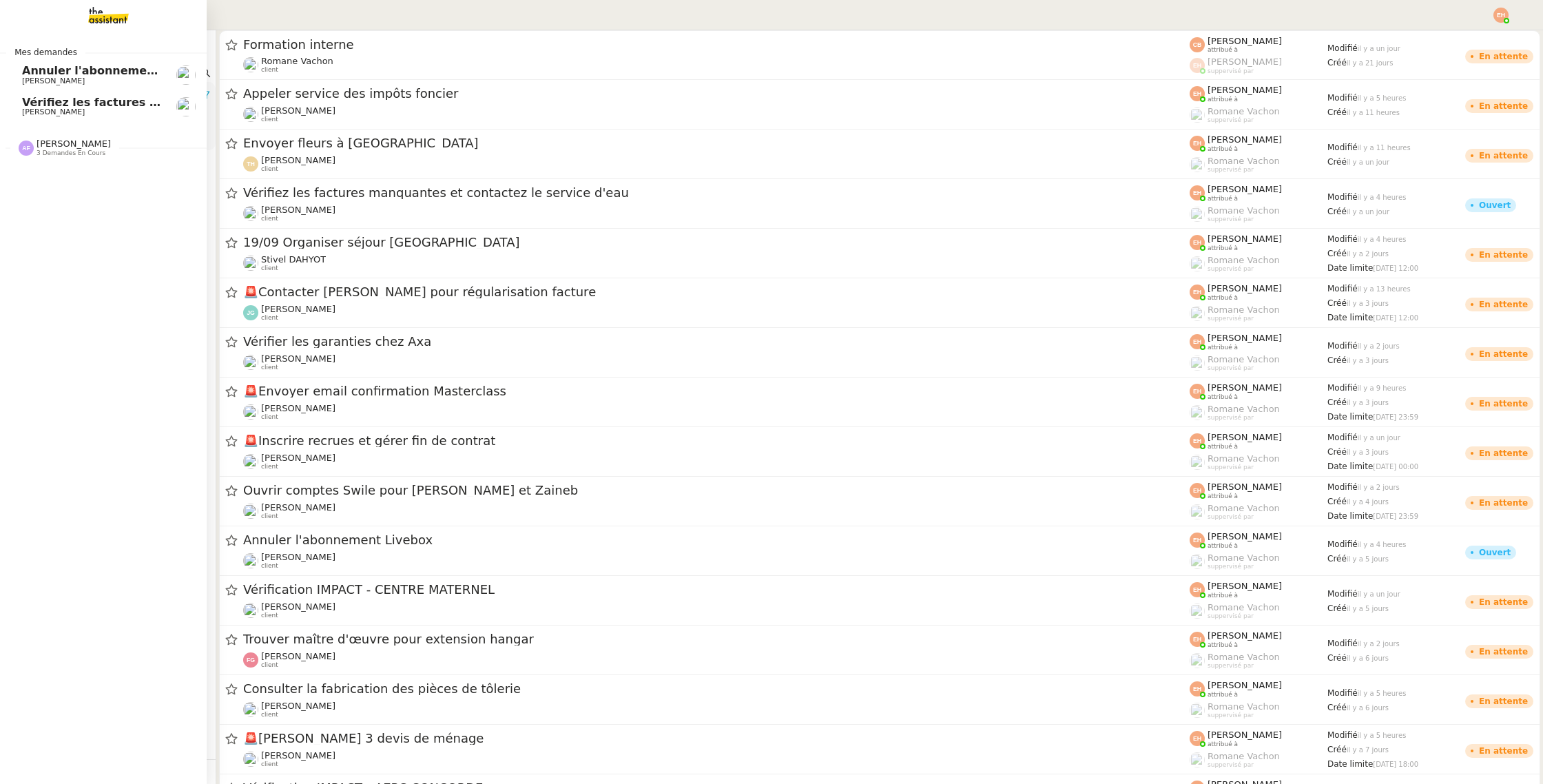
click at [70, 151] on span "3 demandes en cours" at bounding box center [71, 153] width 69 height 8
click at [67, 174] on span "Envoyer parfums aux influenceurs" at bounding box center [129, 173] width 214 height 13
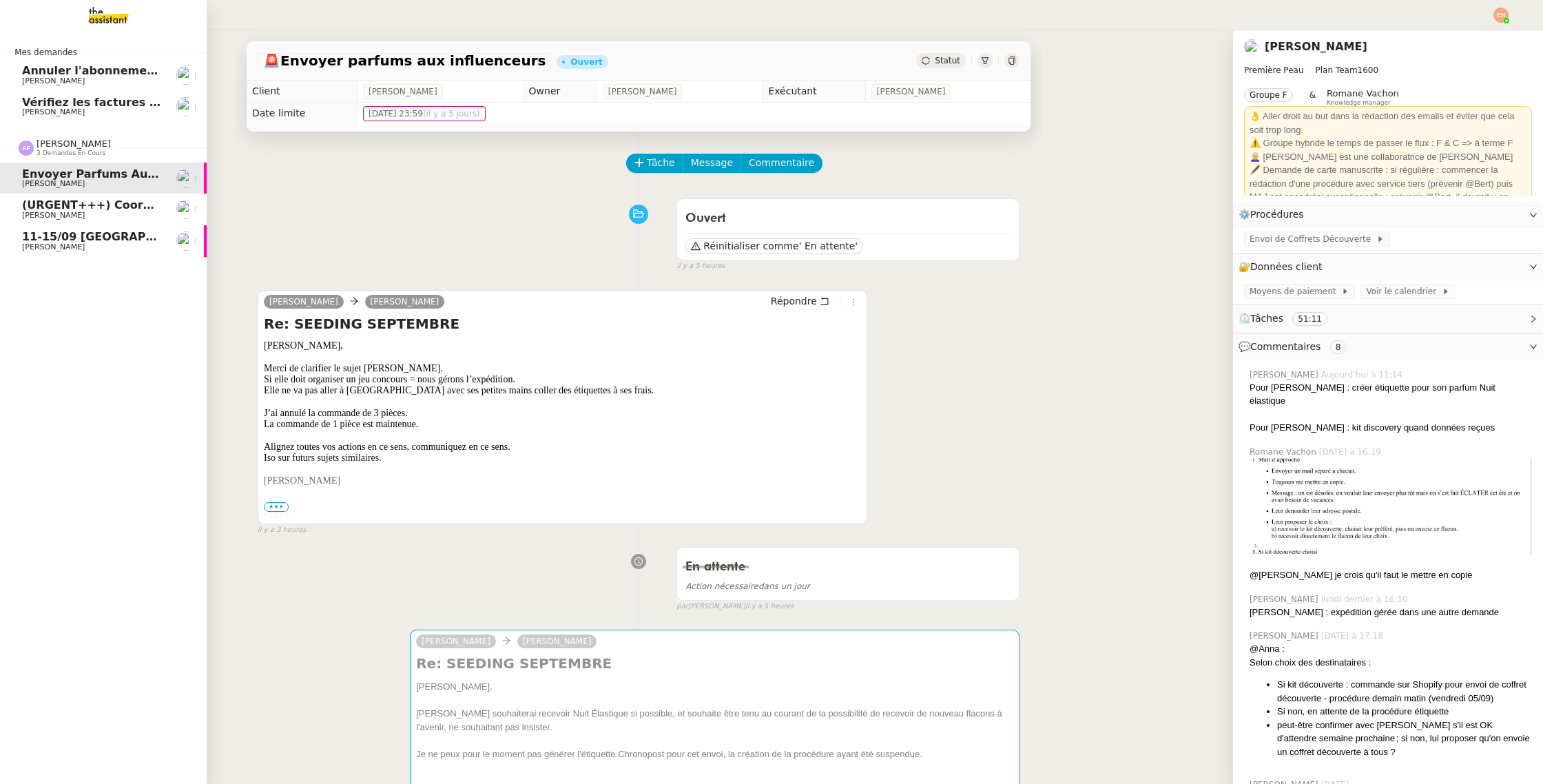
click at [71, 202] on span "(URGENT+++) Coordonner le dossier d'[PERSON_NAME] I ANOMALIE" at bounding box center [237, 205] width 430 height 13
